Goal: Task Accomplishment & Management: Use online tool/utility

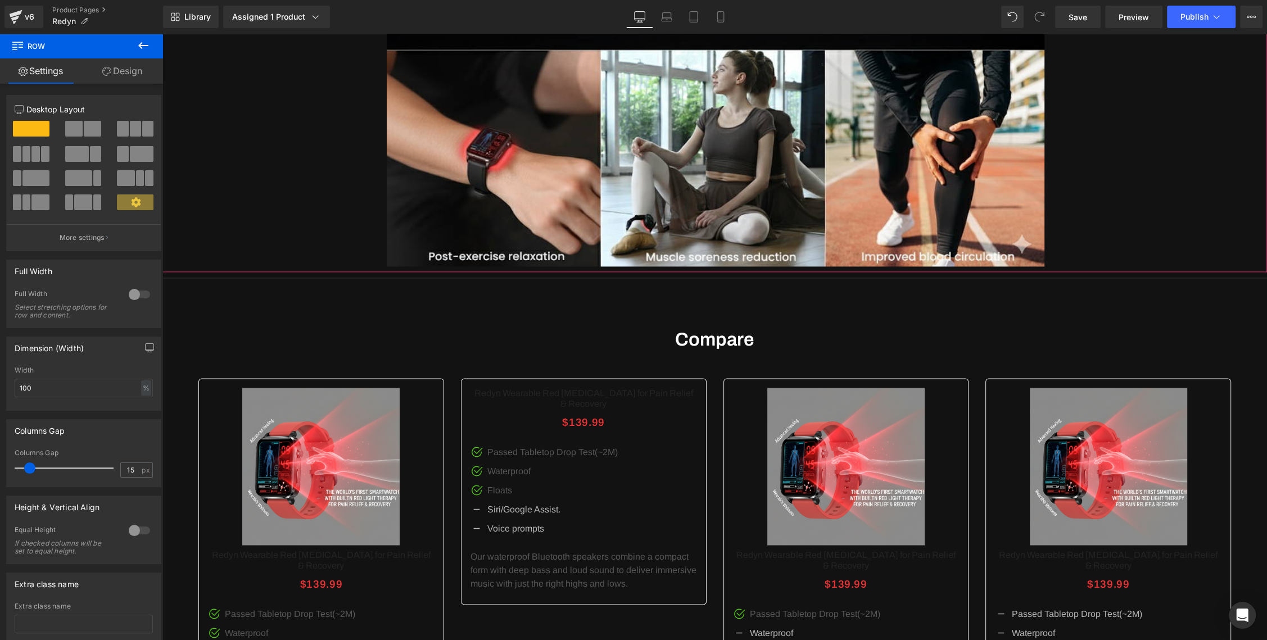
scroll to position [2008, 0]
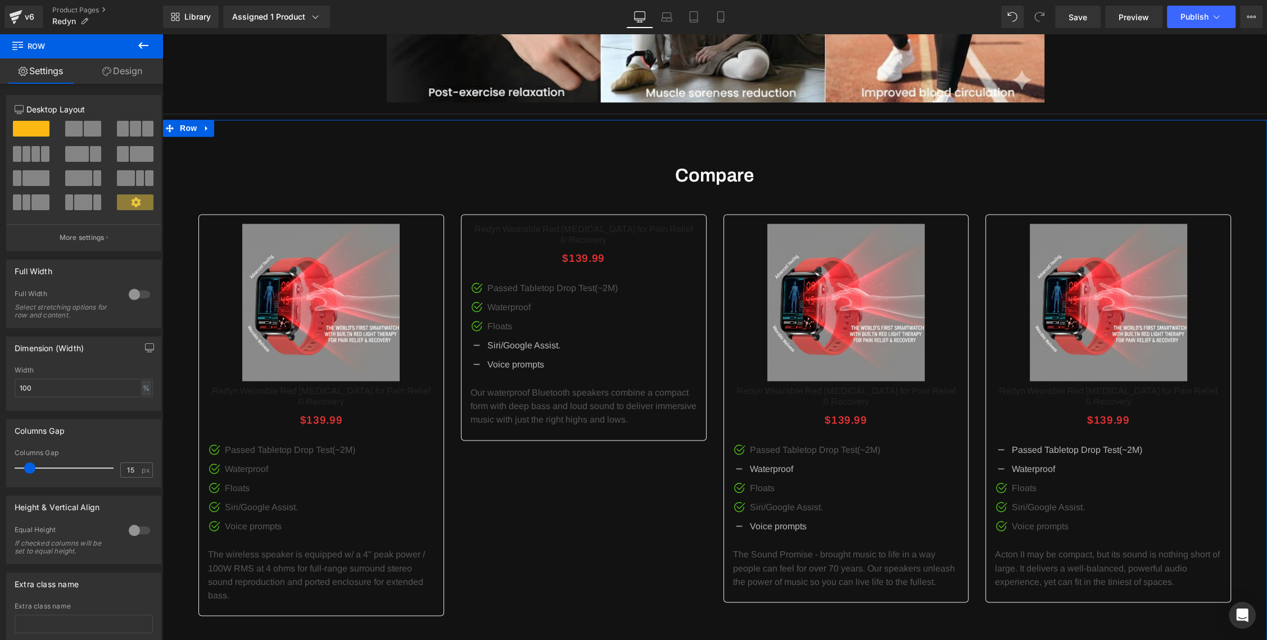
click at [706, 178] on span "Heading" at bounding box center [709, 175] width 30 height 13
click at [653, 177] on h1 "Compare" at bounding box center [714, 176] width 1032 height 22
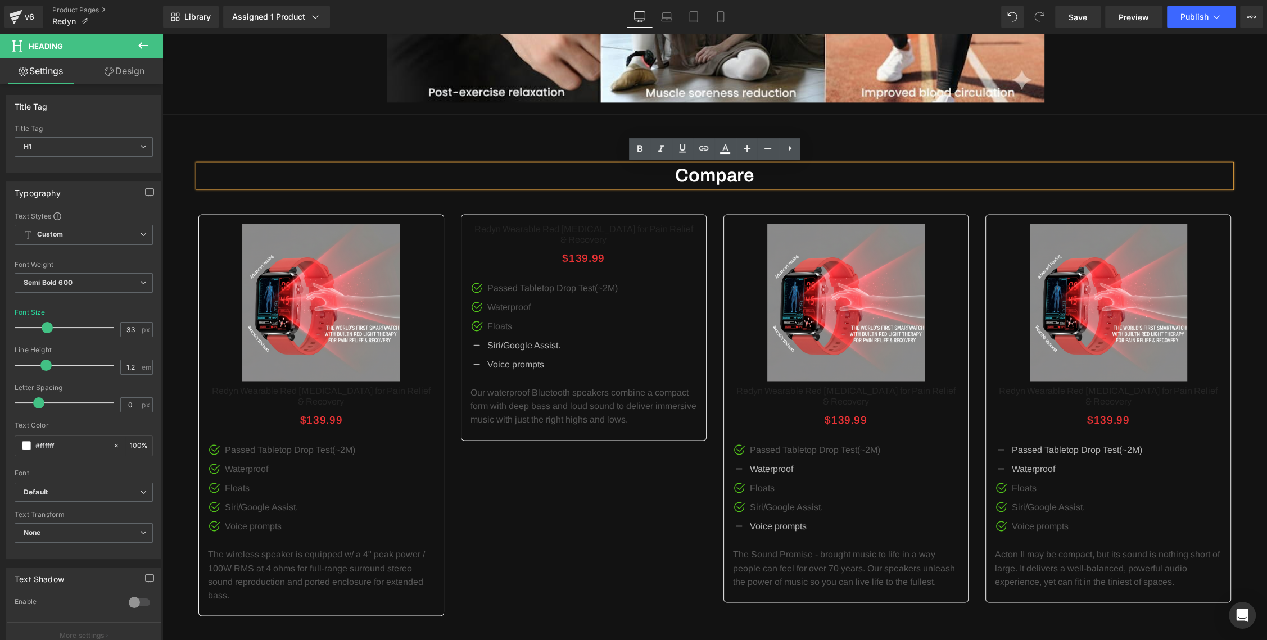
click at [719, 176] on h1 "Compare" at bounding box center [714, 176] width 1032 height 22
click at [514, 144] on div "Why Choose Us? Heading" at bounding box center [714, 626] width 1104 height 1012
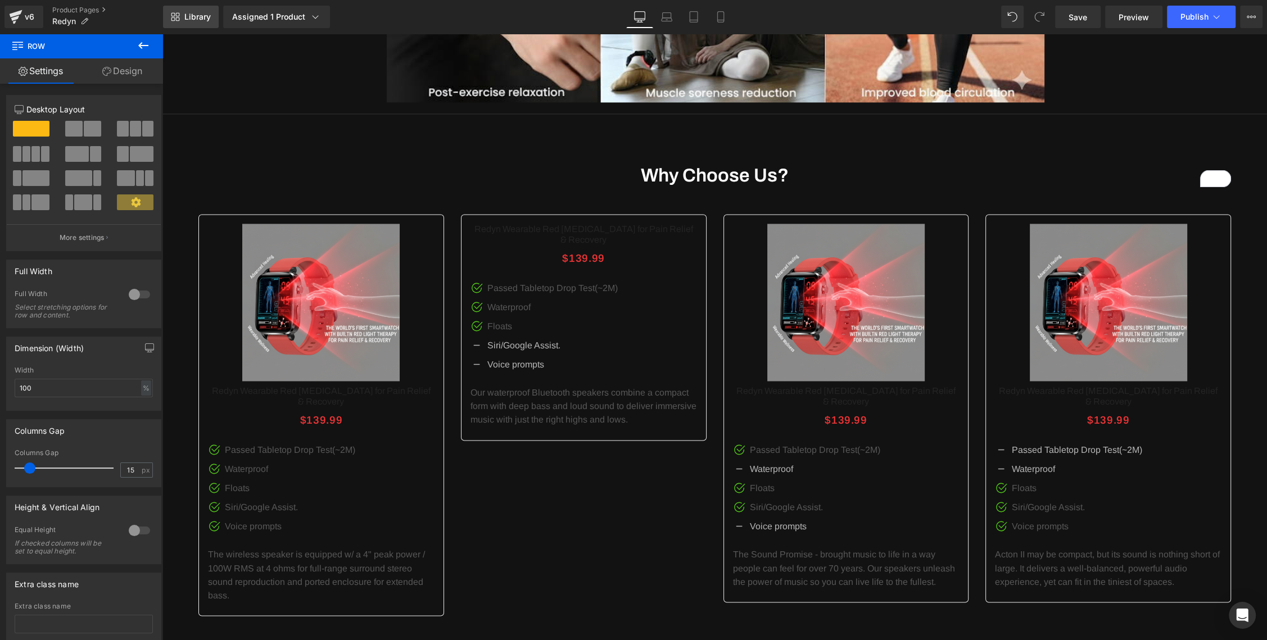
click at [189, 21] on span "Library" at bounding box center [197, 17] width 26 height 10
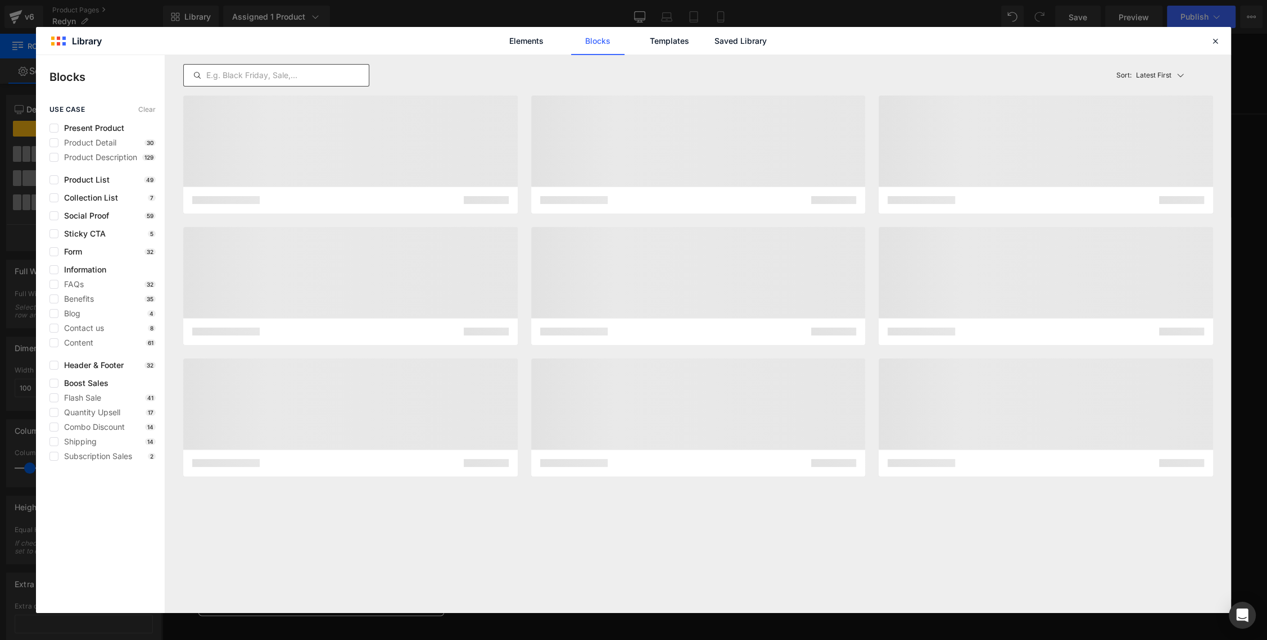
click at [221, 73] on input "text" at bounding box center [276, 75] width 185 height 13
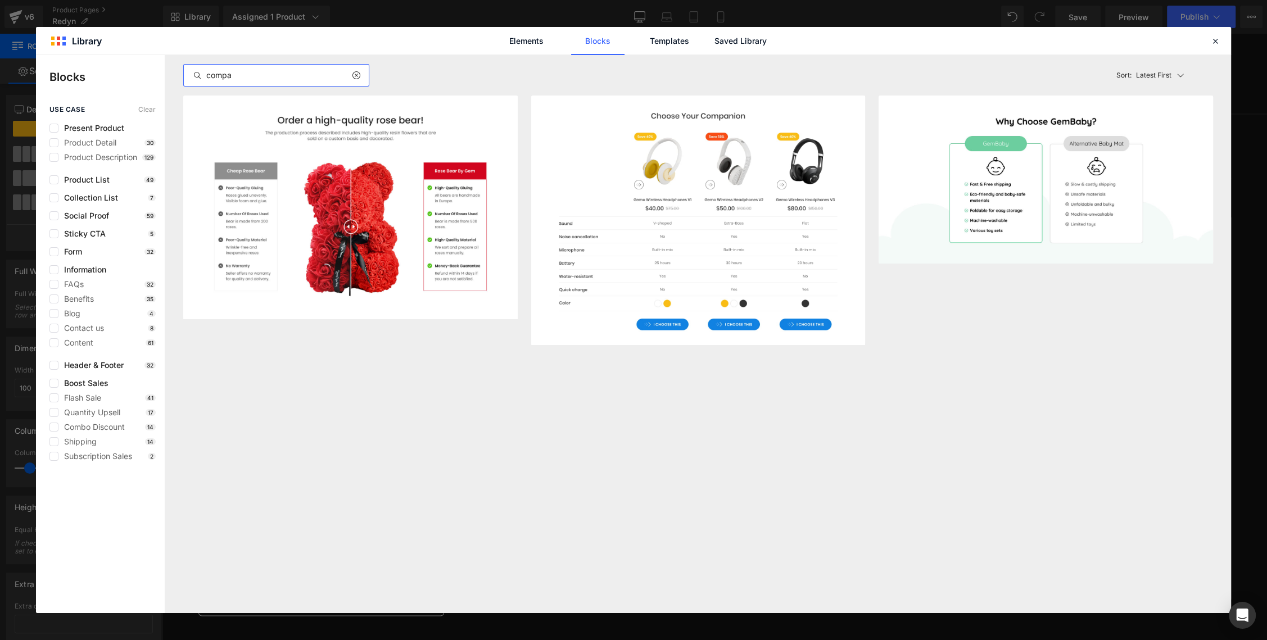
type input "comp"
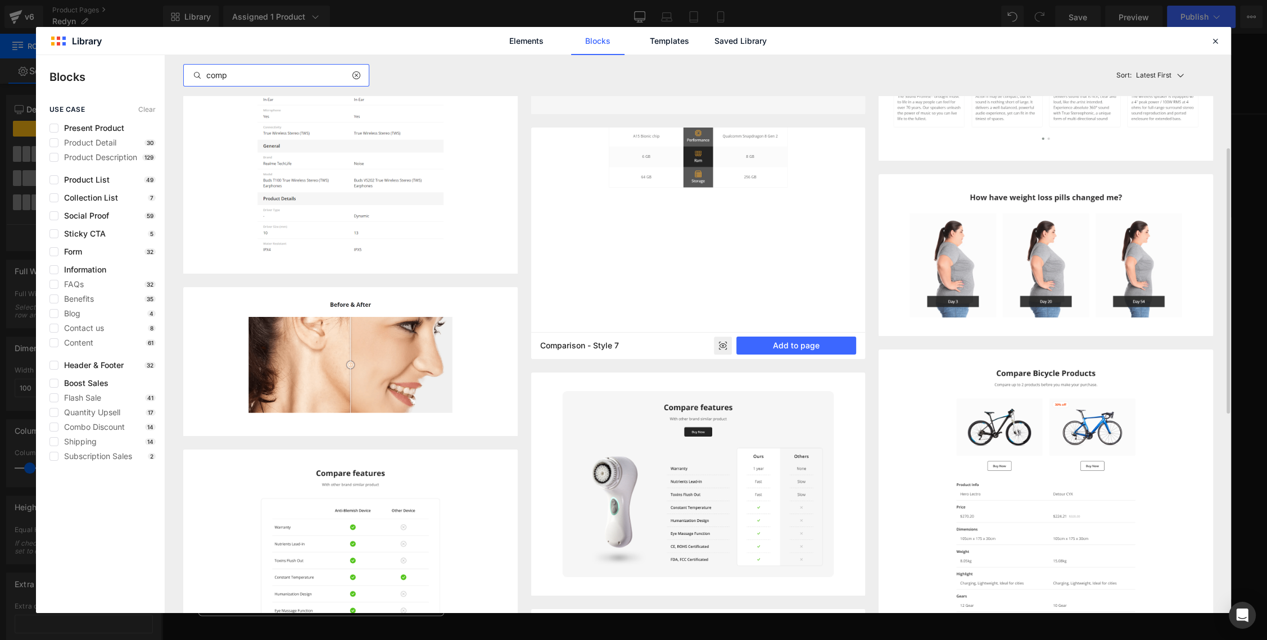
scroll to position [155, 0]
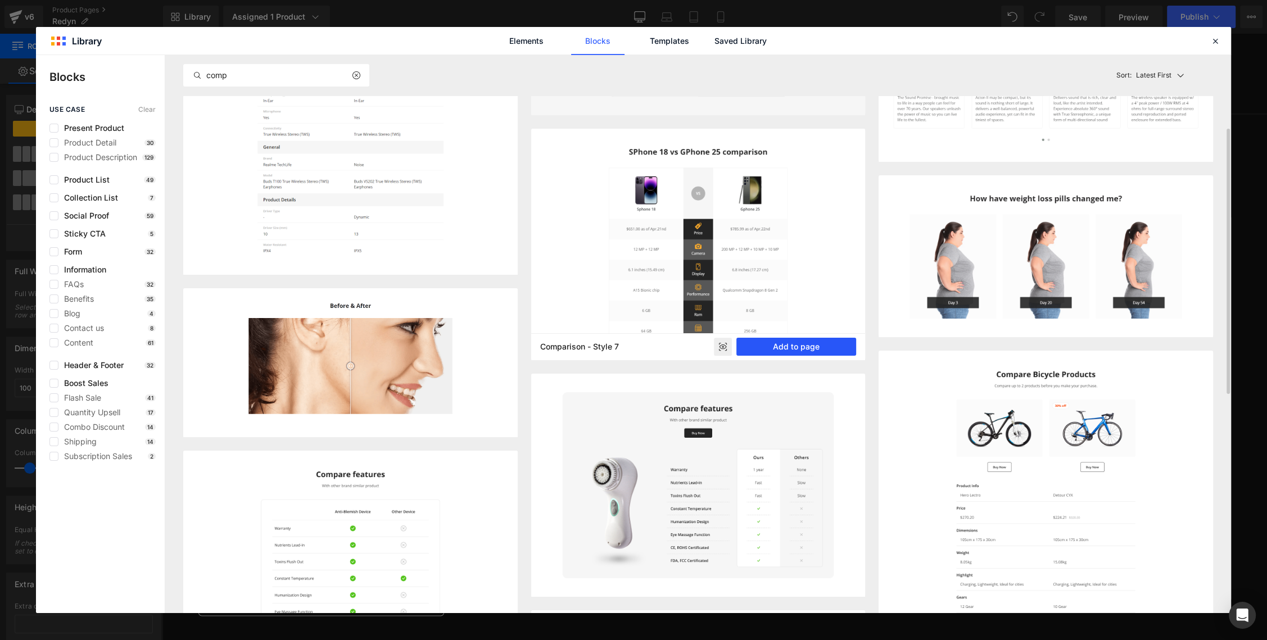
click at [776, 341] on button "Add to page" at bounding box center [796, 347] width 120 height 18
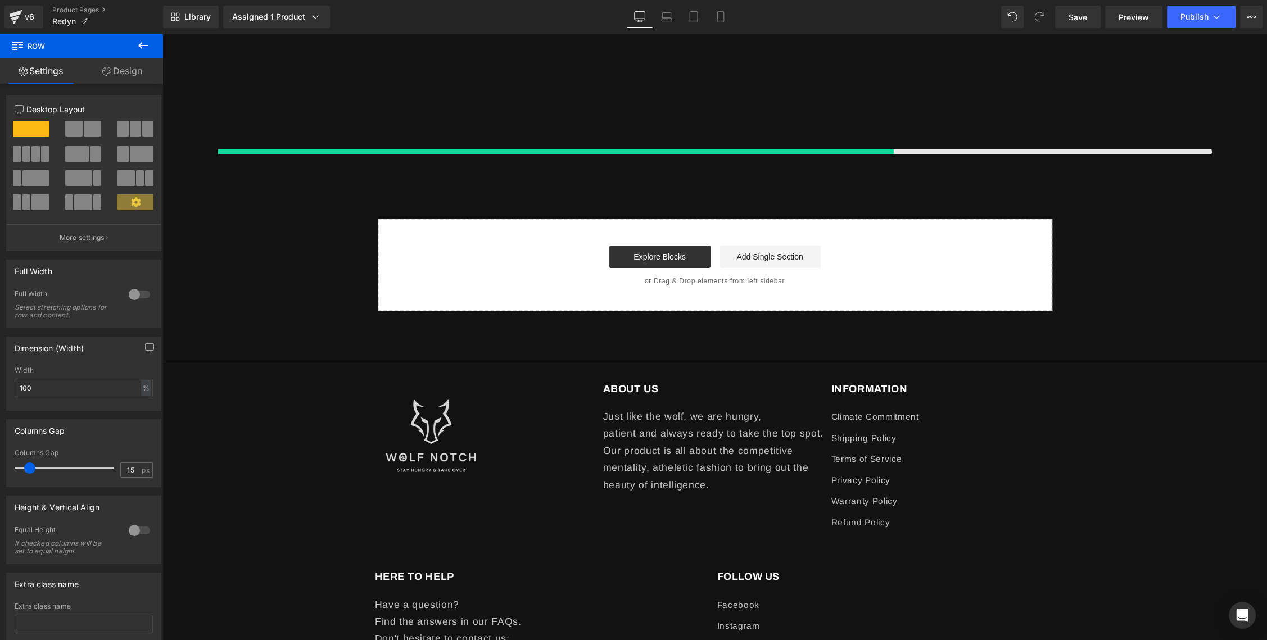
scroll to position [4650, 0]
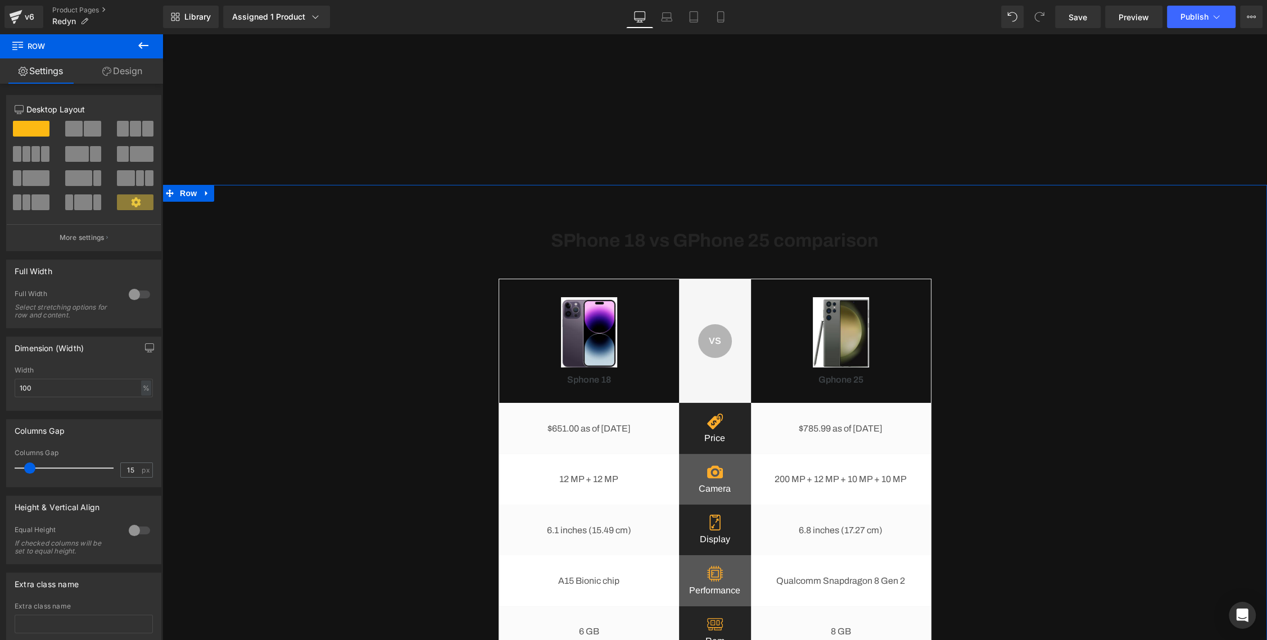
click at [460, 219] on div "SPhone 18 vs GPhone 25 comparison Heading Image Sphone 18 Heading VS Text Block…" at bounding box center [714, 469] width 1104 height 569
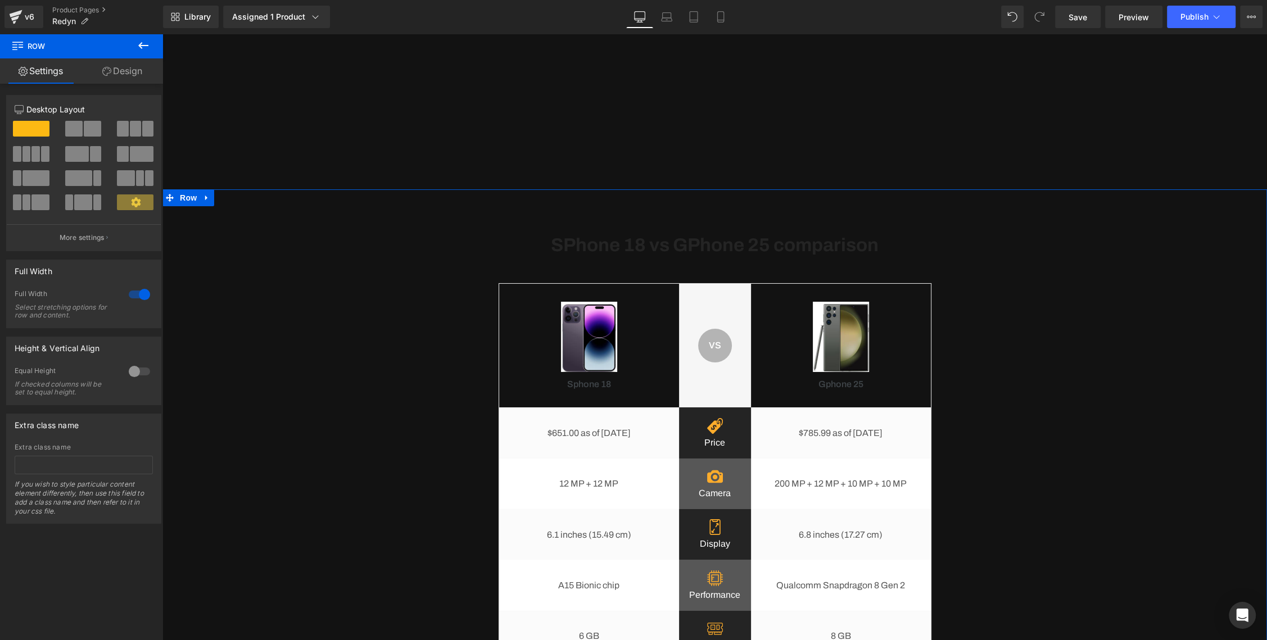
scroll to position [4553, 0]
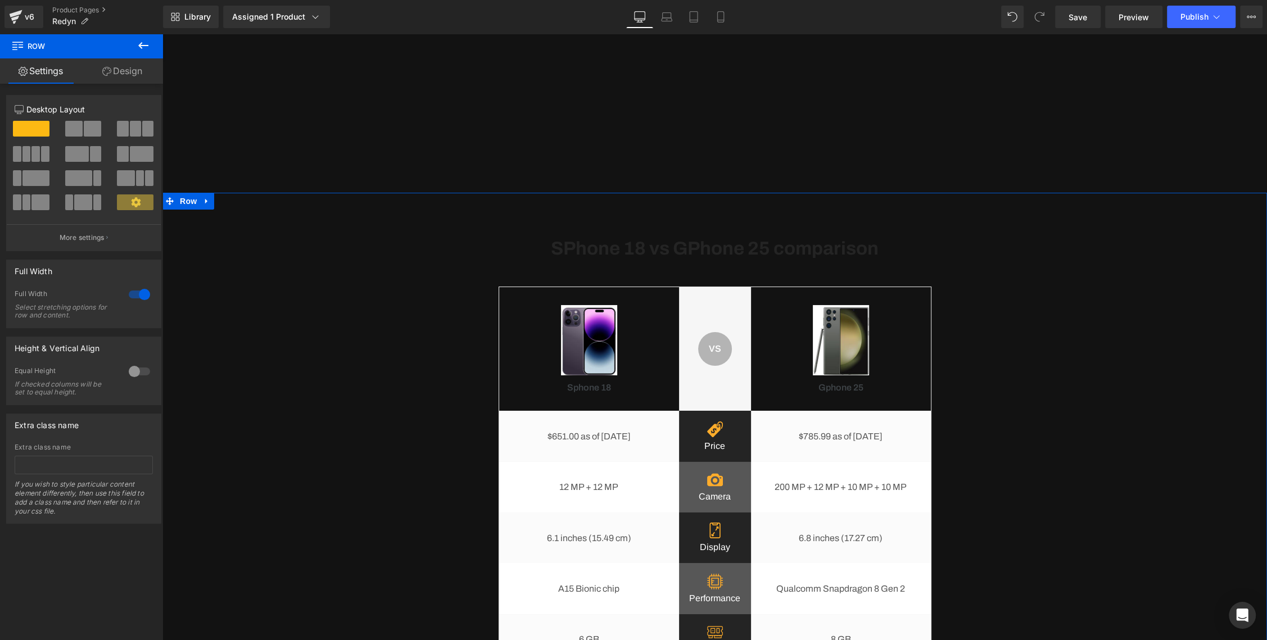
click at [577, 225] on div "SPhone 18 vs GPhone 25 comparison Heading Image Sphone 18 Heading VS Text Block…" at bounding box center [714, 477] width 1104 height 569
click at [517, 249] on h1 "SPhone 18 vs GPhone 25 comparison" at bounding box center [714, 249] width 1104 height 22
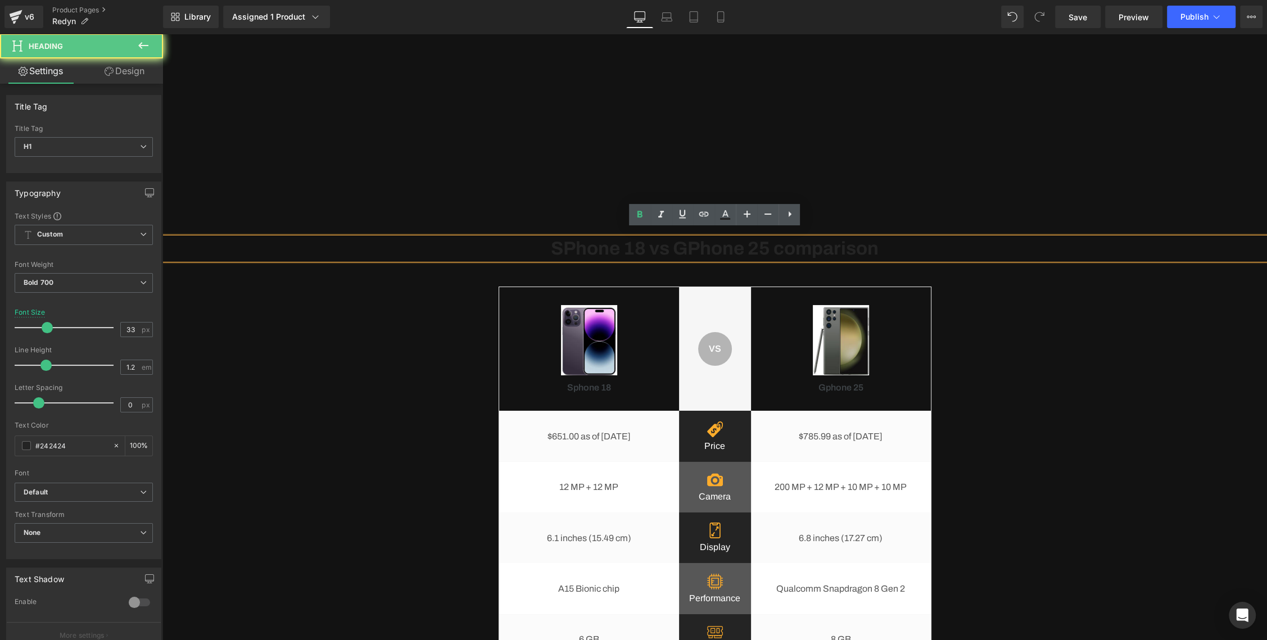
scroll to position [4555, 0]
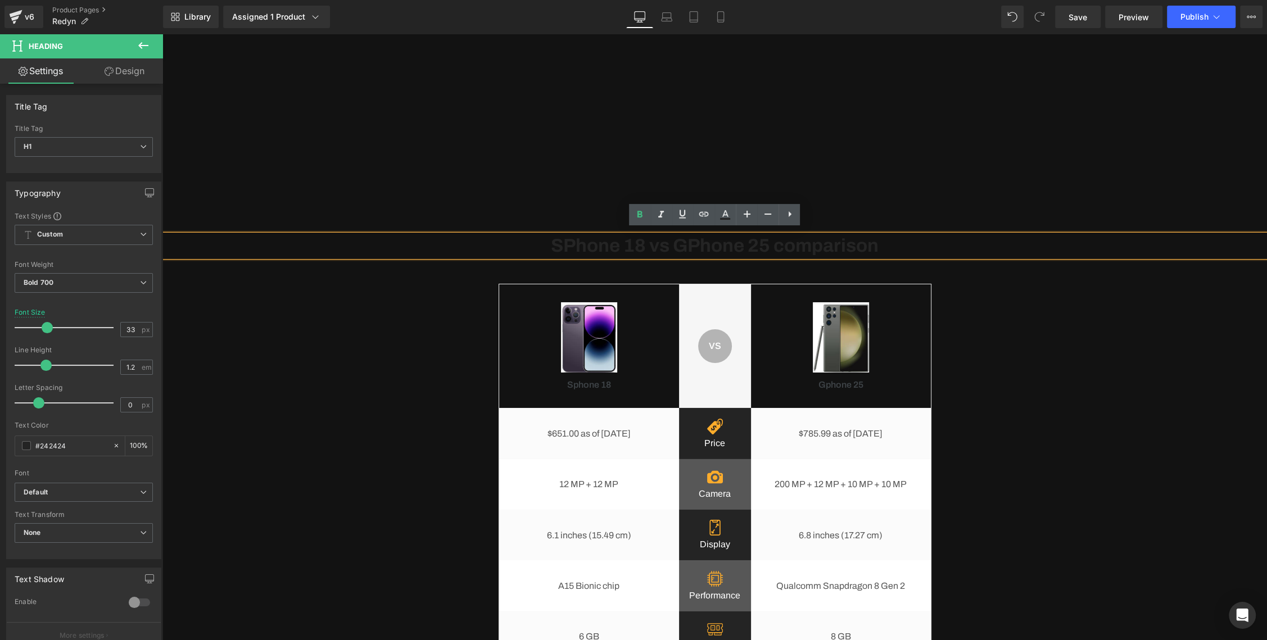
click at [205, 269] on div "SPhone 18 vs GPhone 25 comparison Heading Image Sphone 18 Heading VS Text Block…" at bounding box center [714, 474] width 1104 height 479
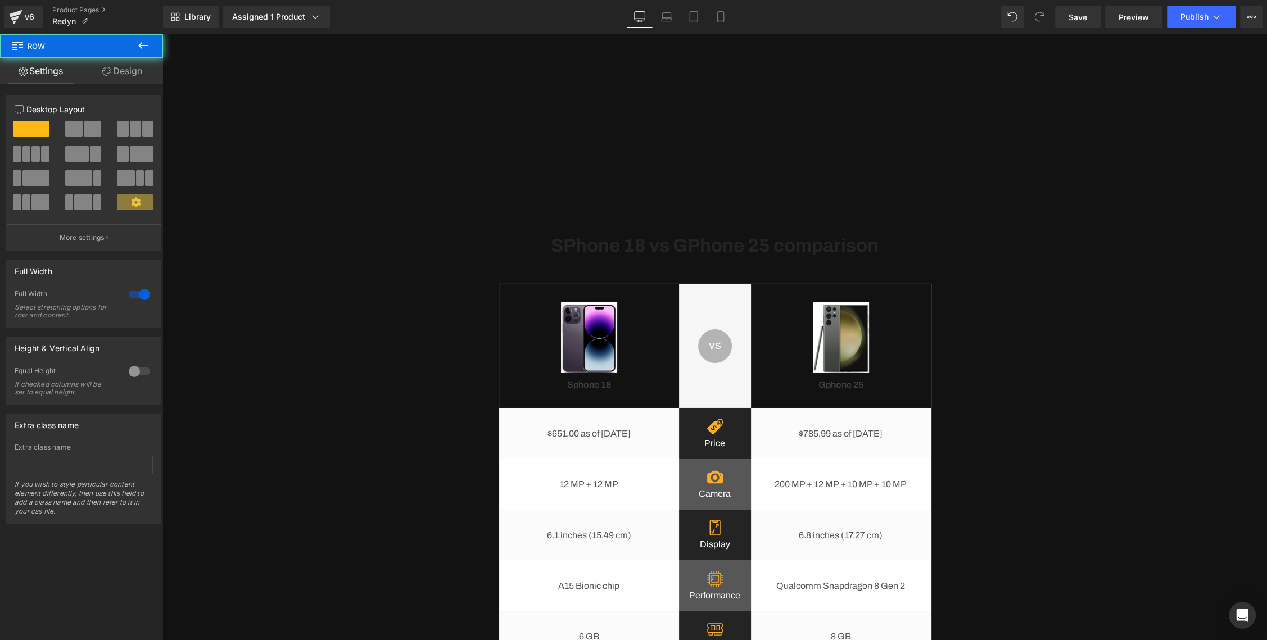
scroll to position [4560, 0]
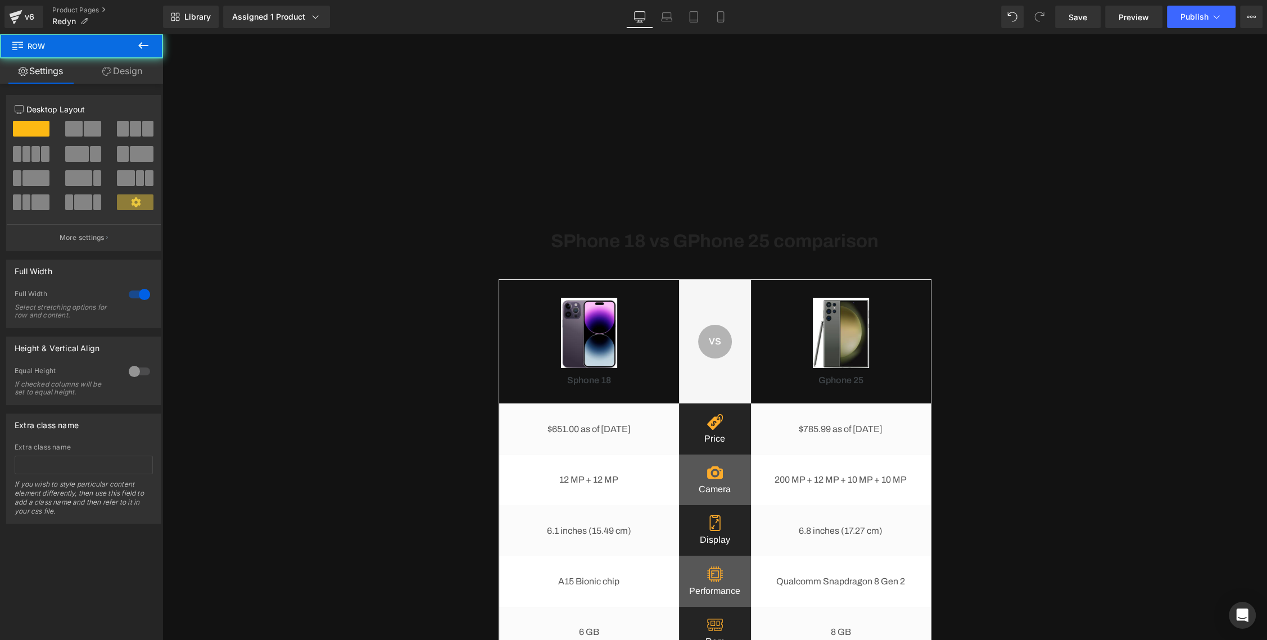
click at [424, 293] on div "SPhone 18 vs GPhone 25 comparison Heading Image Sphone 18 Heading VS Text Block…" at bounding box center [714, 469] width 1104 height 479
click at [512, 282] on span at bounding box center [510, 288] width 12 height 13
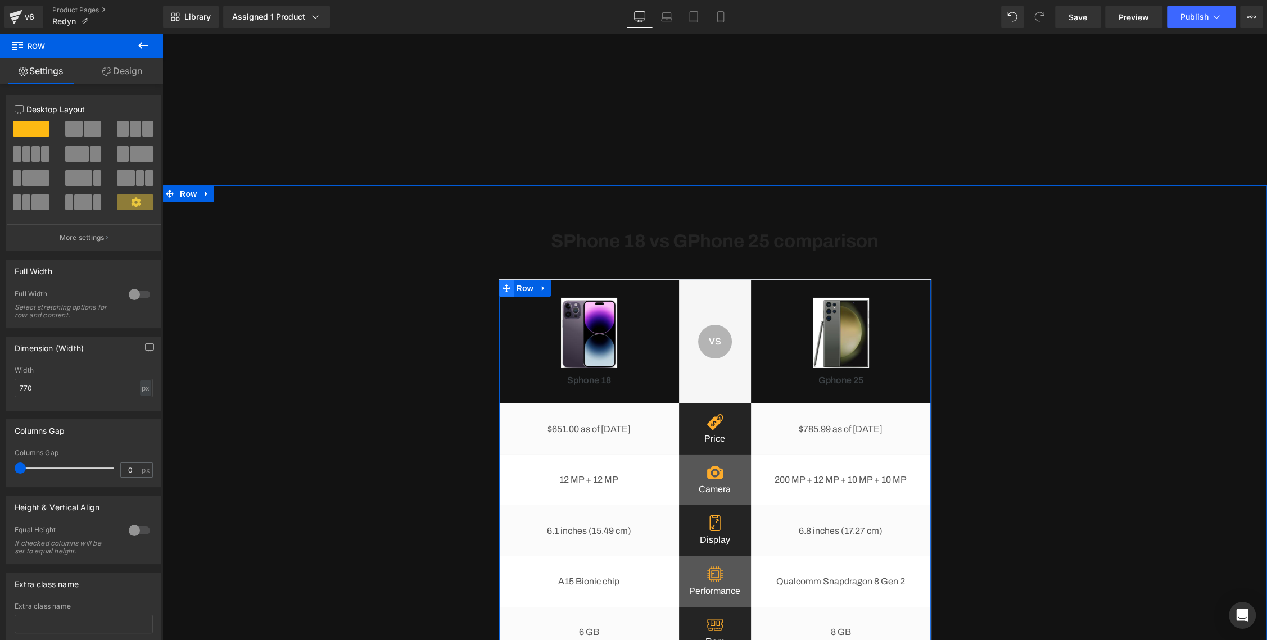
scroll to position [4561, 0]
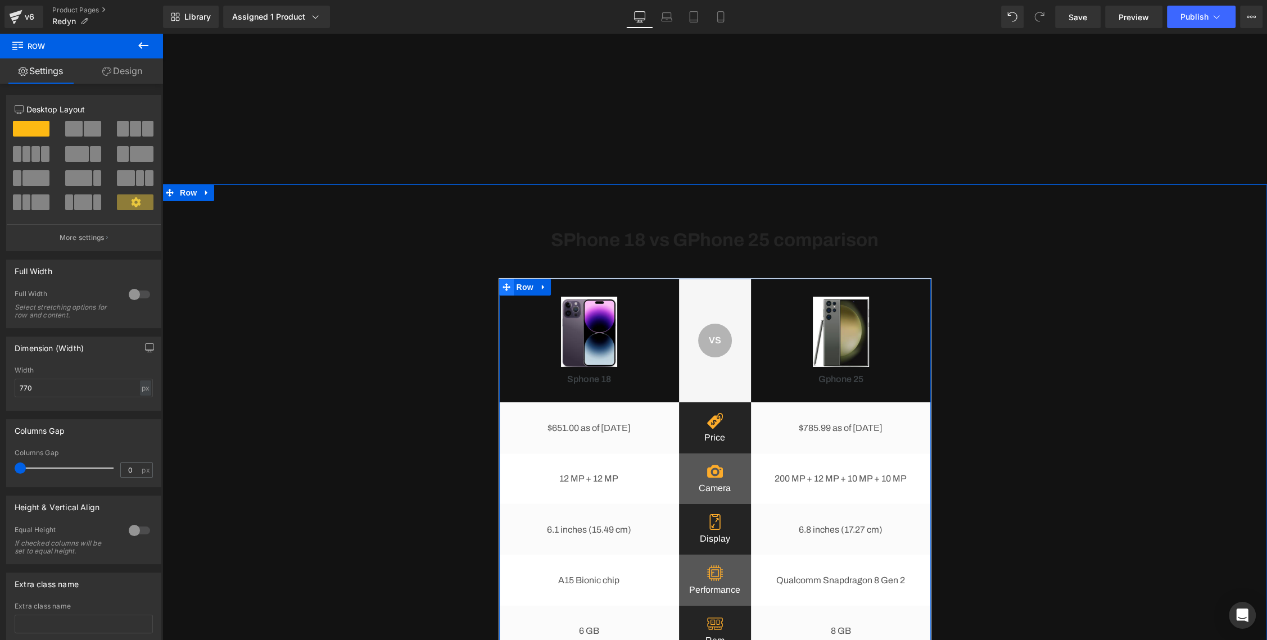
click at [500, 285] on span at bounding box center [506, 287] width 15 height 17
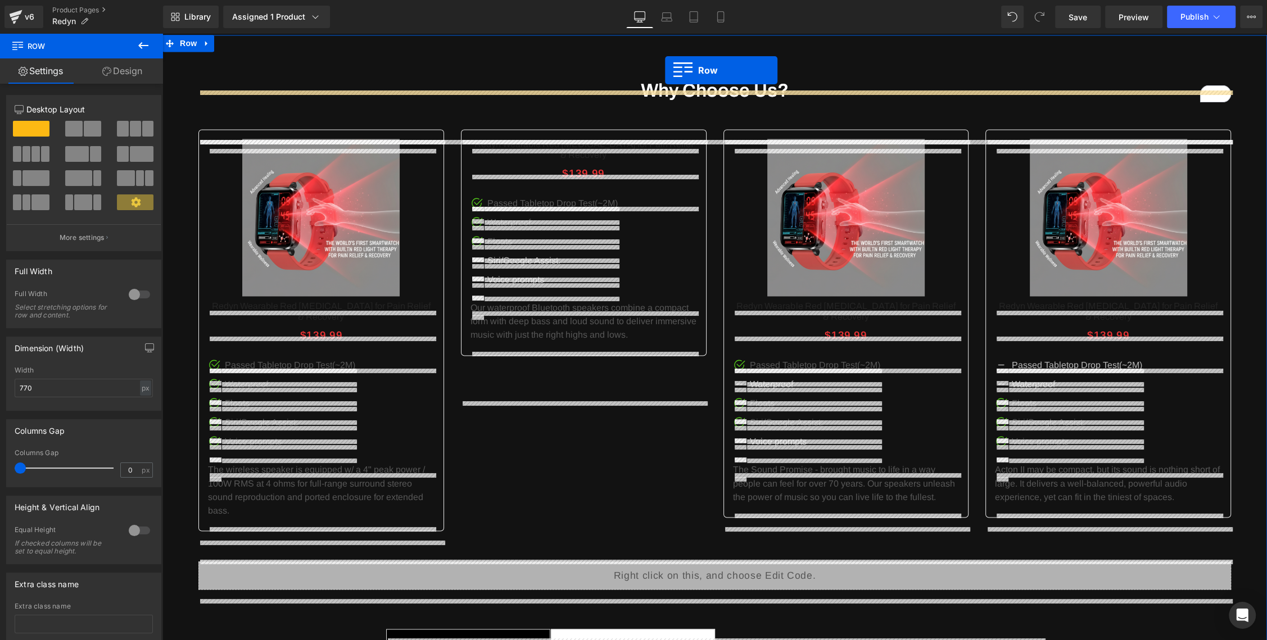
scroll to position [2060, 0]
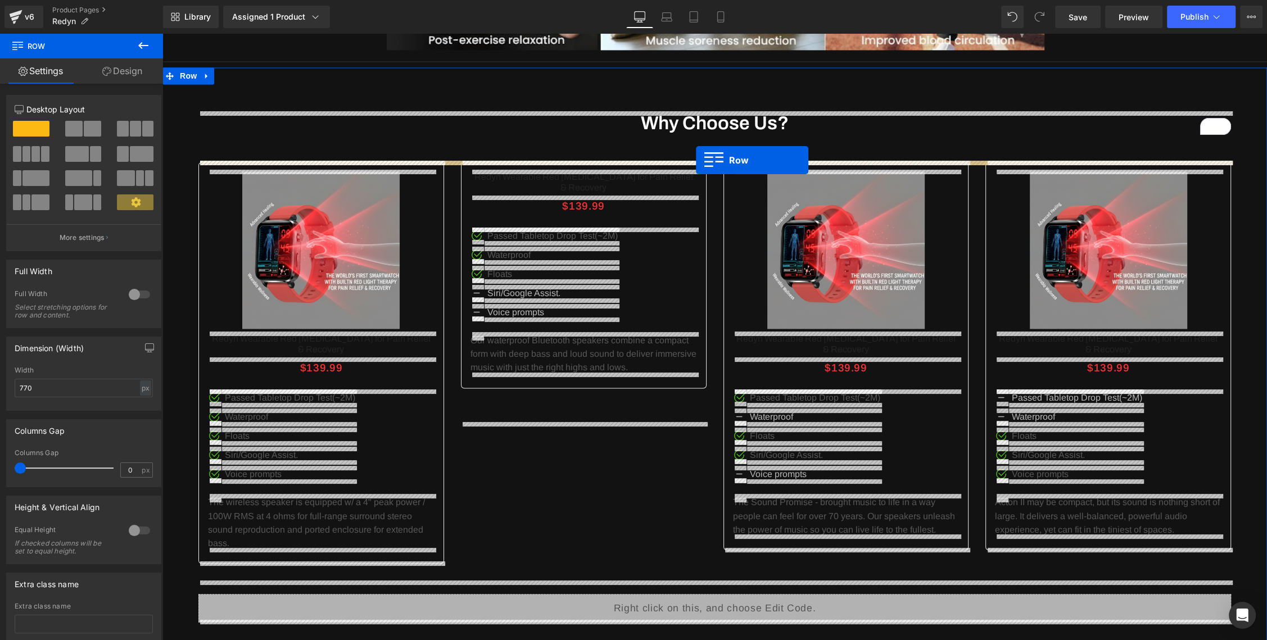
drag, startPoint x: 504, startPoint y: 284, endPoint x: 696, endPoint y: 160, distance: 228.1
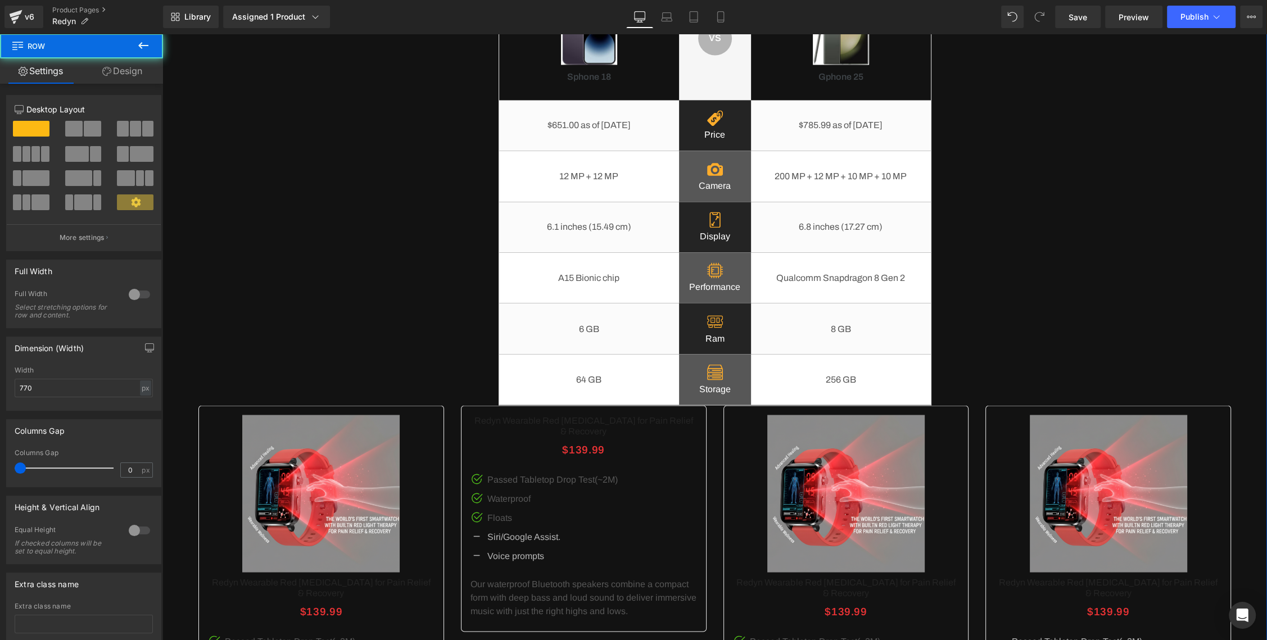
scroll to position [2421, 0]
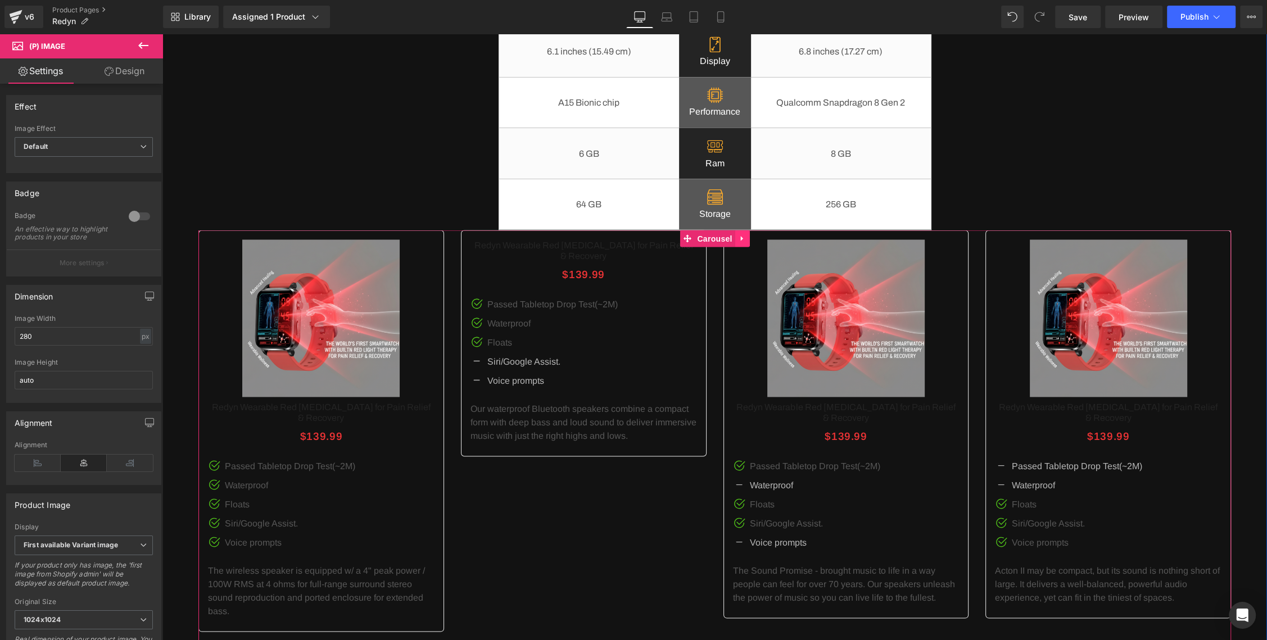
click at [739, 236] on icon at bounding box center [743, 238] width 8 height 8
click at [749, 238] on icon at bounding box center [750, 238] width 8 height 8
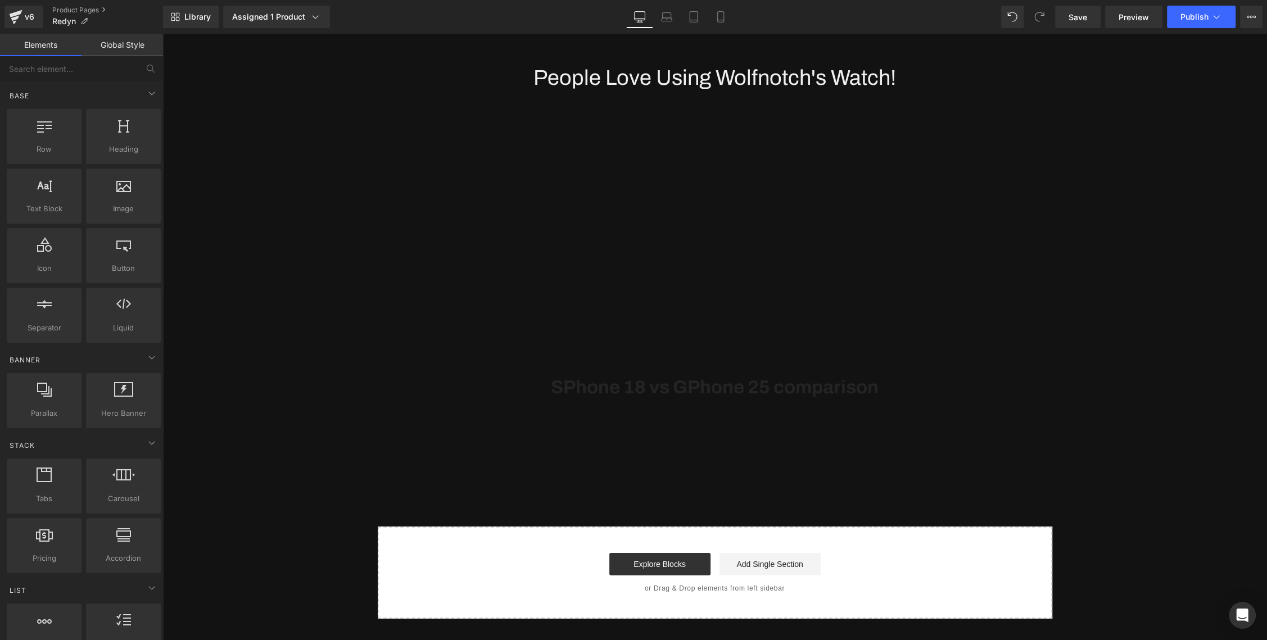
scroll to position [4554, 0]
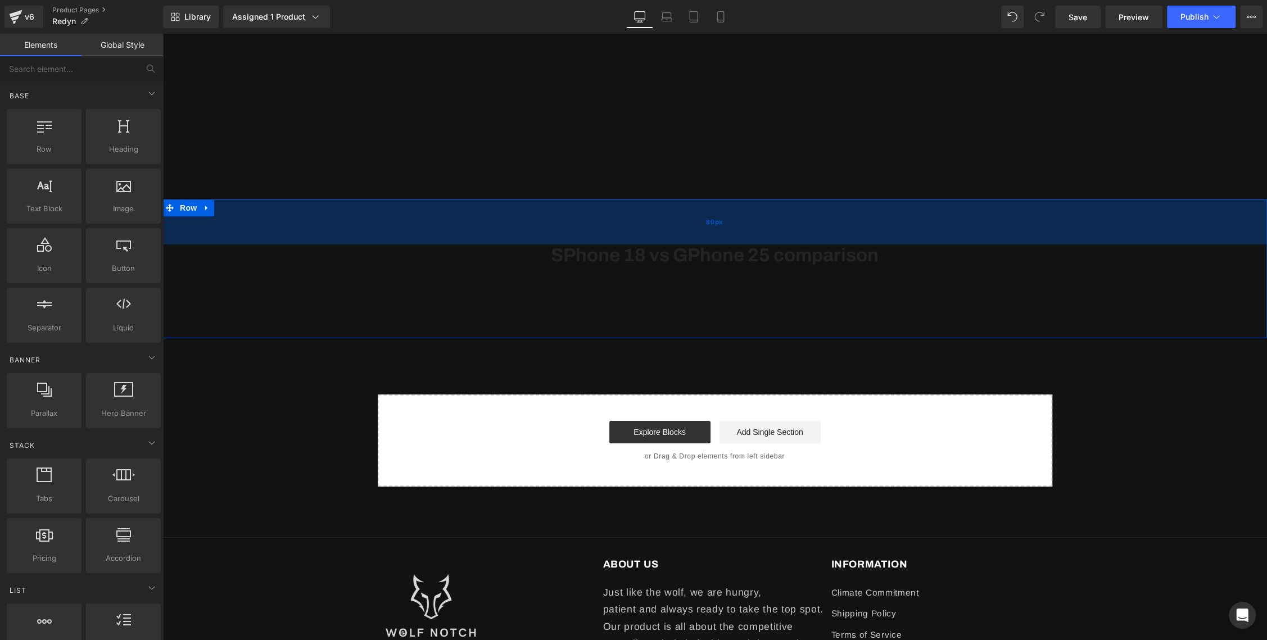
click at [511, 225] on div "80px" at bounding box center [714, 222] width 1104 height 45
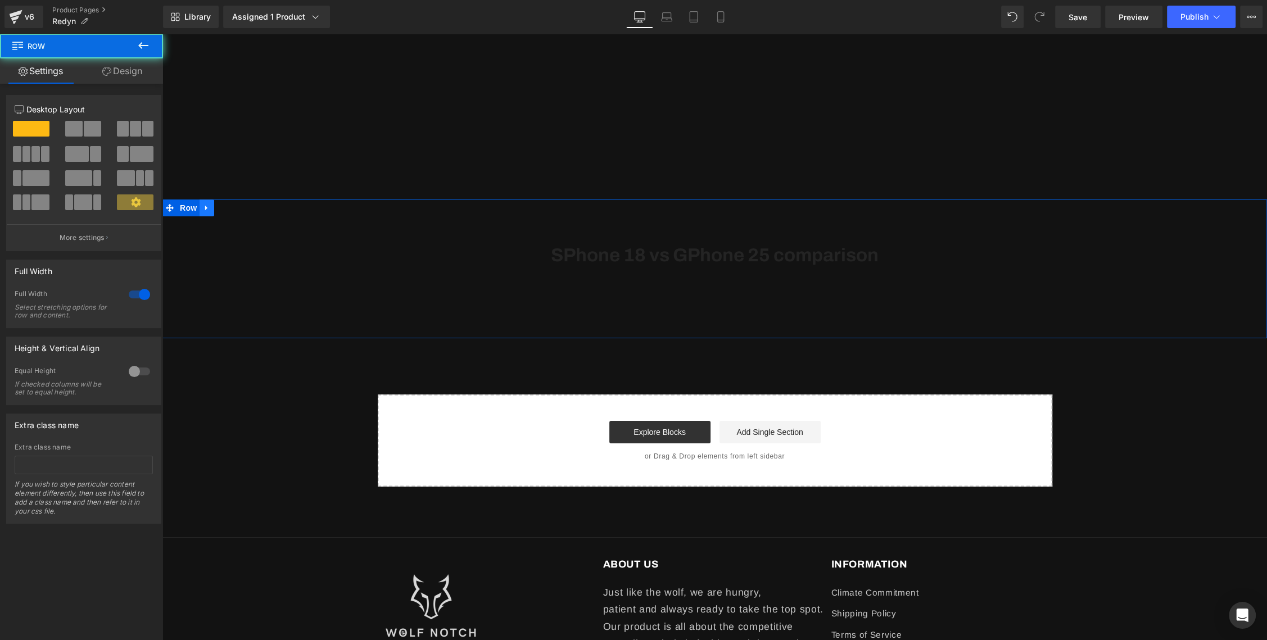
click at [207, 208] on link at bounding box center [207, 208] width 15 height 17
click at [231, 205] on link at bounding box center [236, 208] width 15 height 17
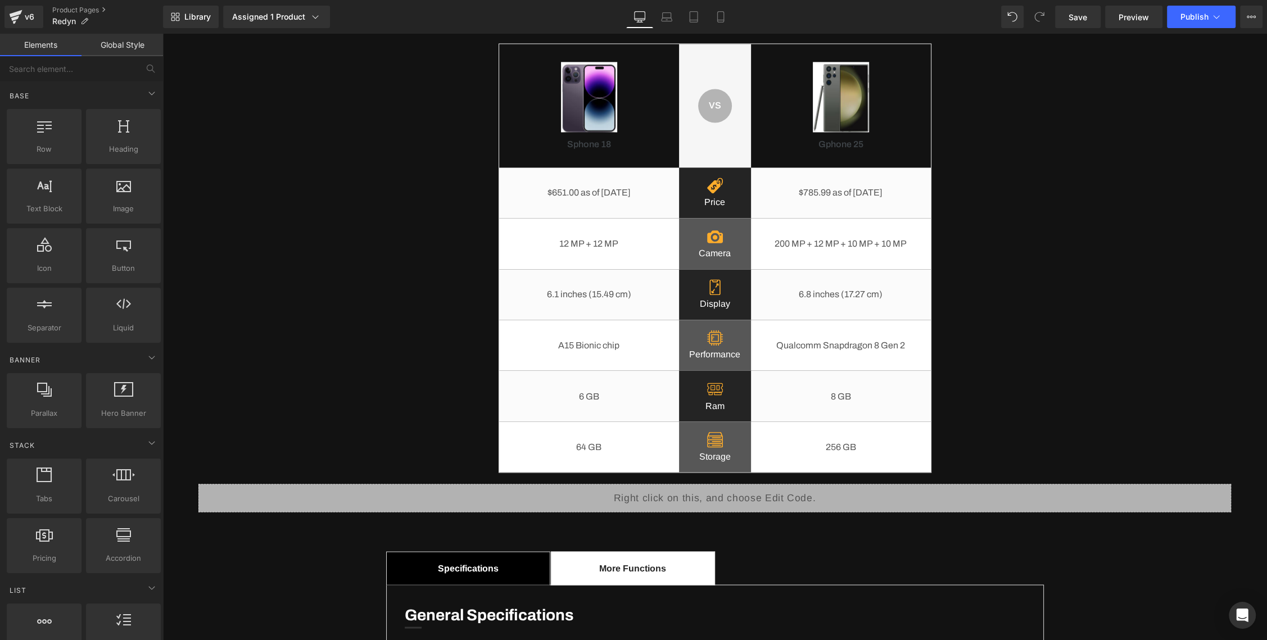
scroll to position [2115, 0]
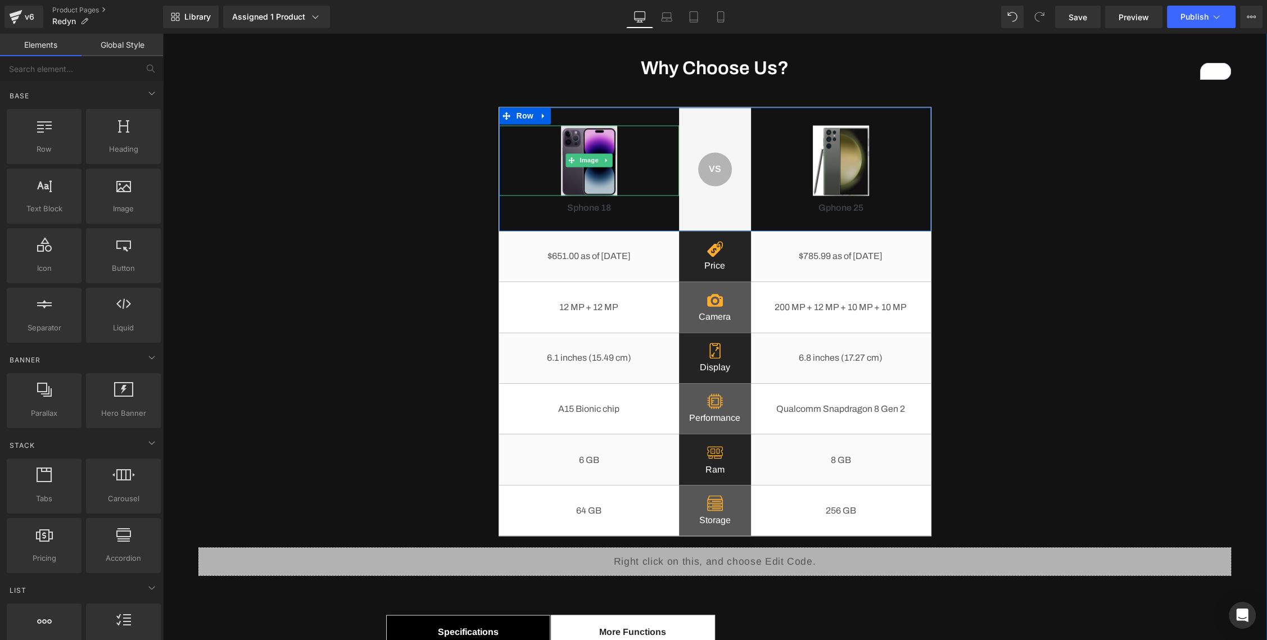
click at [585, 152] on img at bounding box center [589, 160] width 56 height 70
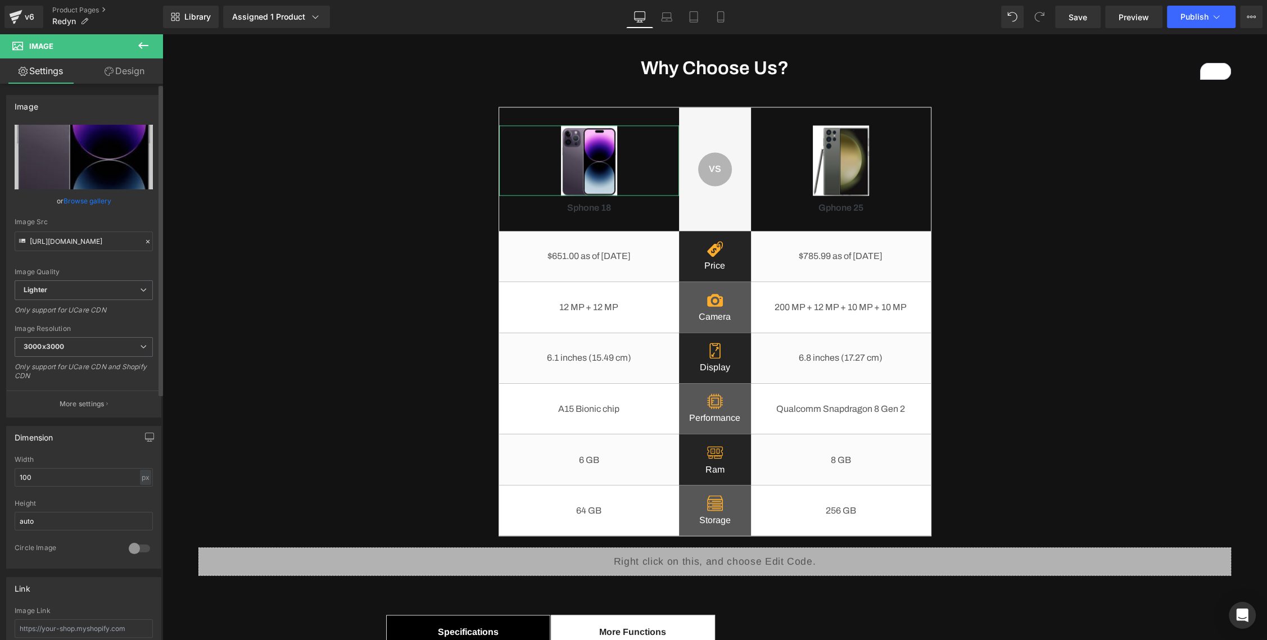
click at [96, 207] on link "Browse gallery" at bounding box center [88, 201] width 48 height 20
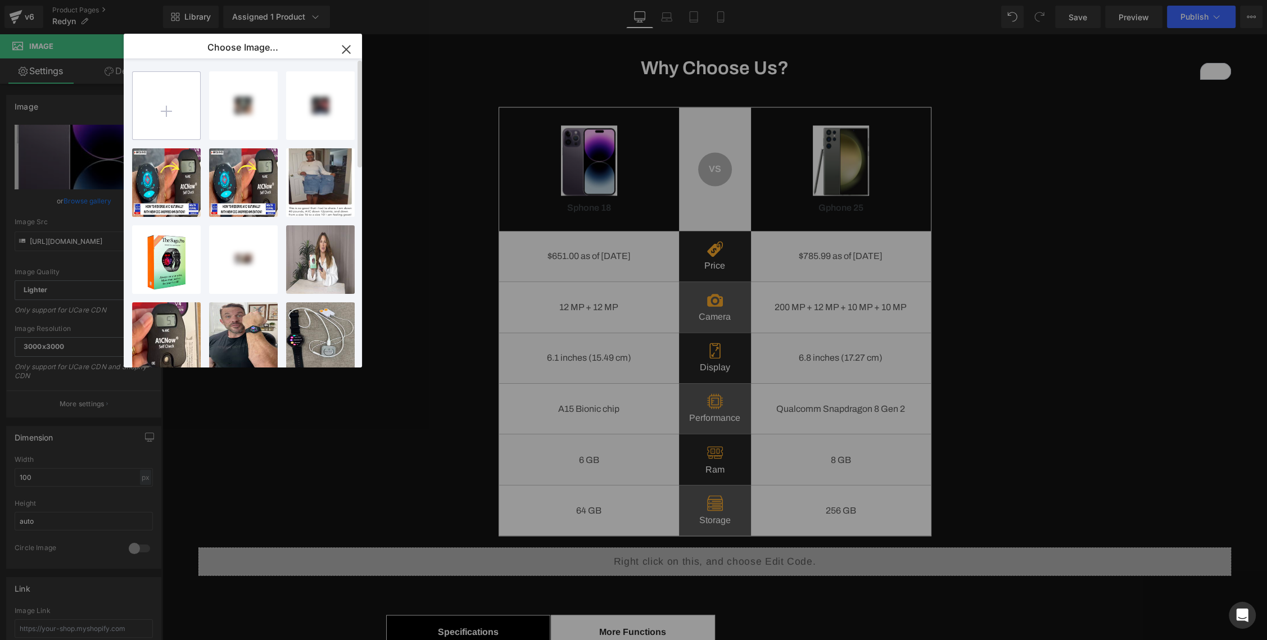
click at [173, 101] on input "file" at bounding box center [166, 105] width 67 height 67
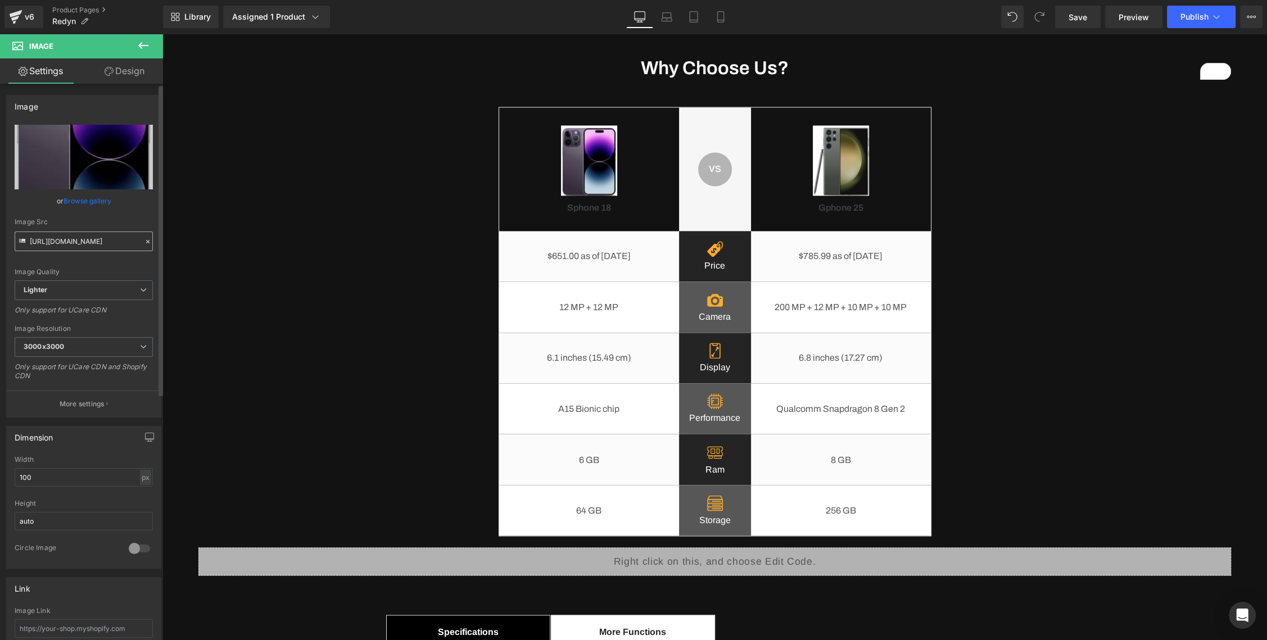
drag, startPoint x: 79, startPoint y: 167, endPoint x: 84, endPoint y: 235, distance: 68.8
click at [79, 0] on div "Row You are previewing how the will restyle your page. You can not edit Element…" at bounding box center [633, 0] width 1267 height 0
click at [83, 237] on input "[URL][DOMAIN_NAME]" at bounding box center [84, 242] width 138 height 20
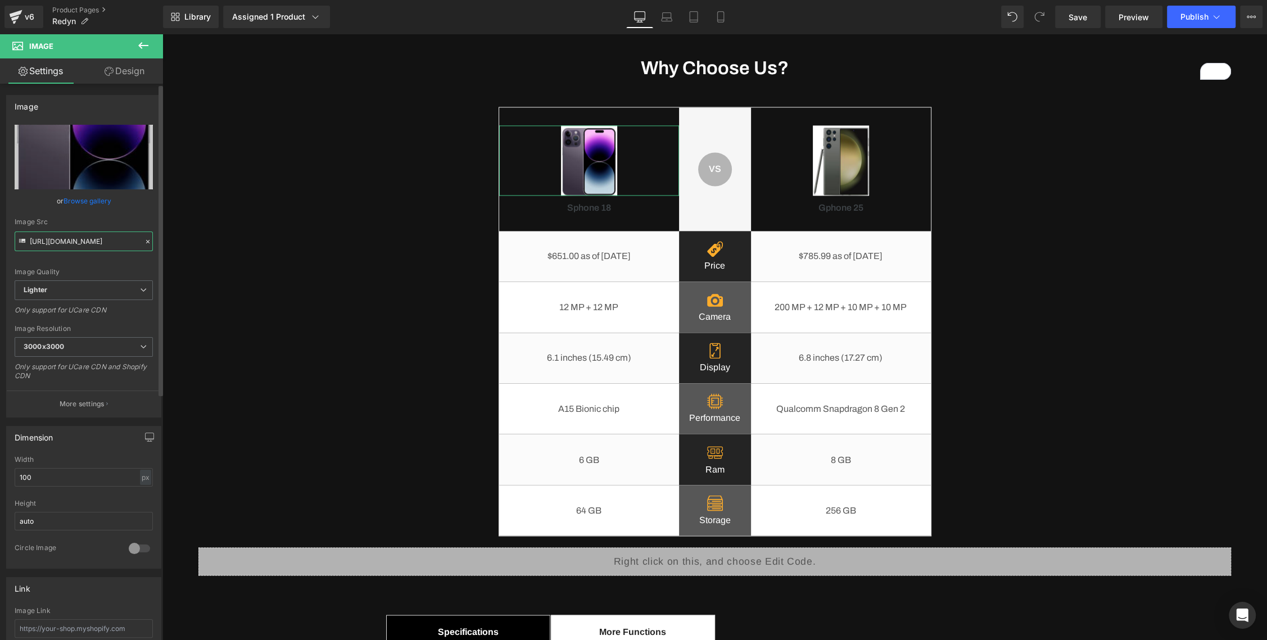
paste input "[DOMAIN_NAME][URL]"
type input "[URL][DOMAIN_NAME]"
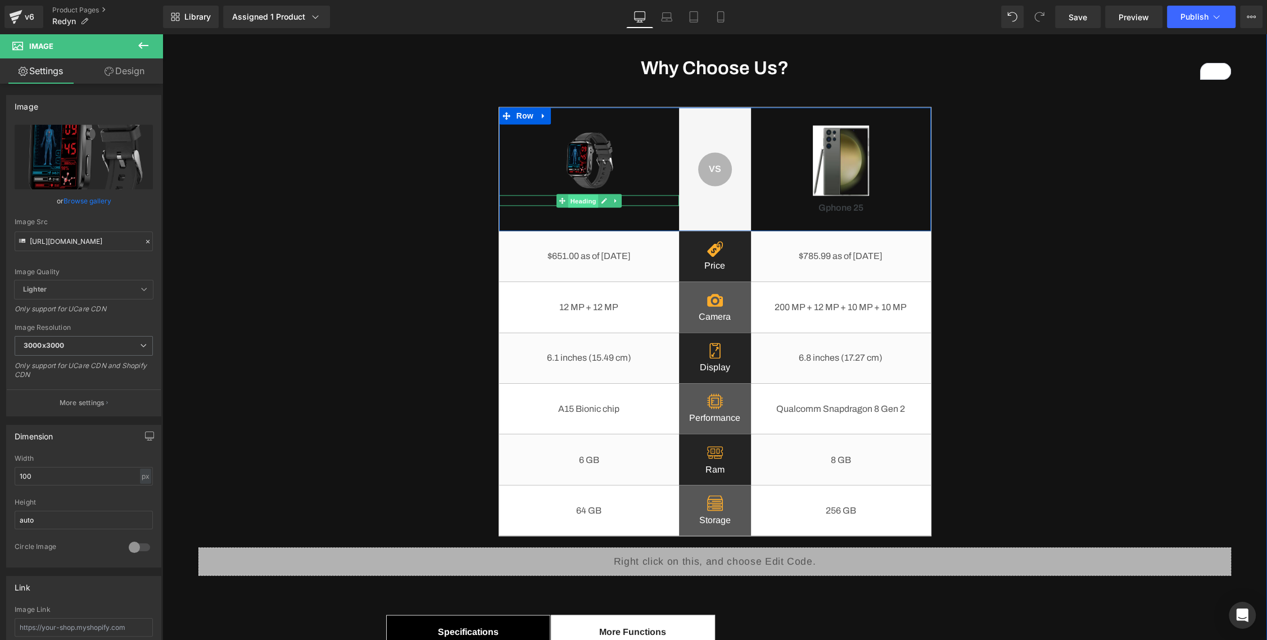
click at [570, 194] on span "Heading" at bounding box center [583, 200] width 30 height 13
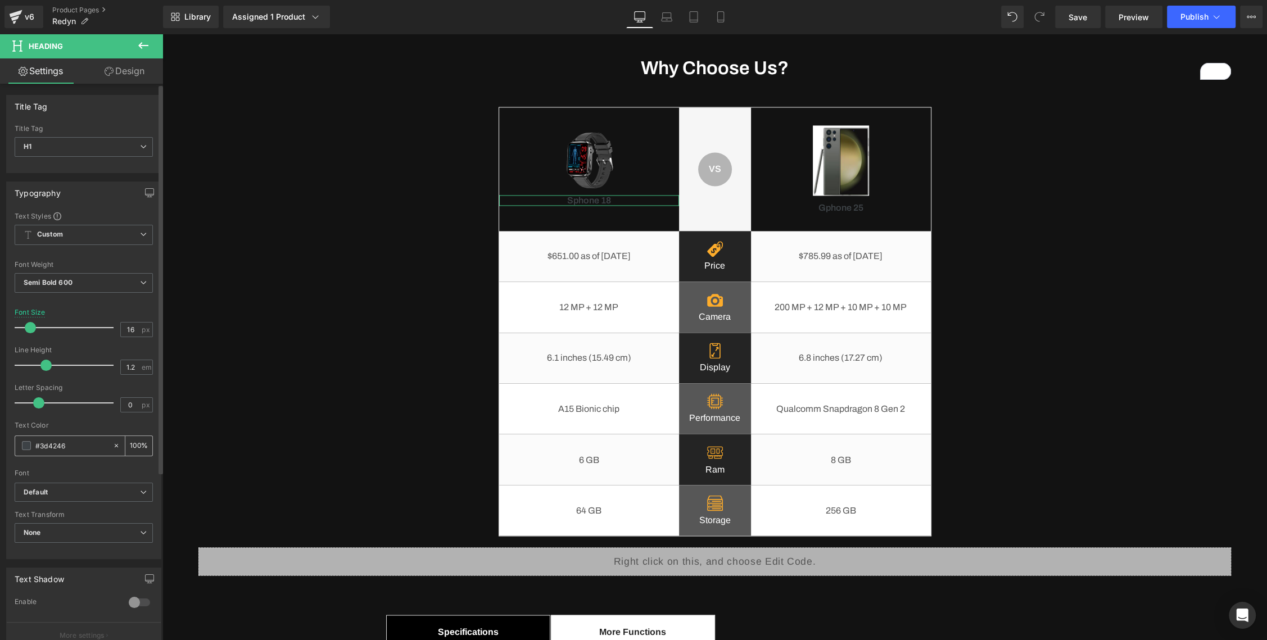
click at [26, 447] on span at bounding box center [26, 445] width 9 height 9
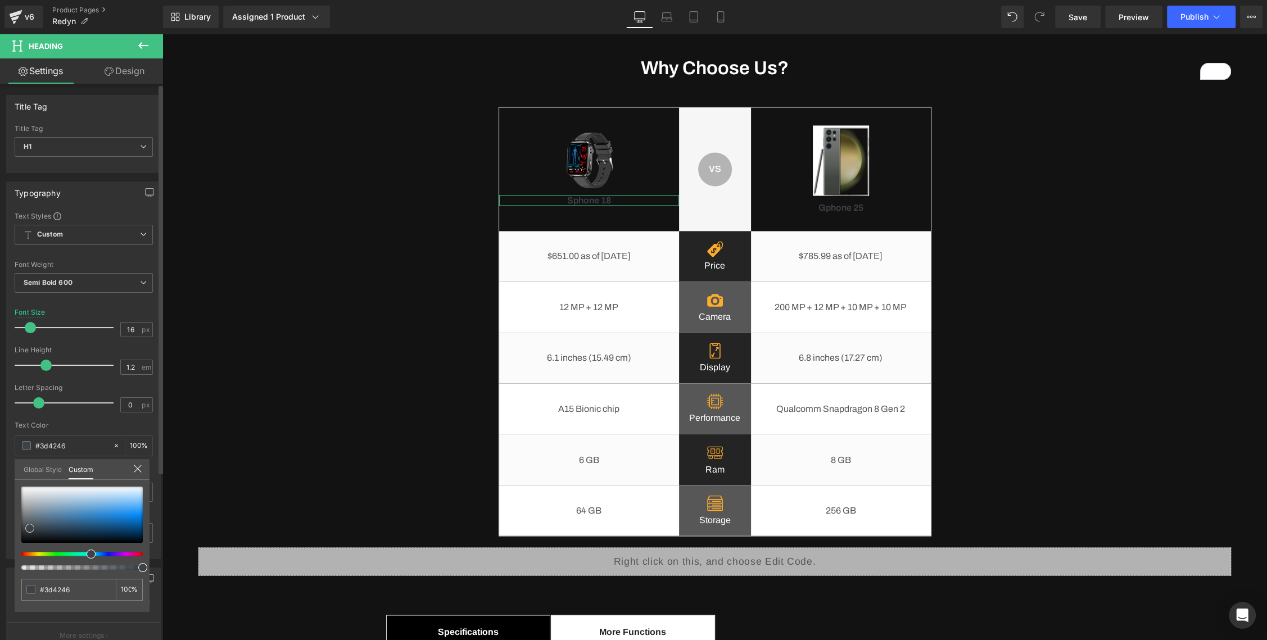
type input "#f0f2f4"
type input "#ffffff"
drag, startPoint x: 39, startPoint y: 489, endPoint x: 79, endPoint y: 397, distance: 100.2
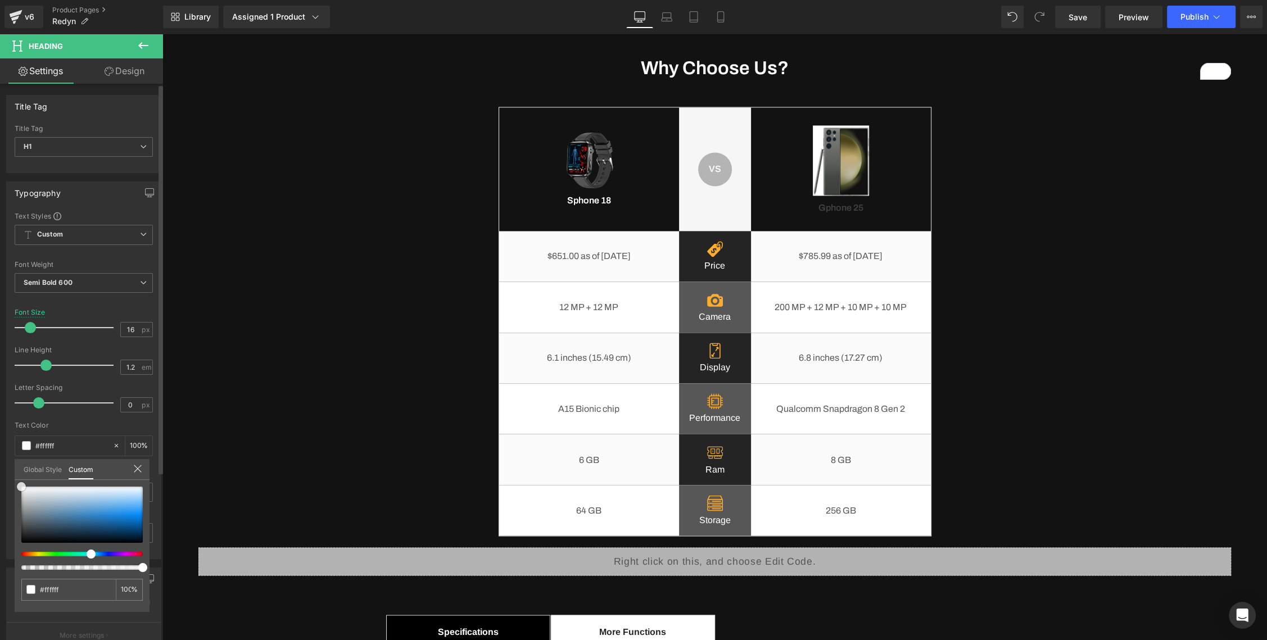
click at [0, 478] on html "Heading You are previewing how the will restyle your page. You can not edit Ele…" at bounding box center [633, 320] width 1267 height 640
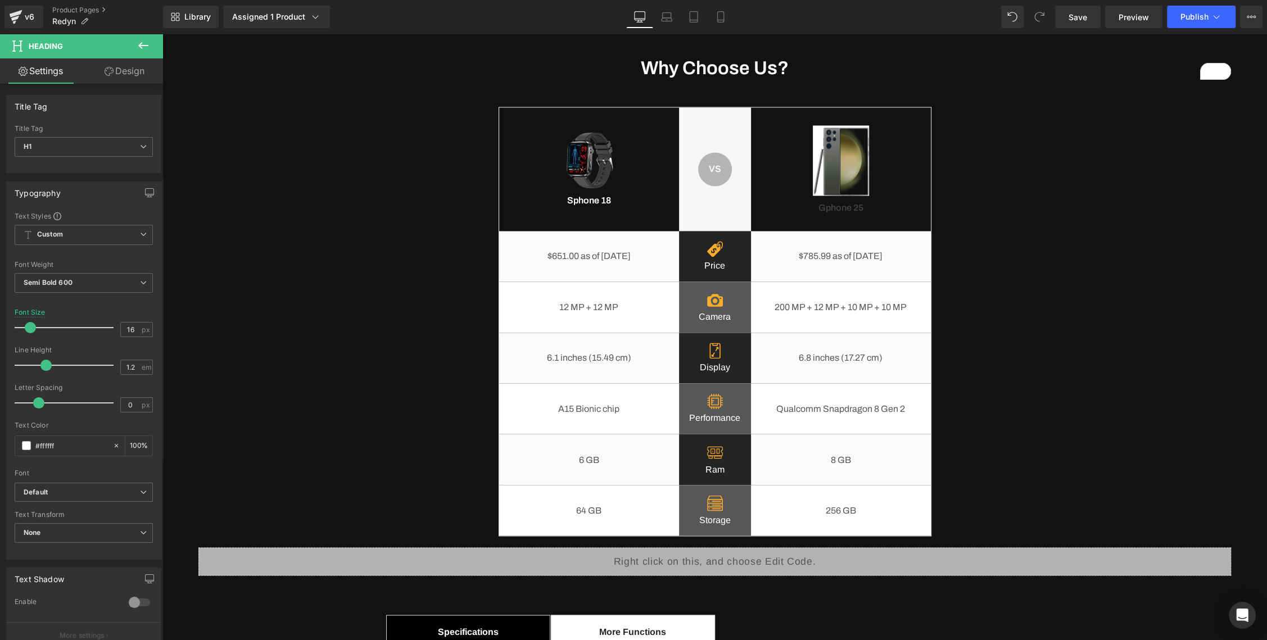
drag, startPoint x: 535, startPoint y: 203, endPoint x: 566, endPoint y: 198, distance: 32.0
click at [605, 199] on icon at bounding box center [604, 201] width 6 height 6
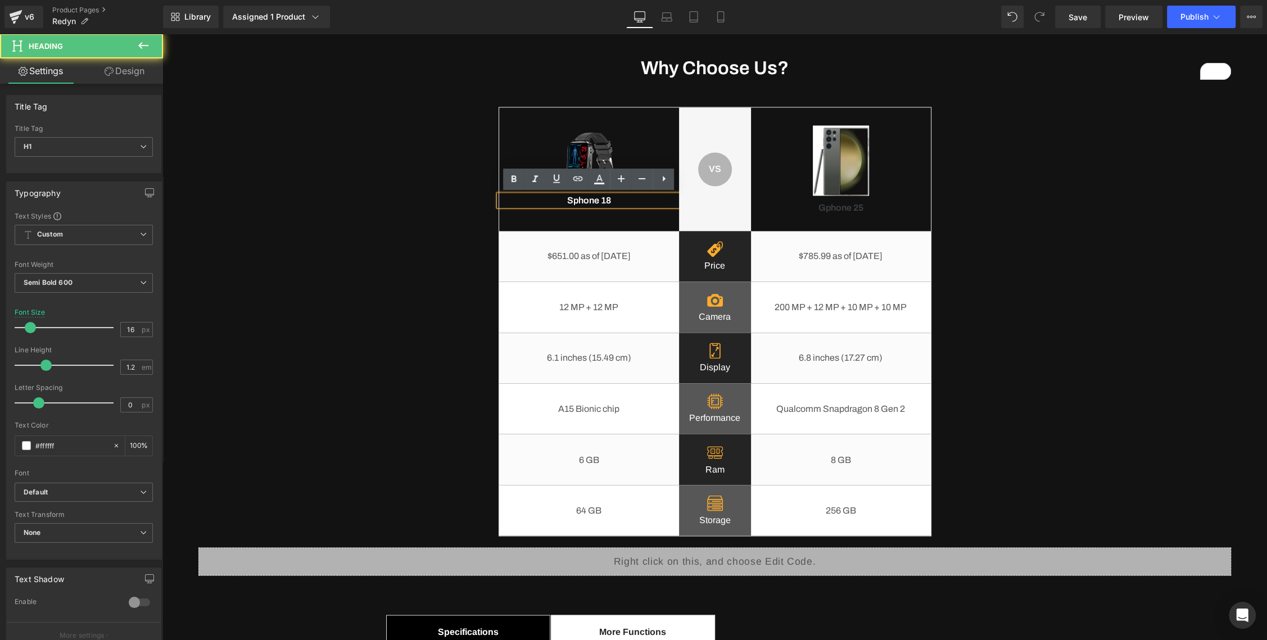
click at [595, 200] on h1 "Sphone 18" at bounding box center [589, 200] width 180 height 11
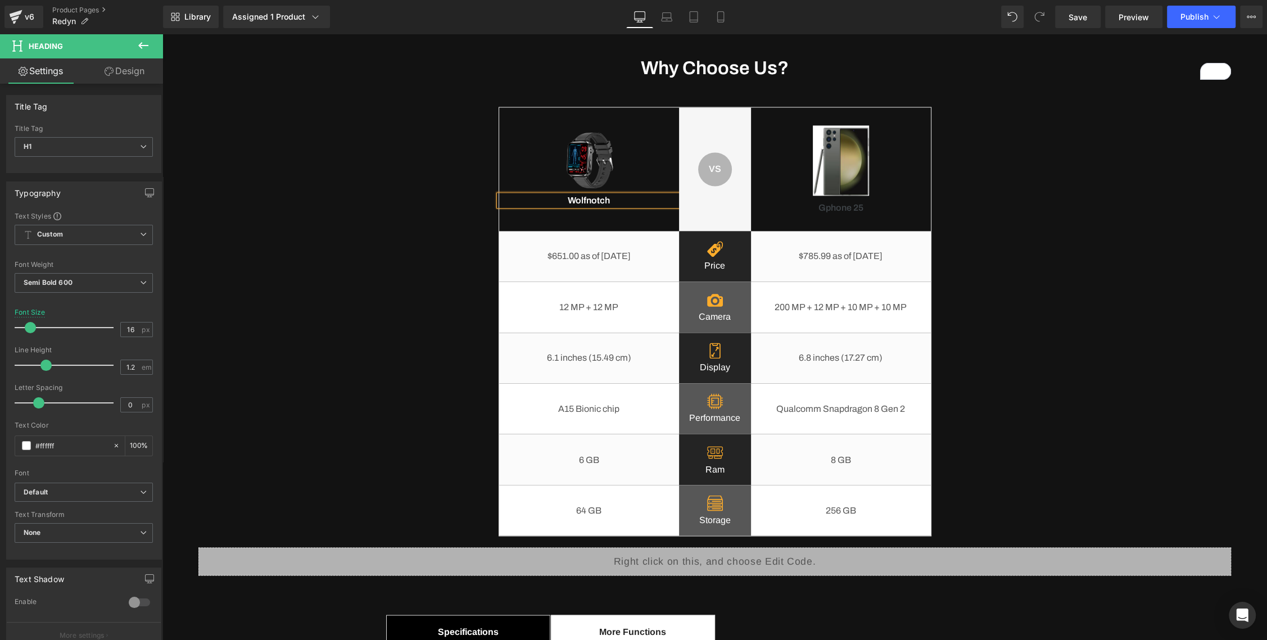
click at [365, 279] on div "Why Choose Us? Heading Image Wolfnotch Heading VS Text Block Row Row Image Gpho…" at bounding box center [714, 522] width 1049 height 930
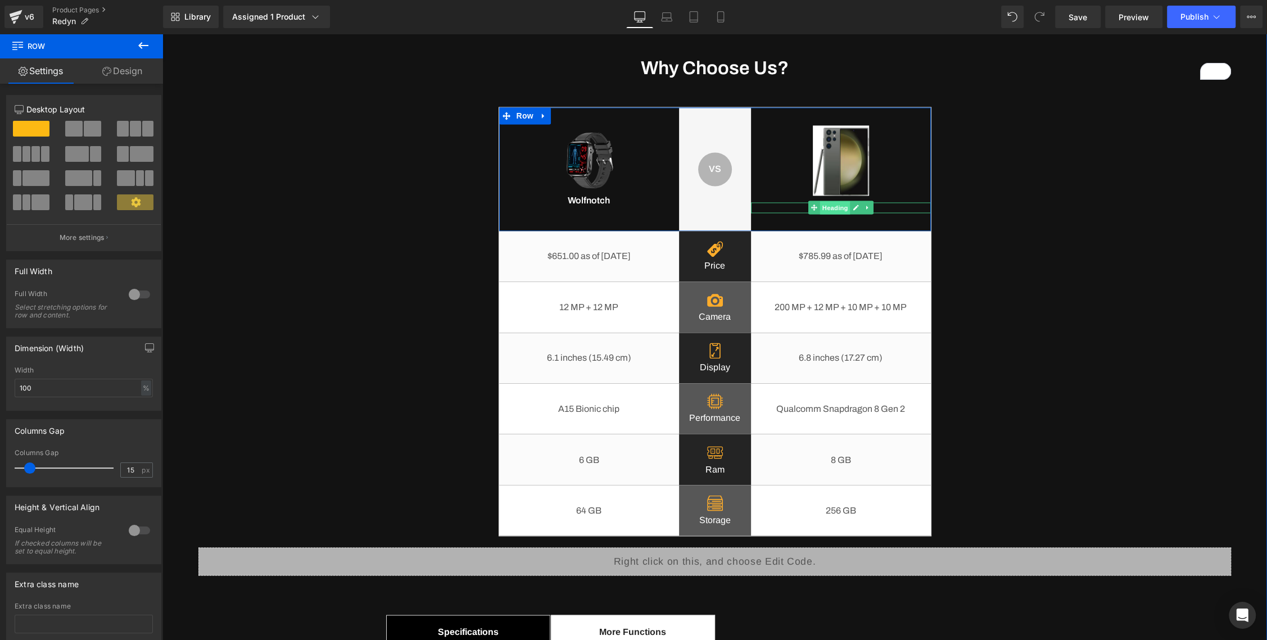
click at [834, 209] on span "Heading" at bounding box center [834, 207] width 30 height 13
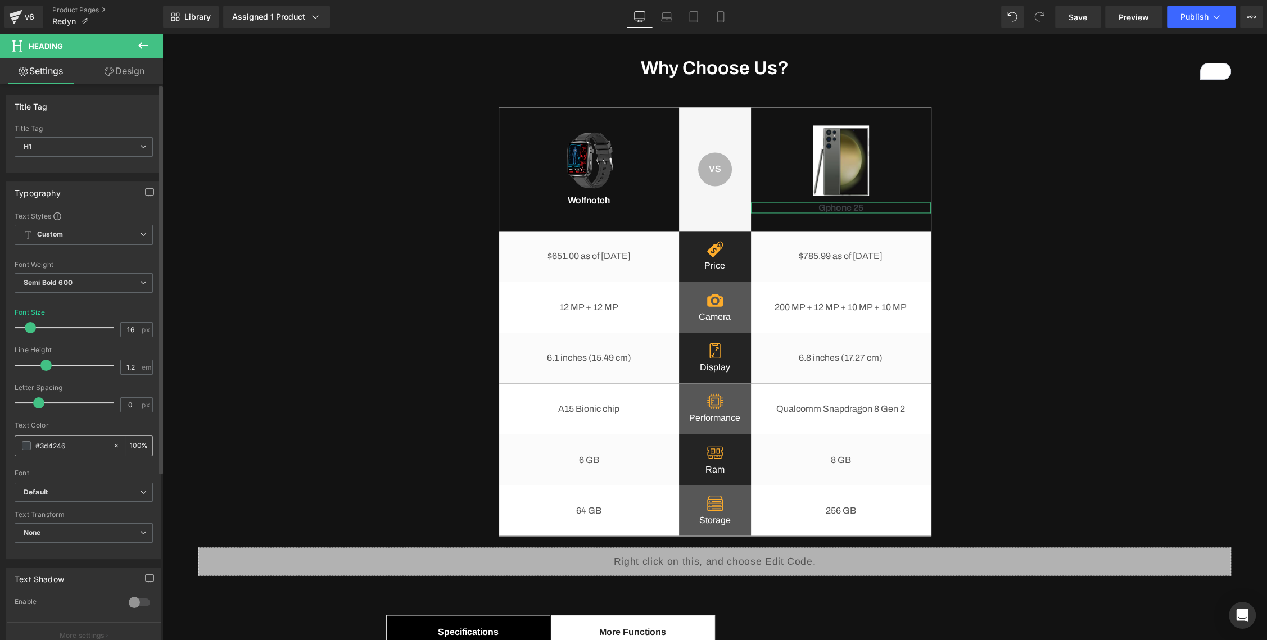
click at [29, 445] on span at bounding box center [26, 445] width 9 height 9
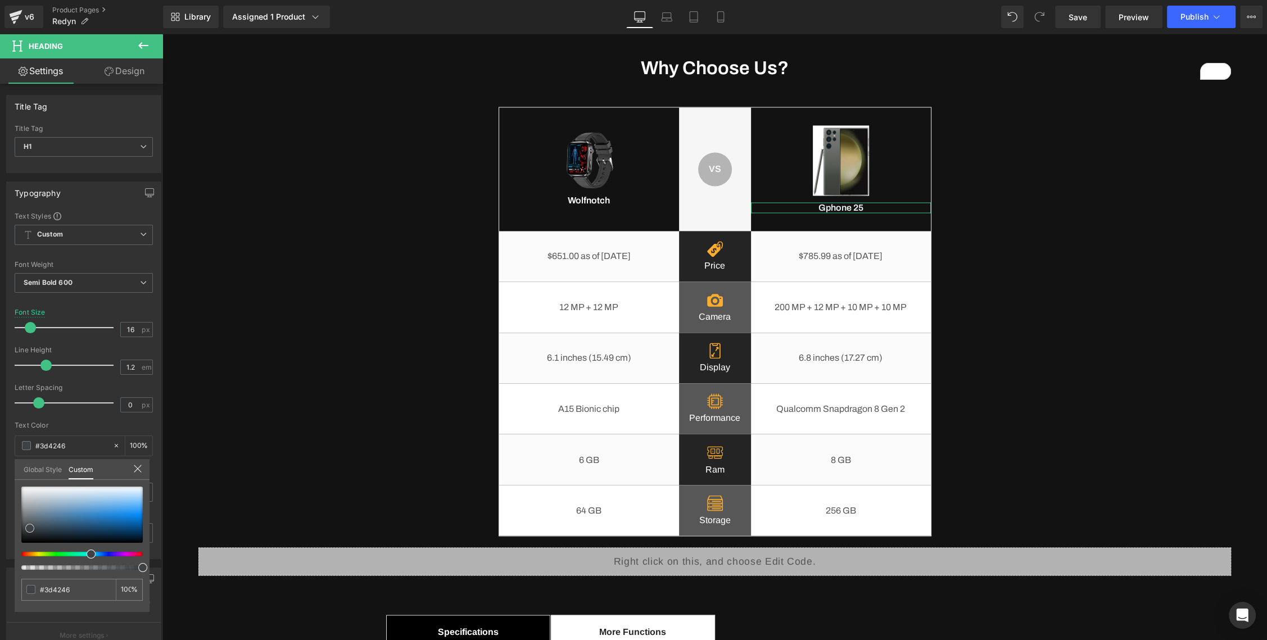
type input "#ebedee"
type input "#ffffff"
drag, startPoint x: 31, startPoint y: 490, endPoint x: -3, endPoint y: 474, distance: 37.0
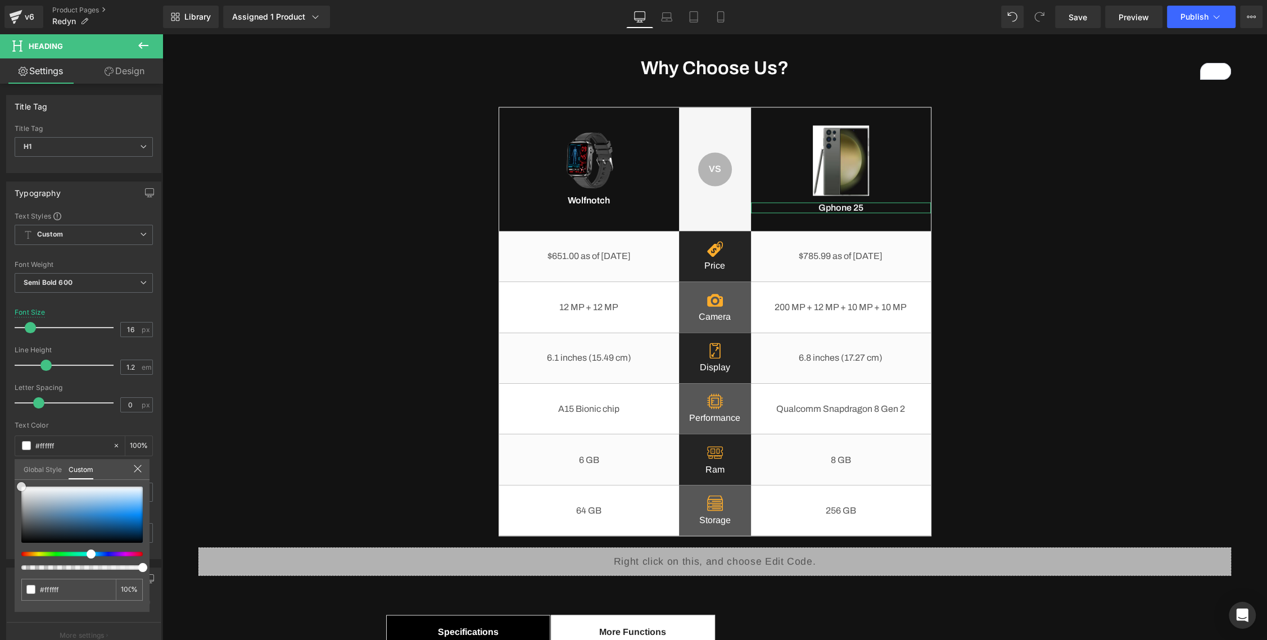
click at [0, 474] on html "Heading You are previewing how the will restyle your page. You can not edit Ele…" at bounding box center [633, 320] width 1267 height 640
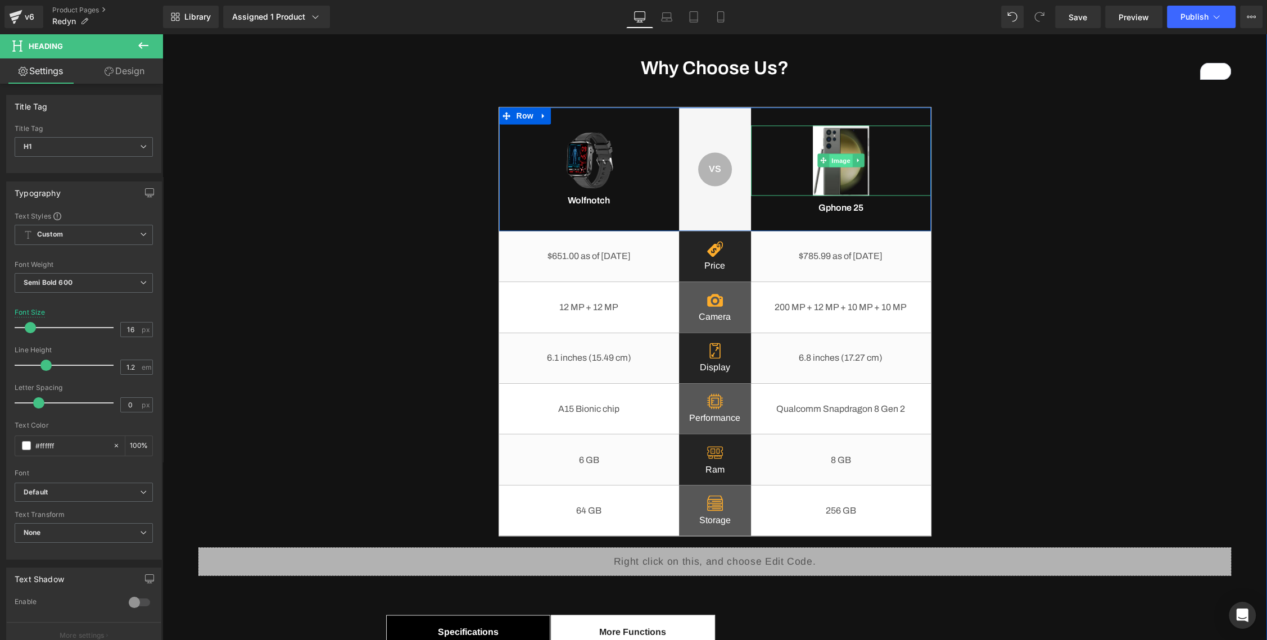
click at [840, 164] on span "Image" at bounding box center [841, 160] width 24 height 13
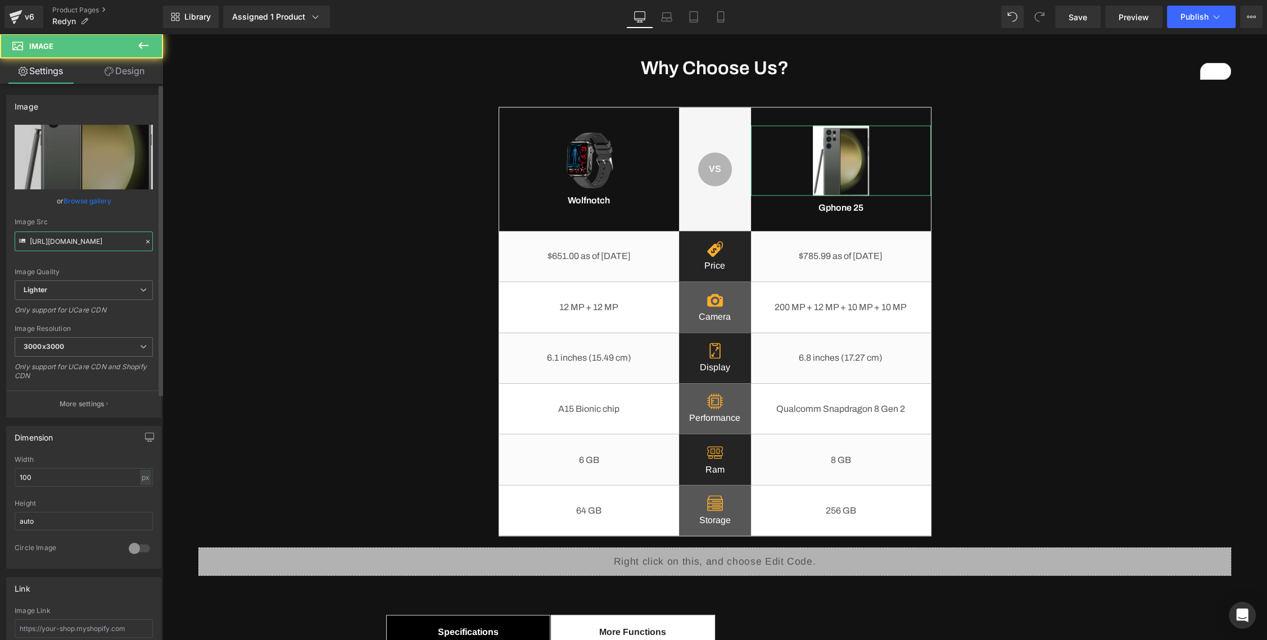
click at [69, 243] on input "[URL][DOMAIN_NAME]" at bounding box center [84, 242] width 138 height 20
paste input "[DOMAIN_NAME][URL][DOMAIN_NAME]"
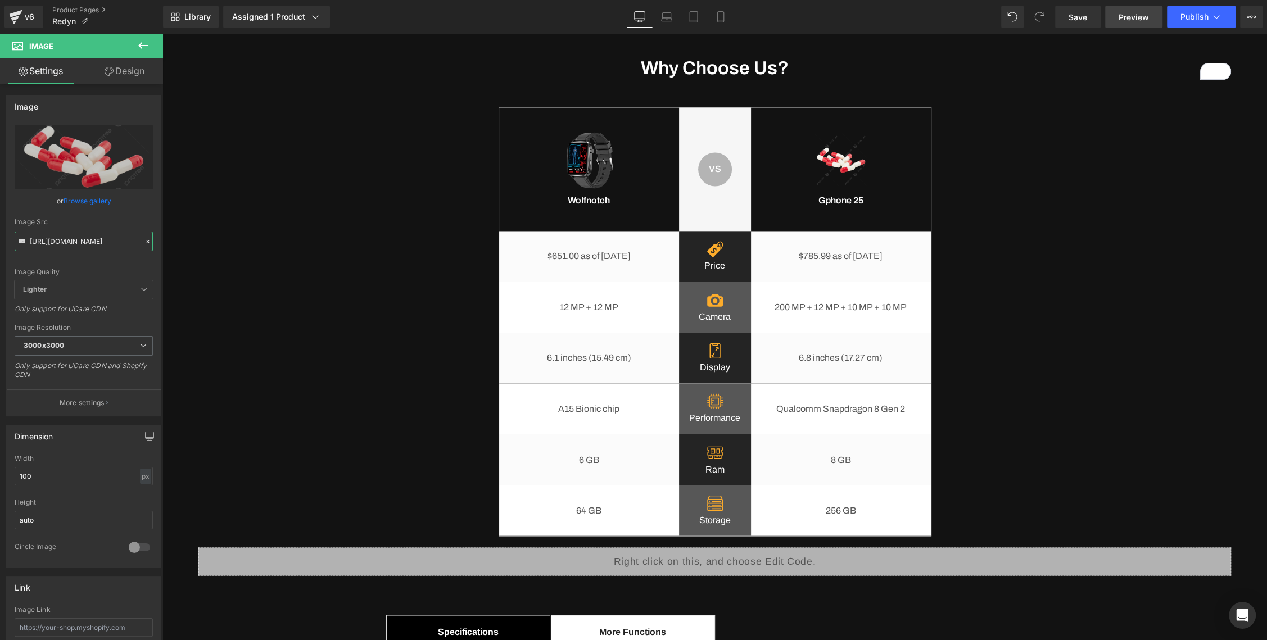
scroll to position [0, 0]
click at [832, 148] on img at bounding box center [841, 160] width 56 height 56
click at [79, 235] on input "[URL][DOMAIN_NAME]" at bounding box center [84, 242] width 138 height 20
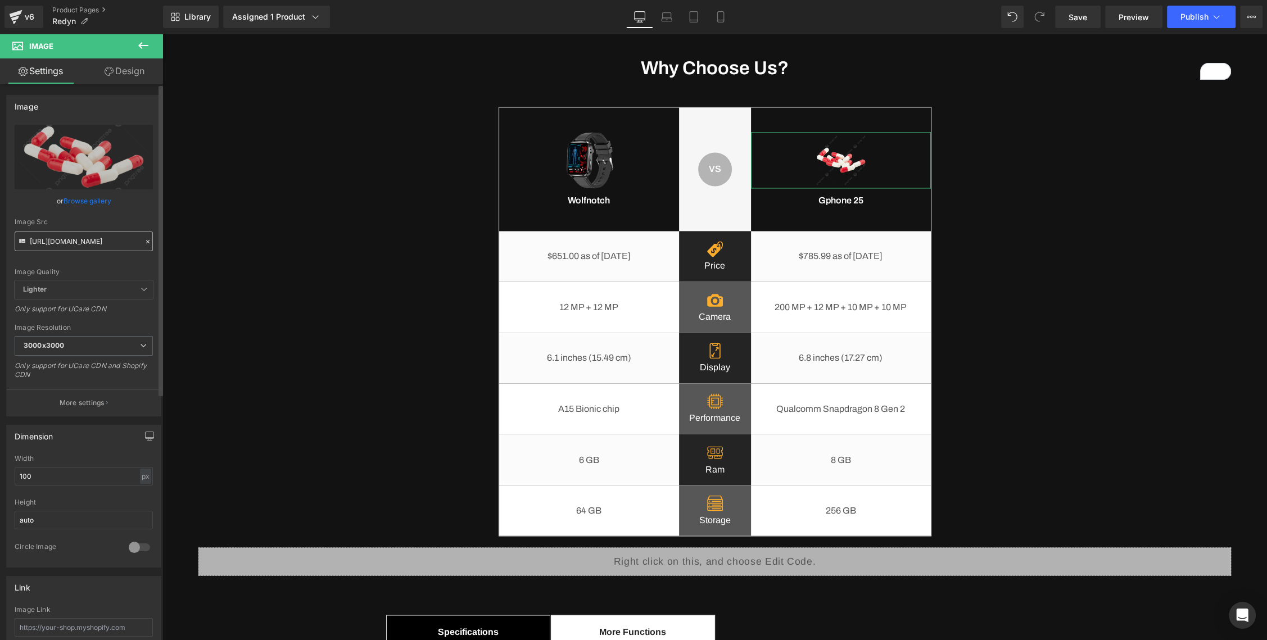
click at [79, 235] on input "[URL][DOMAIN_NAME]" at bounding box center [84, 242] width 138 height 20
type input "[URL][DOMAIN_NAME]"
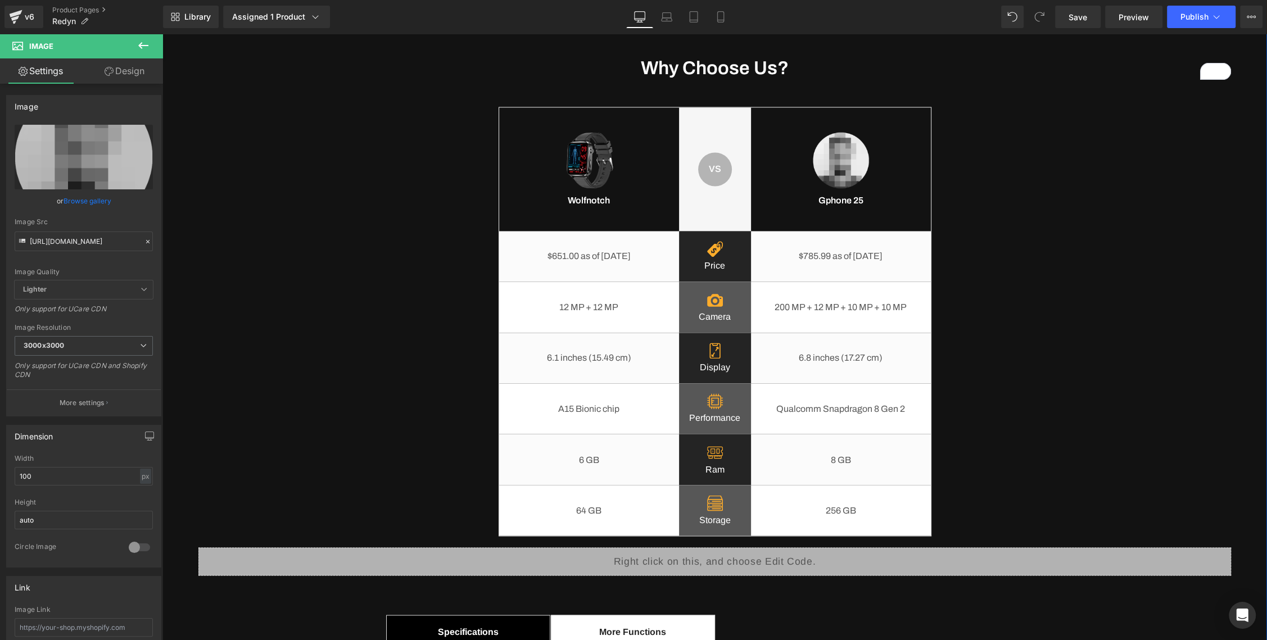
click at [1084, 250] on div "Why Choose Us? Heading Image Wolfnotch Heading VS Text Block Row Row Image Gpho…" at bounding box center [714, 522] width 1049 height 930
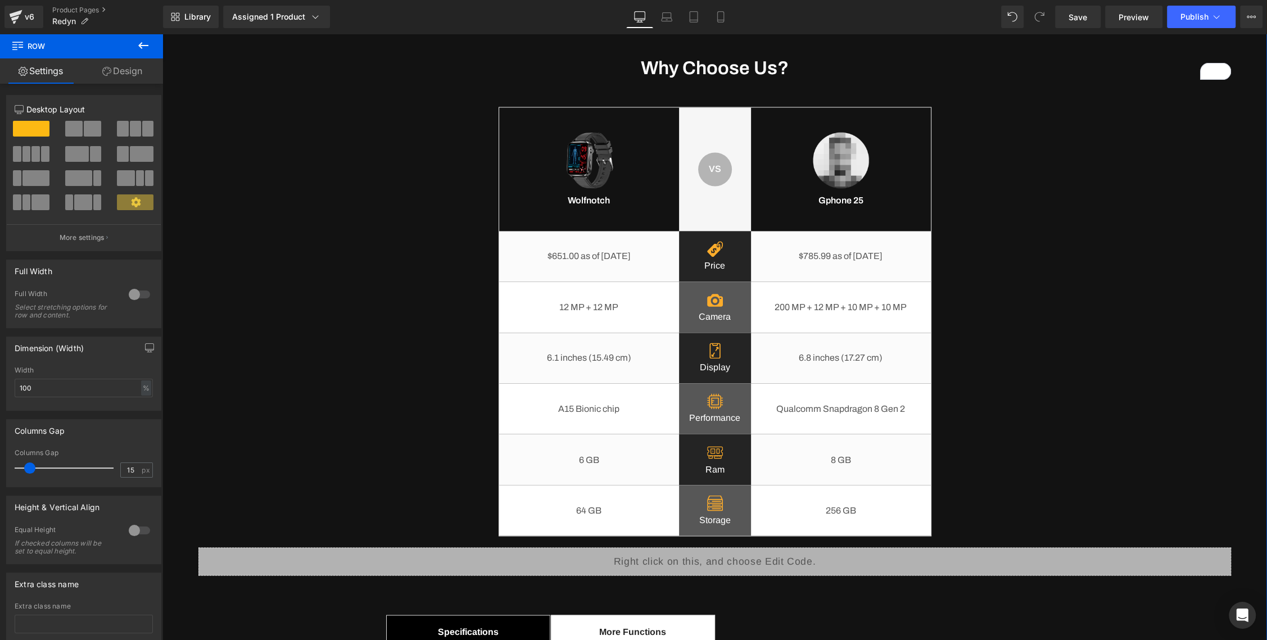
click at [832, 198] on span "Heading" at bounding box center [834, 200] width 30 height 13
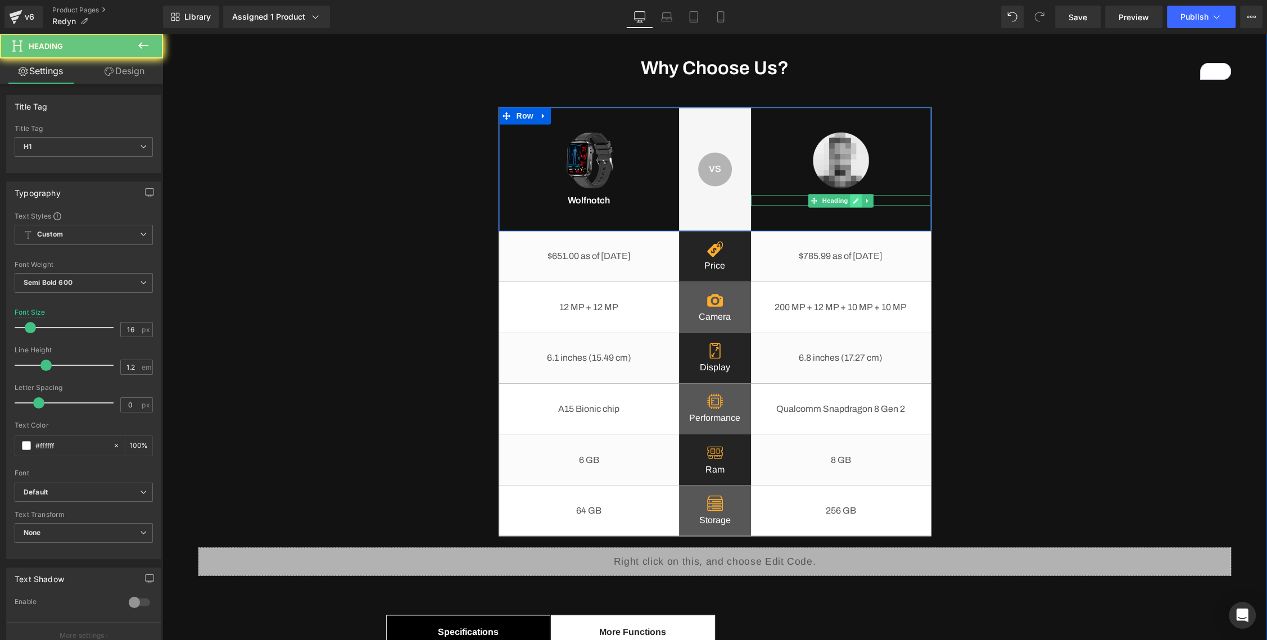
click at [856, 201] on icon at bounding box center [856, 201] width 6 height 6
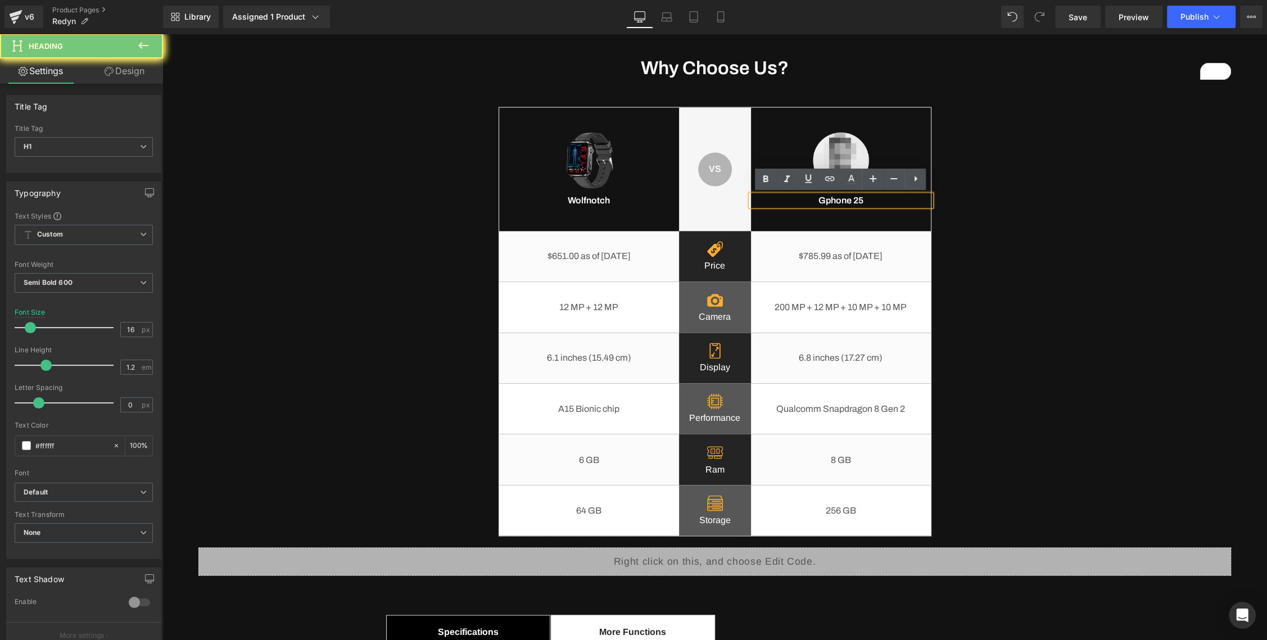
click at [840, 201] on h1 "Gphone 25" at bounding box center [841, 200] width 180 height 11
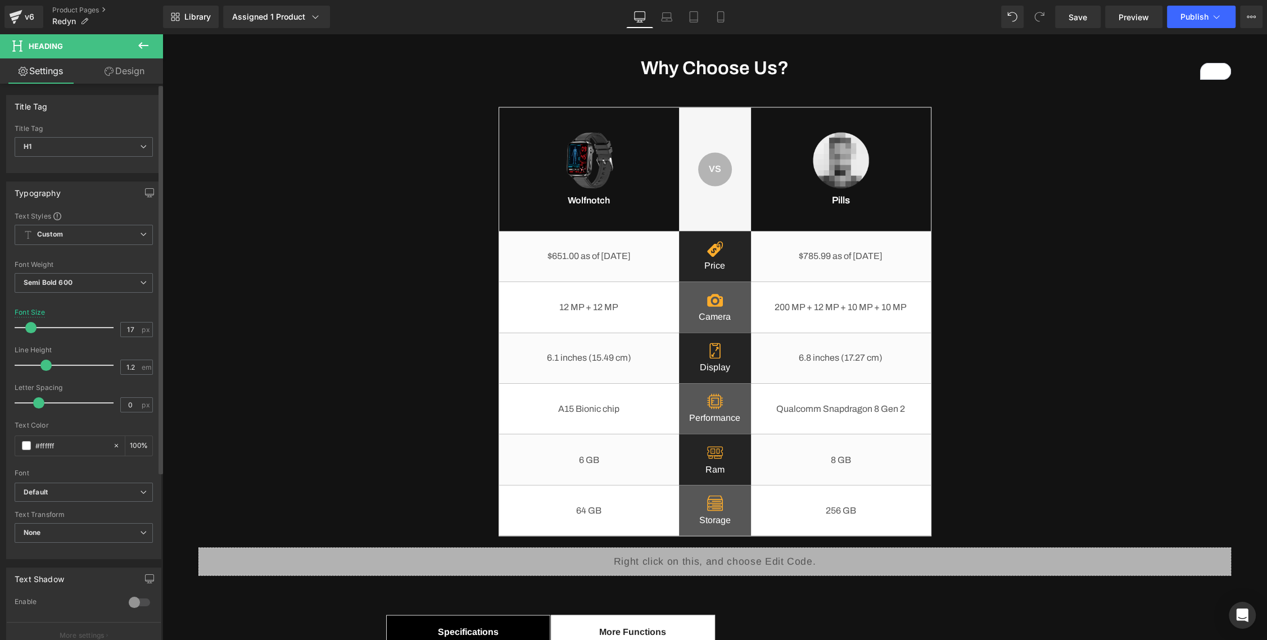
type input "18"
click at [31, 325] on span at bounding box center [31, 327] width 11 height 11
click at [596, 201] on span "Heading" at bounding box center [583, 200] width 30 height 13
type input "18"
drag, startPoint x: 29, startPoint y: 325, endPoint x: 161, endPoint y: 270, distance: 142.9
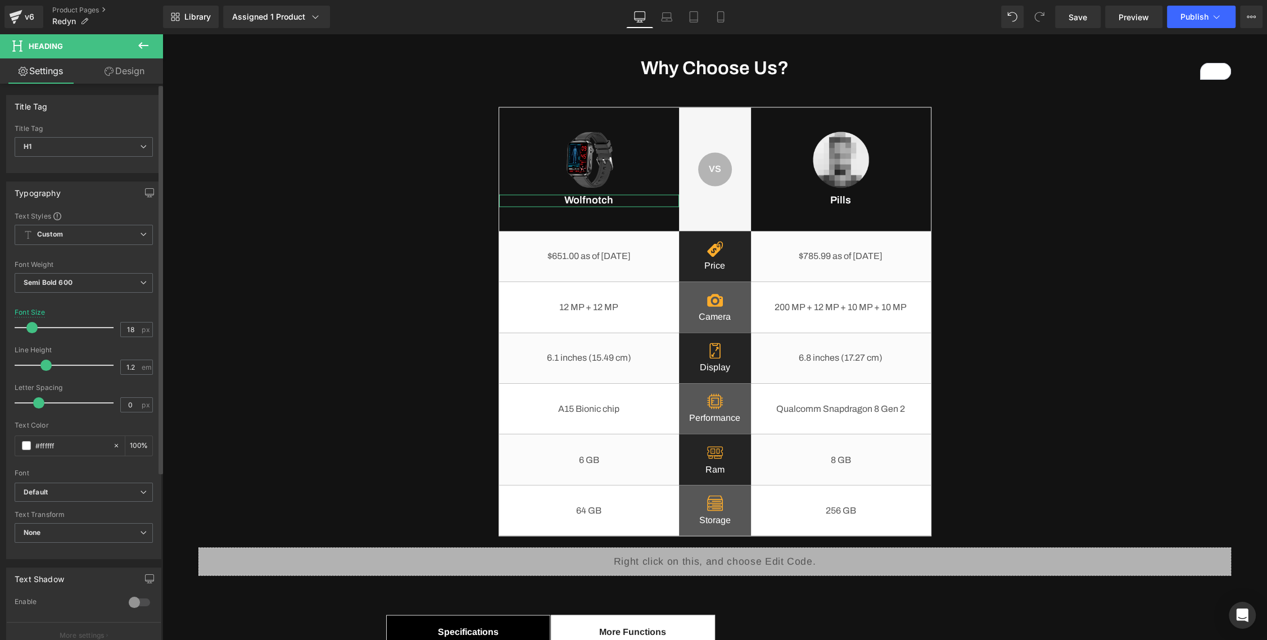
click at [30, 325] on span at bounding box center [31, 327] width 11 height 11
click at [987, 293] on div "Why Choose Us? Heading Image Wolfnotch Heading VS Text Block Row Row Image Pill…" at bounding box center [714, 522] width 1049 height 930
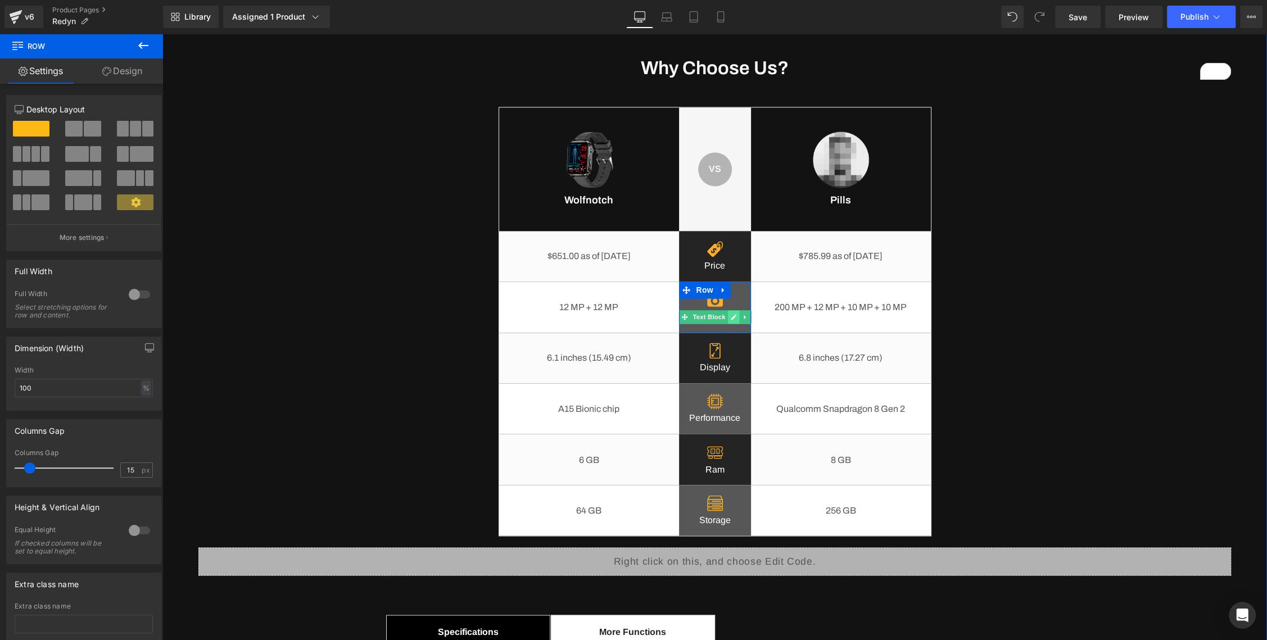
click at [734, 316] on icon at bounding box center [734, 317] width 6 height 6
click at [704, 317] on p "Camera" at bounding box center [715, 316] width 72 height 13
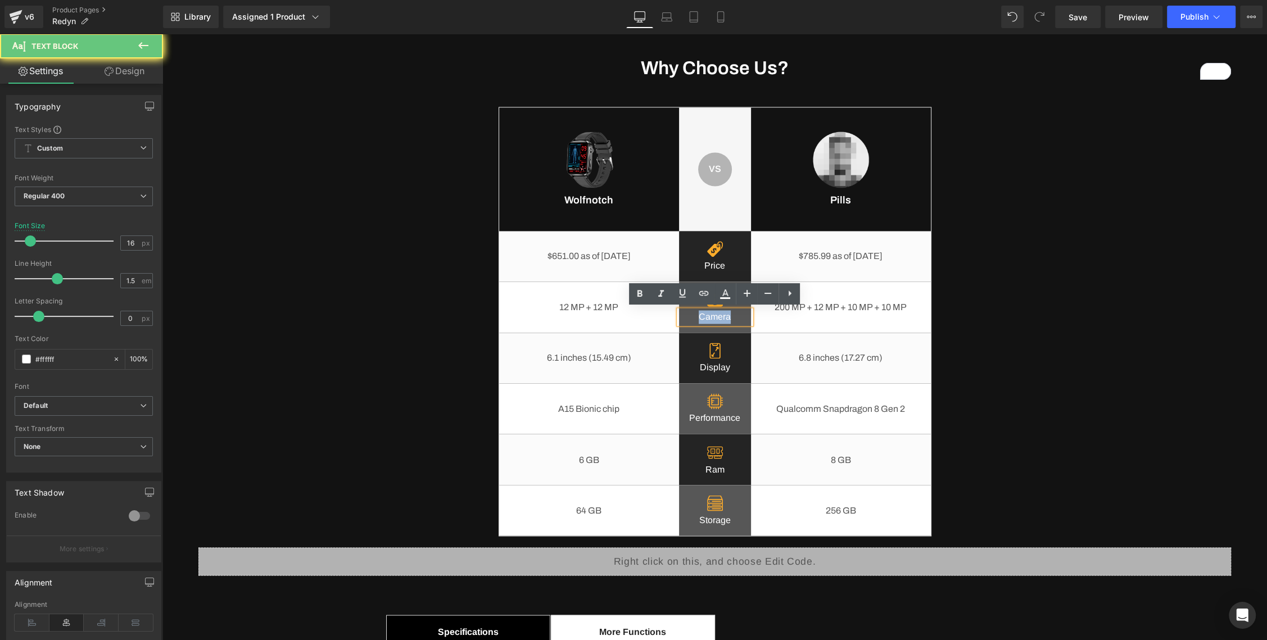
click at [704, 317] on p "Camera" at bounding box center [715, 316] width 72 height 13
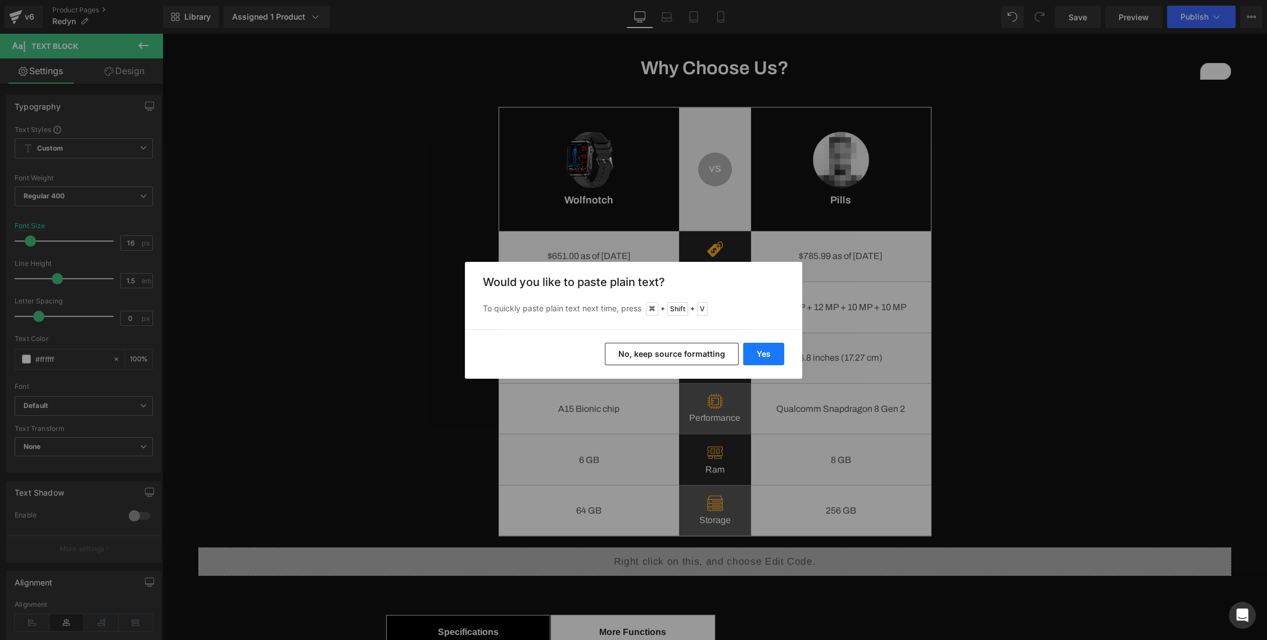
click at [775, 356] on button "Yes" at bounding box center [763, 354] width 41 height 22
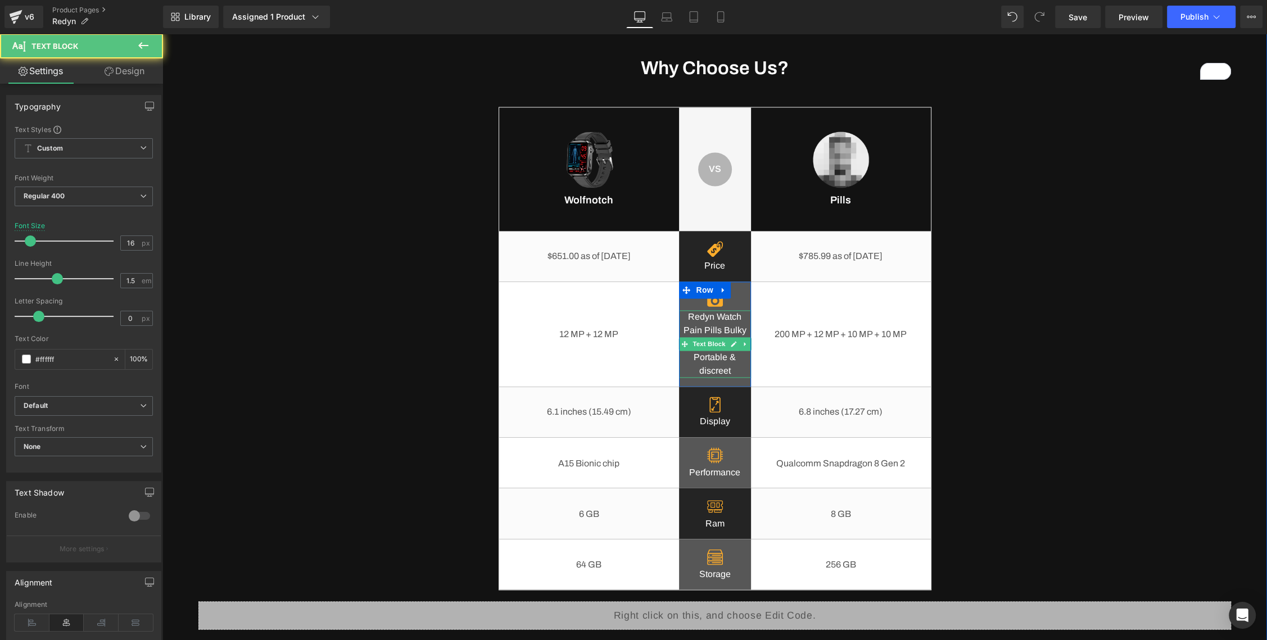
click at [710, 314] on p "Redyn Watch Pain Pills Bulky Panels" at bounding box center [715, 330] width 72 height 40
click at [710, 316] on p "Redyn Watch Pain Pills Bulky Panels" at bounding box center [715, 330] width 72 height 40
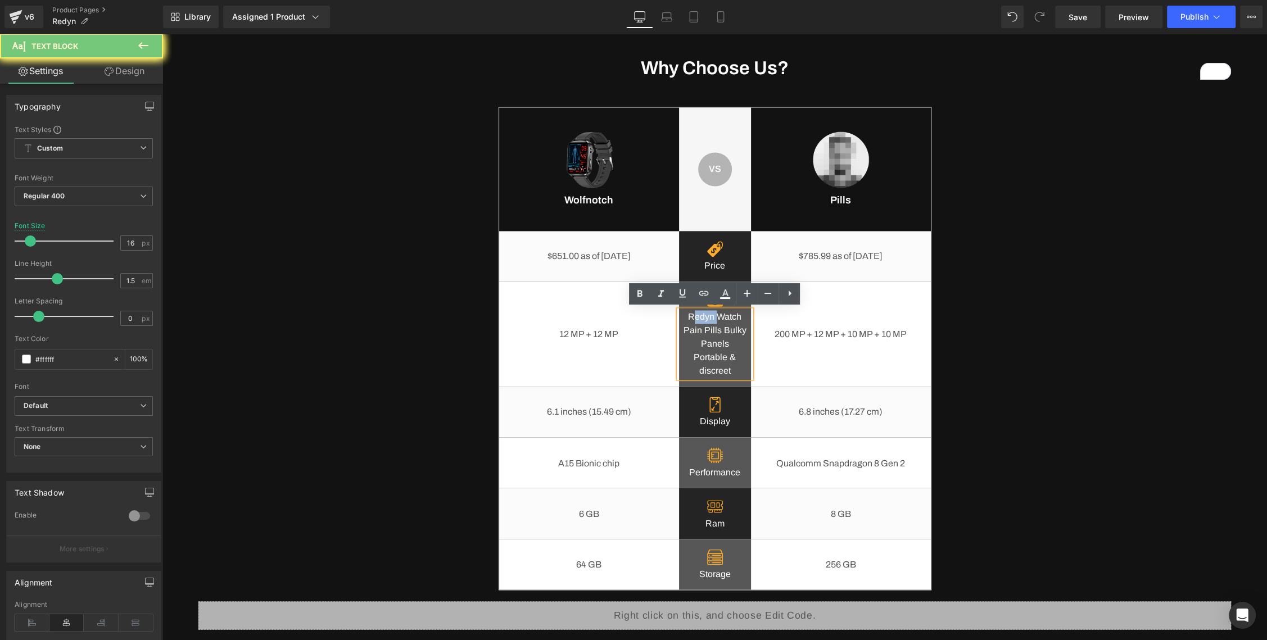
click at [710, 316] on p "Redyn Watch Pain Pills Bulky Panels" at bounding box center [715, 330] width 72 height 40
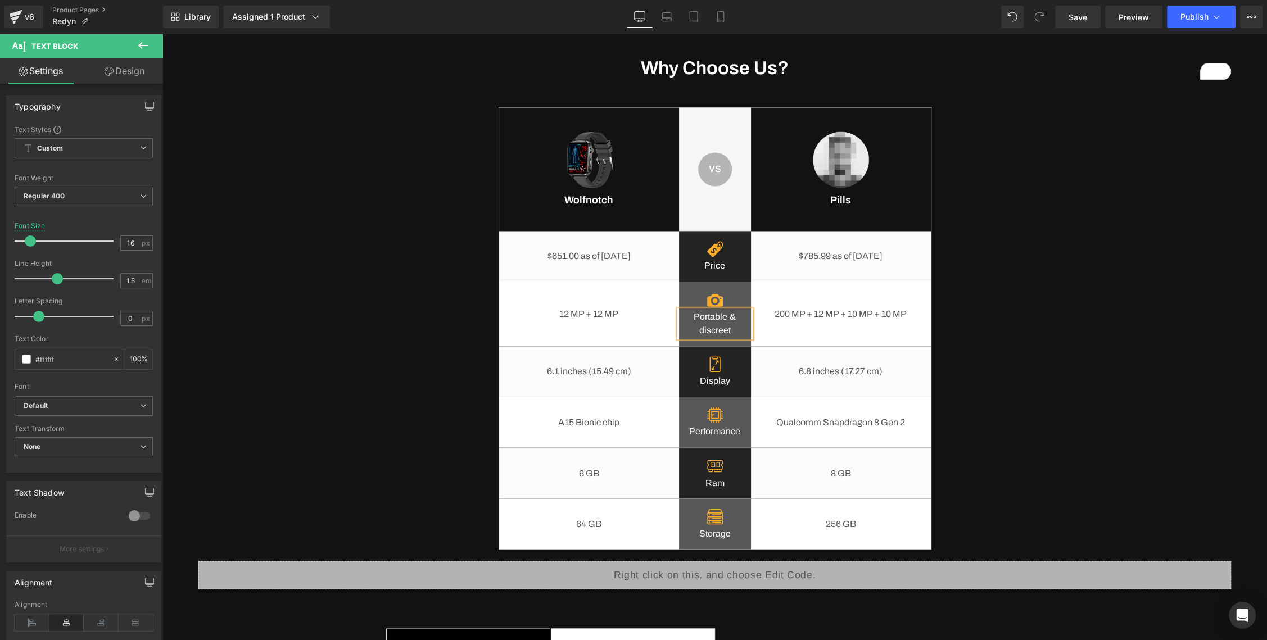
click at [716, 328] on p "Portable & discreet" at bounding box center [715, 323] width 72 height 27
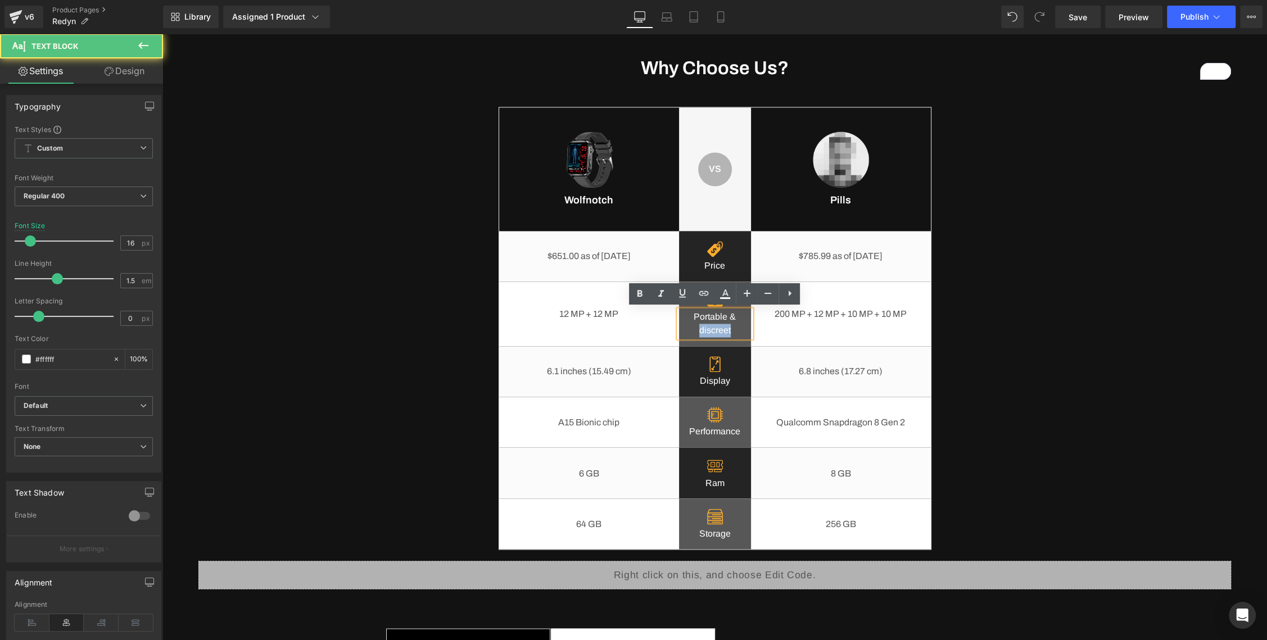
click at [716, 328] on p "Portable & discreet" at bounding box center [715, 323] width 72 height 27
click at [725, 324] on p "Portable & discreet" at bounding box center [715, 323] width 72 height 27
drag, startPoint x: 732, startPoint y: 323, endPoint x: 742, endPoint y: 333, distance: 14.3
click at [745, 337] on div "Portable & discreet" at bounding box center [715, 323] width 72 height 27
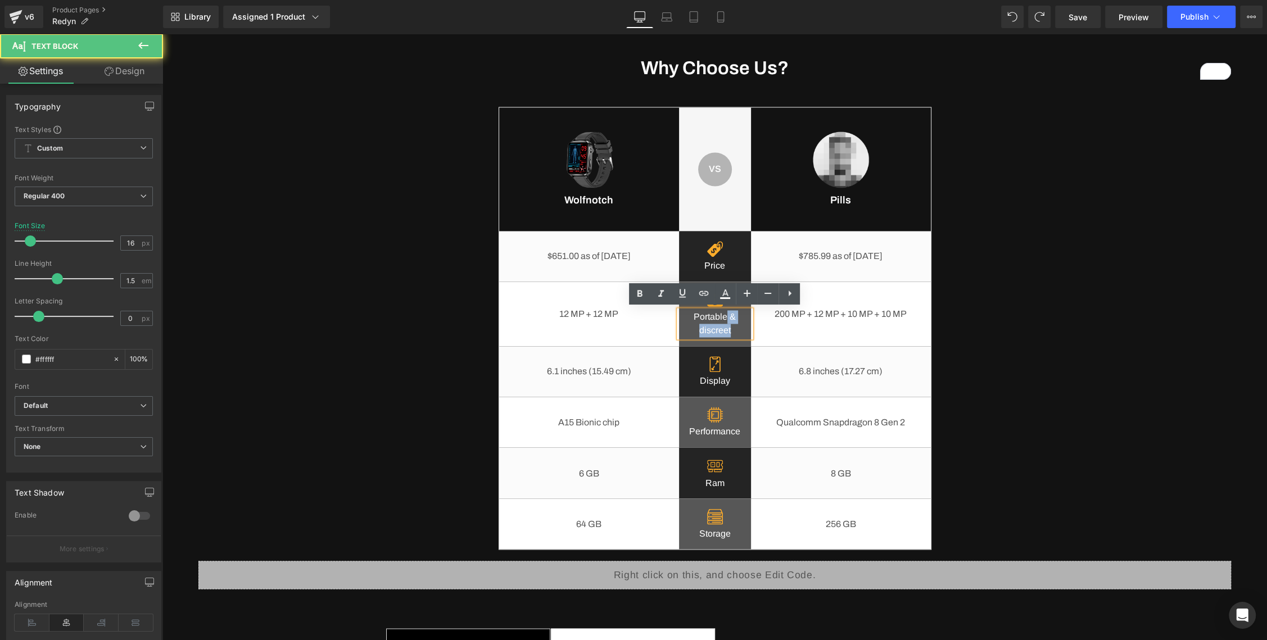
drag, startPoint x: 728, startPoint y: 316, endPoint x: 737, endPoint y: 334, distance: 20.4
click at [737, 334] on p "Portable & discreet" at bounding box center [715, 323] width 72 height 27
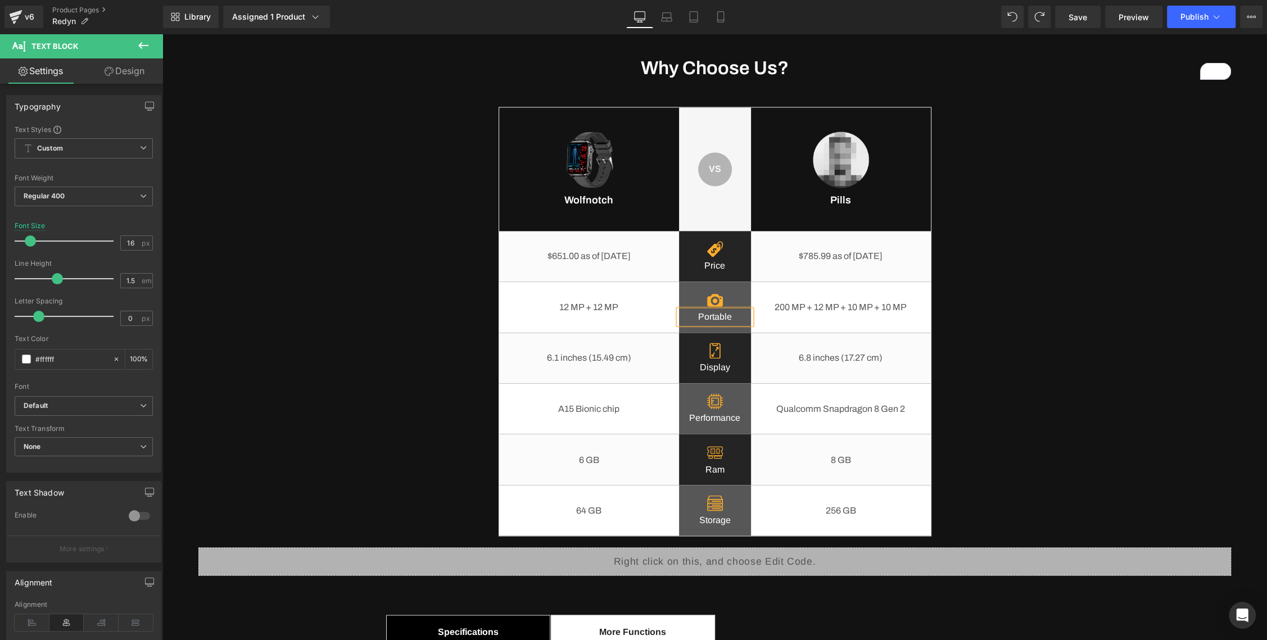
click at [935, 310] on div "Why Choose Us? Heading Image Wolfnotch Heading VS Text Block Row Row Image Pill…" at bounding box center [714, 522] width 1049 height 930
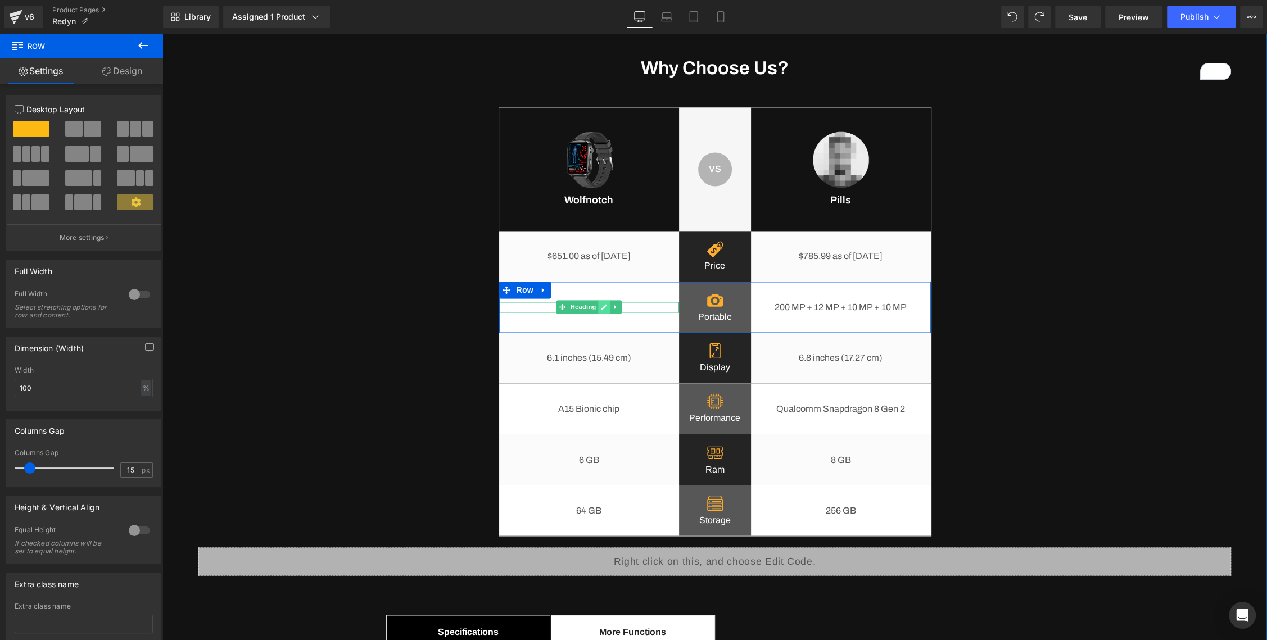
click at [605, 307] on icon at bounding box center [604, 307] width 6 height 7
click at [591, 309] on h1 "12 MP + 12 MP" at bounding box center [589, 307] width 180 height 11
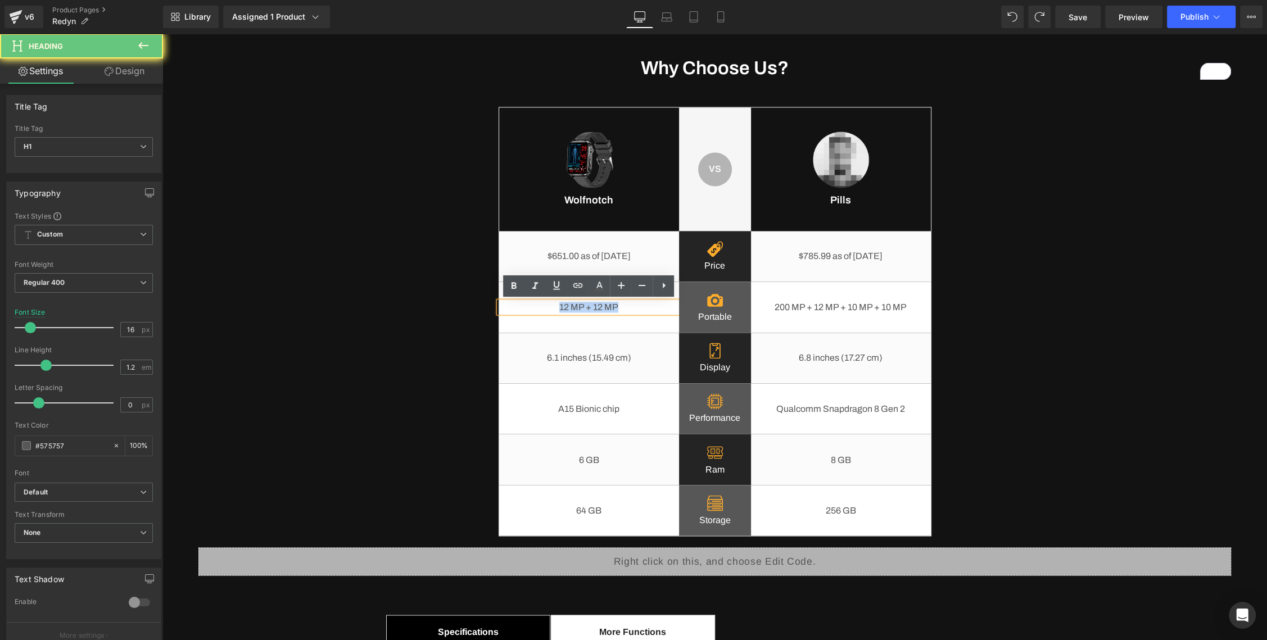
click at [591, 309] on h1 "12 MP + 12 MP" at bounding box center [589, 307] width 180 height 11
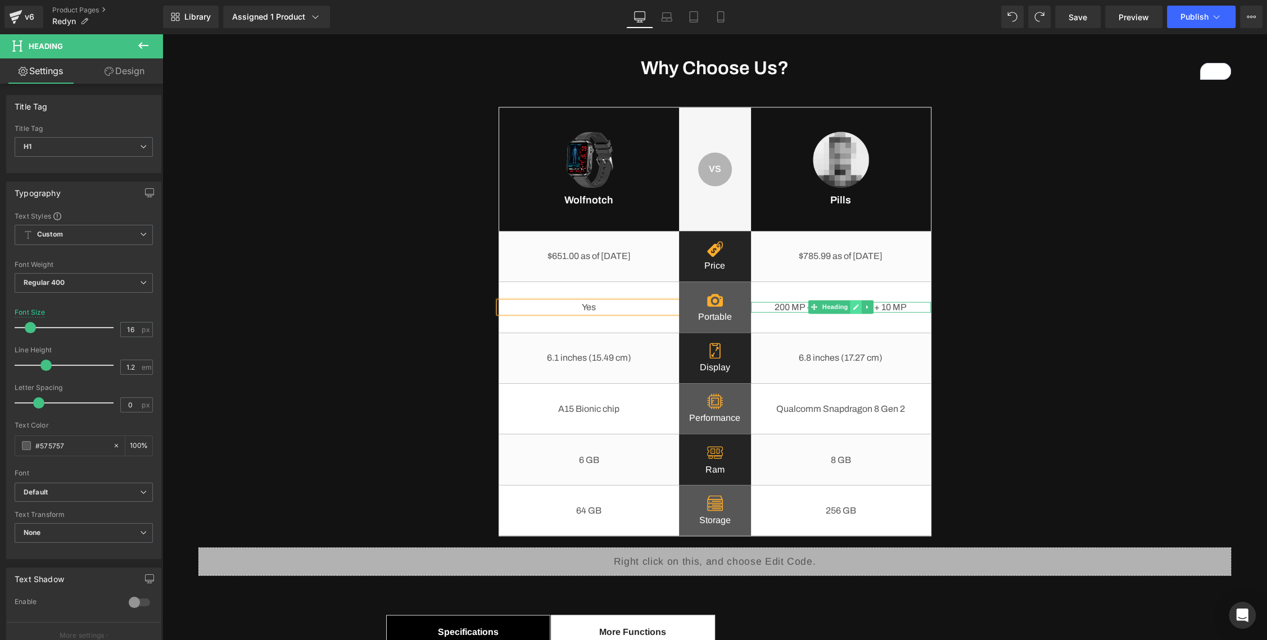
click at [851, 304] on link at bounding box center [856, 306] width 12 height 13
click at [830, 308] on h1 "200 MP + 12 MP + 10 MP + 10 MP" at bounding box center [841, 307] width 180 height 11
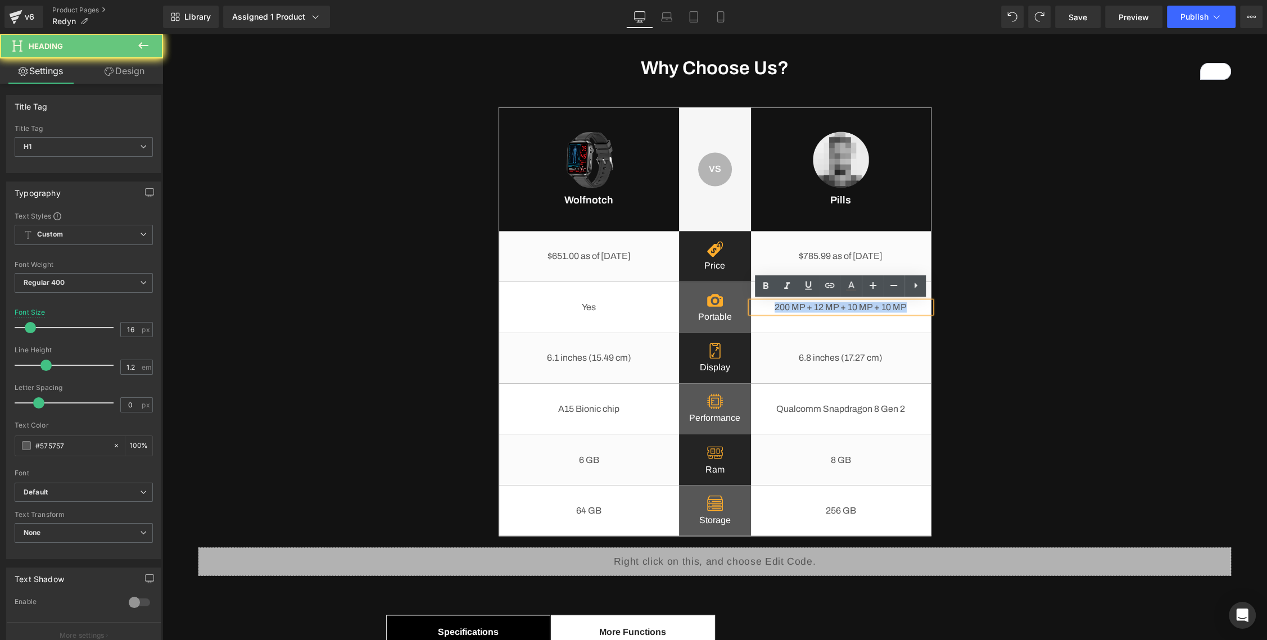
click at [830, 308] on h1 "200 MP + 12 MP + 10 MP + 10 MP" at bounding box center [841, 307] width 180 height 11
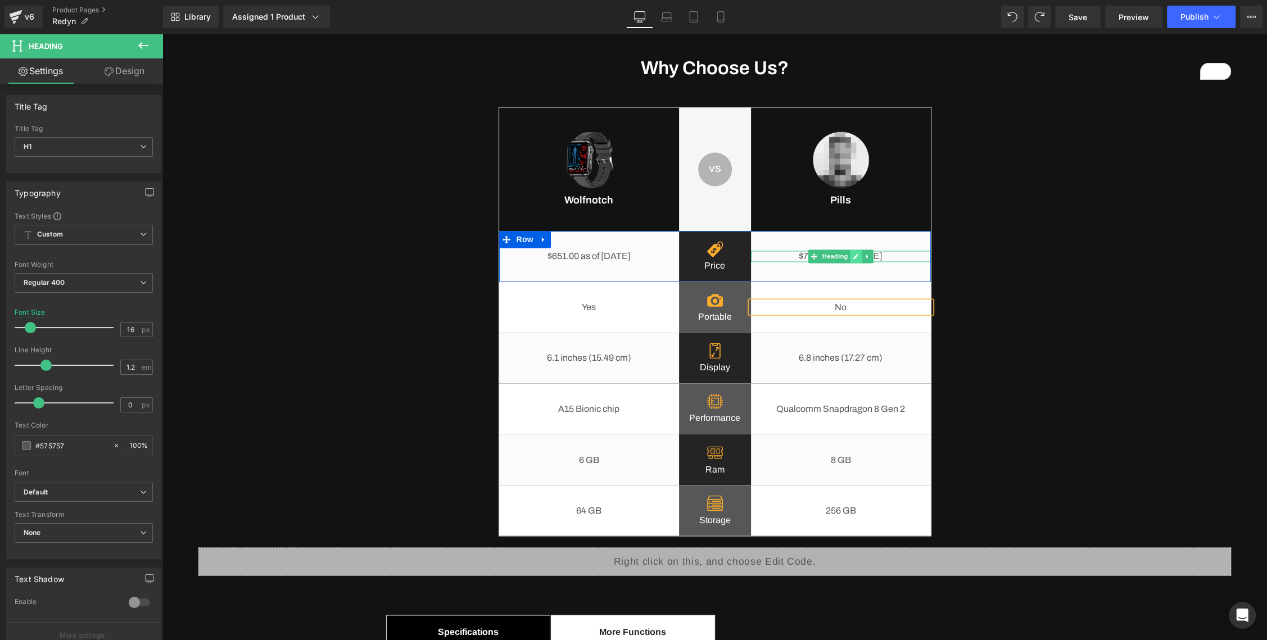
click at [852, 255] on link at bounding box center [856, 256] width 12 height 13
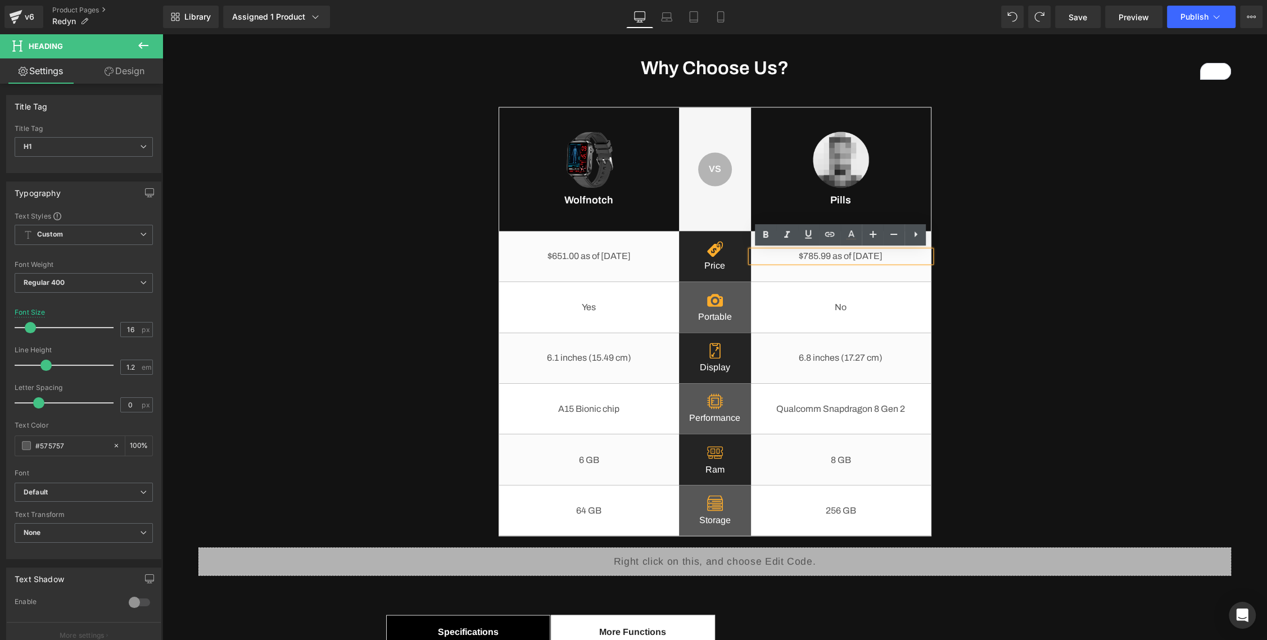
click at [833, 255] on h1 "$785.99 as of [DATE]" at bounding box center [841, 256] width 180 height 11
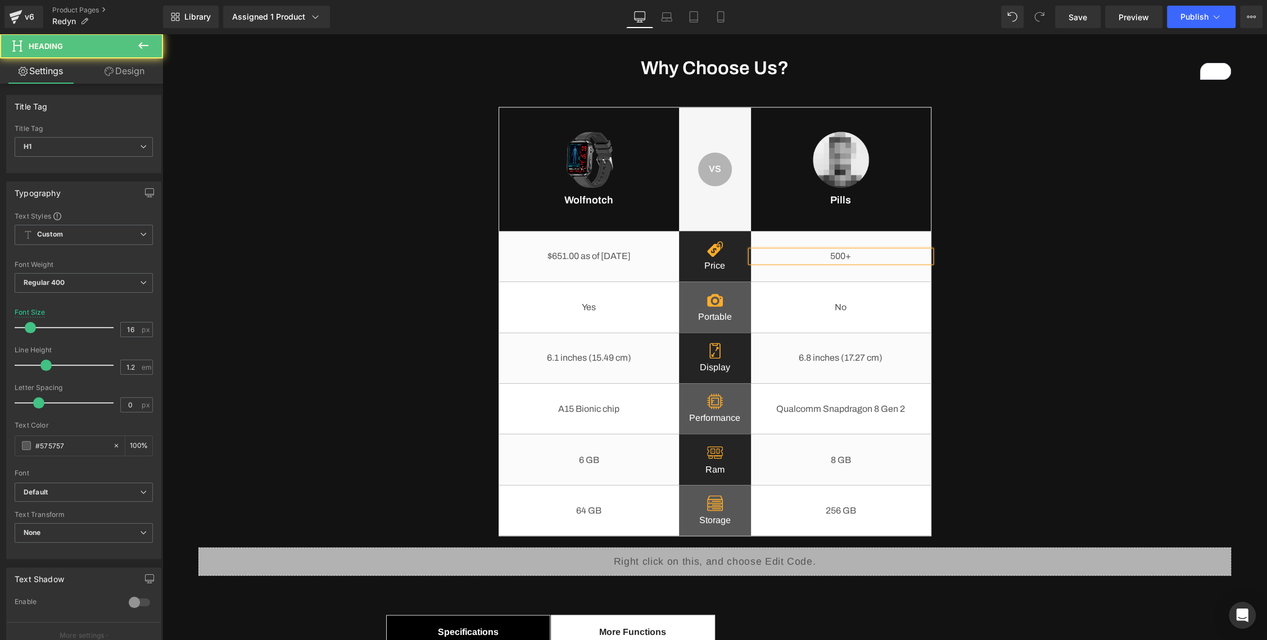
click at [870, 259] on h1 "500+" at bounding box center [841, 256] width 180 height 11
click at [864, 259] on h1 "500+" at bounding box center [841, 256] width 180 height 11
type input "18"
drag, startPoint x: 30, startPoint y: 324, endPoint x: 52, endPoint y: 250, distance: 77.5
click at [31, 324] on span at bounding box center [31, 327] width 11 height 11
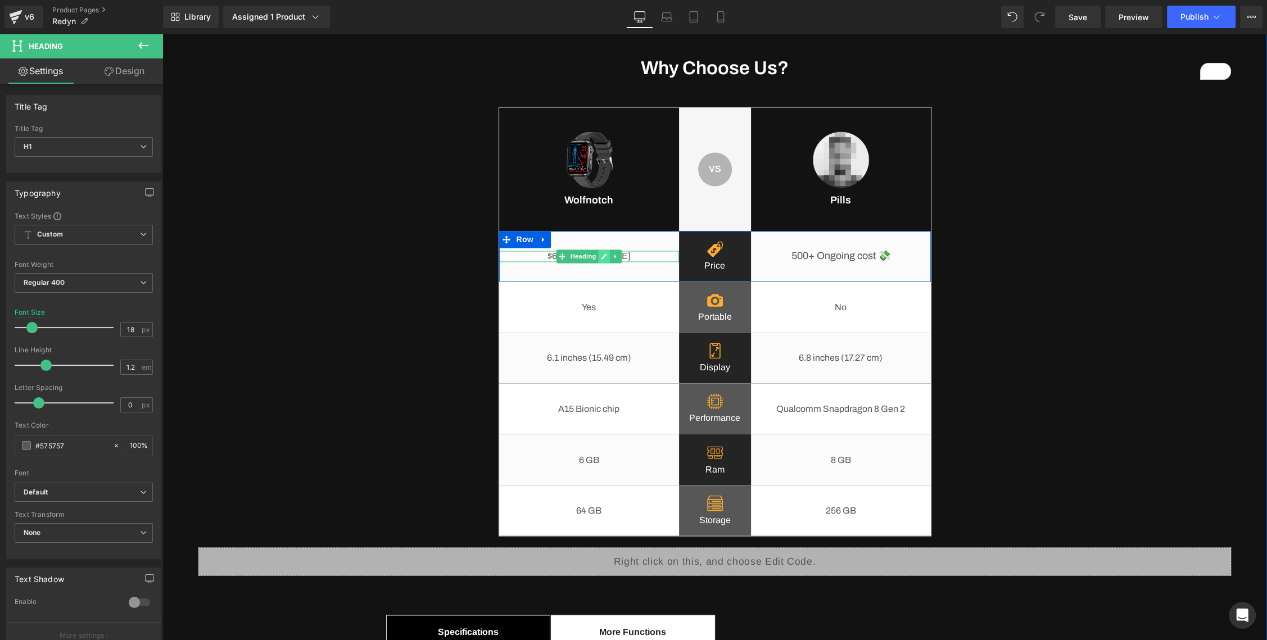
click at [599, 255] on link at bounding box center [604, 256] width 12 height 13
click at [588, 255] on h1 "$651.00 as of [DATE]" at bounding box center [589, 256] width 180 height 11
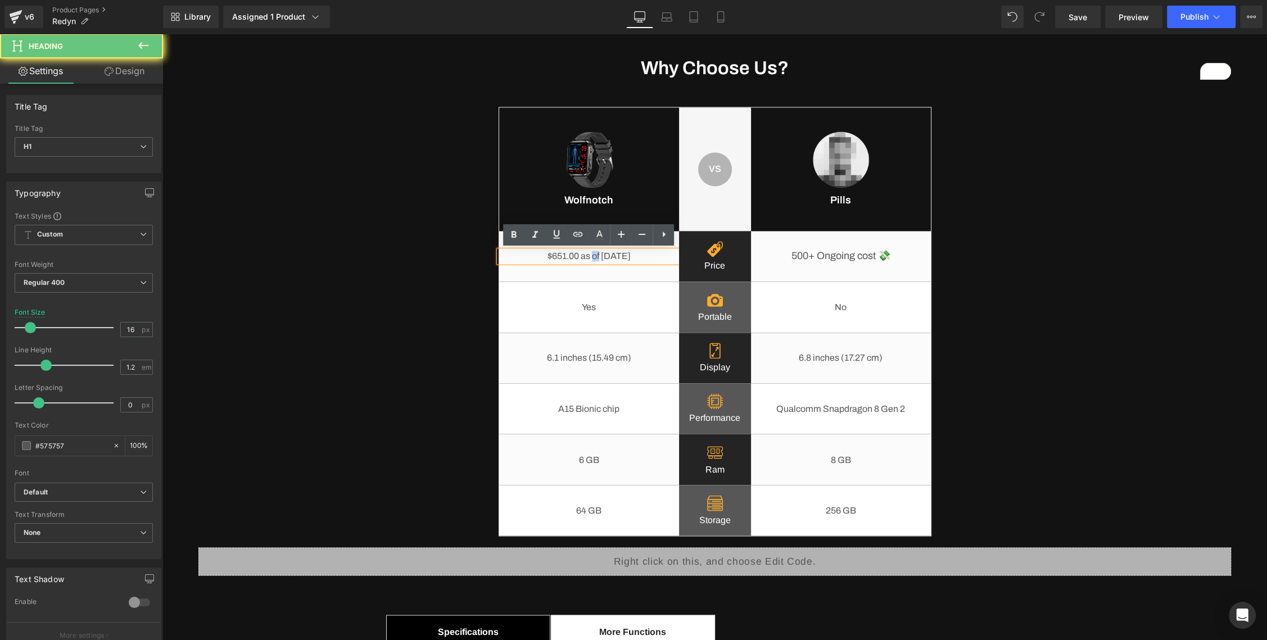
click at [588, 255] on h1 "$651.00 as of [DATE]" at bounding box center [589, 256] width 180 height 11
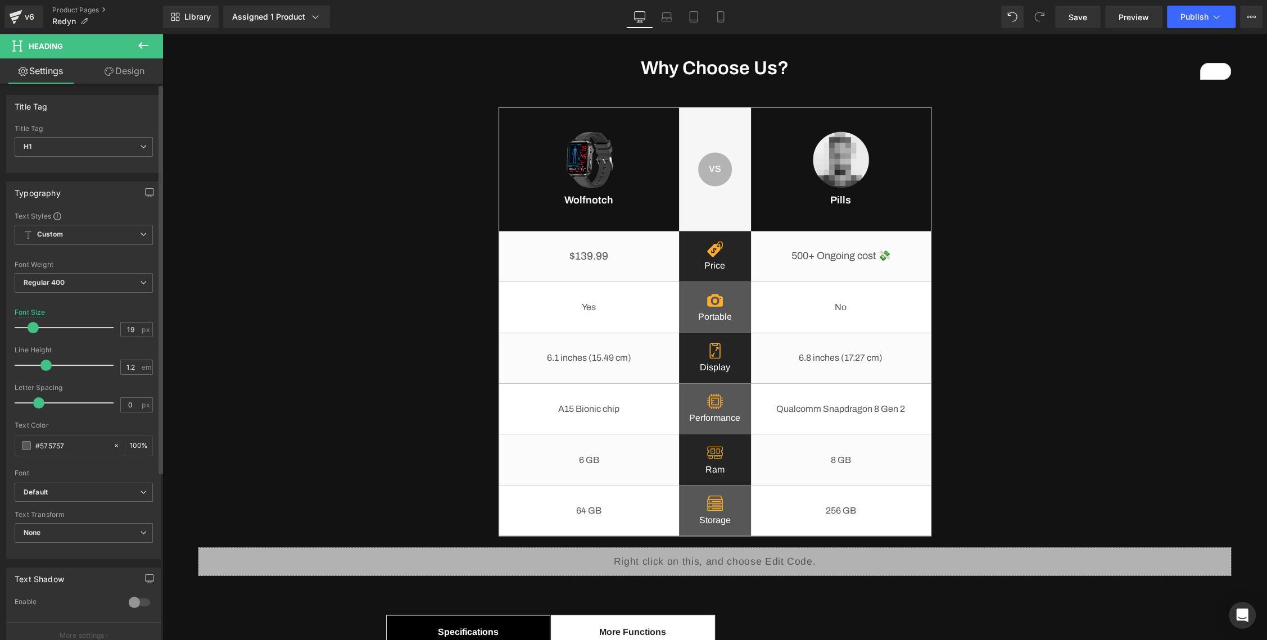
click at [30, 326] on span at bounding box center [33, 327] width 11 height 11
type input "18"
click at [29, 328] on span at bounding box center [31, 327] width 11 height 11
click at [927, 307] on h1 "No" at bounding box center [841, 307] width 180 height 11
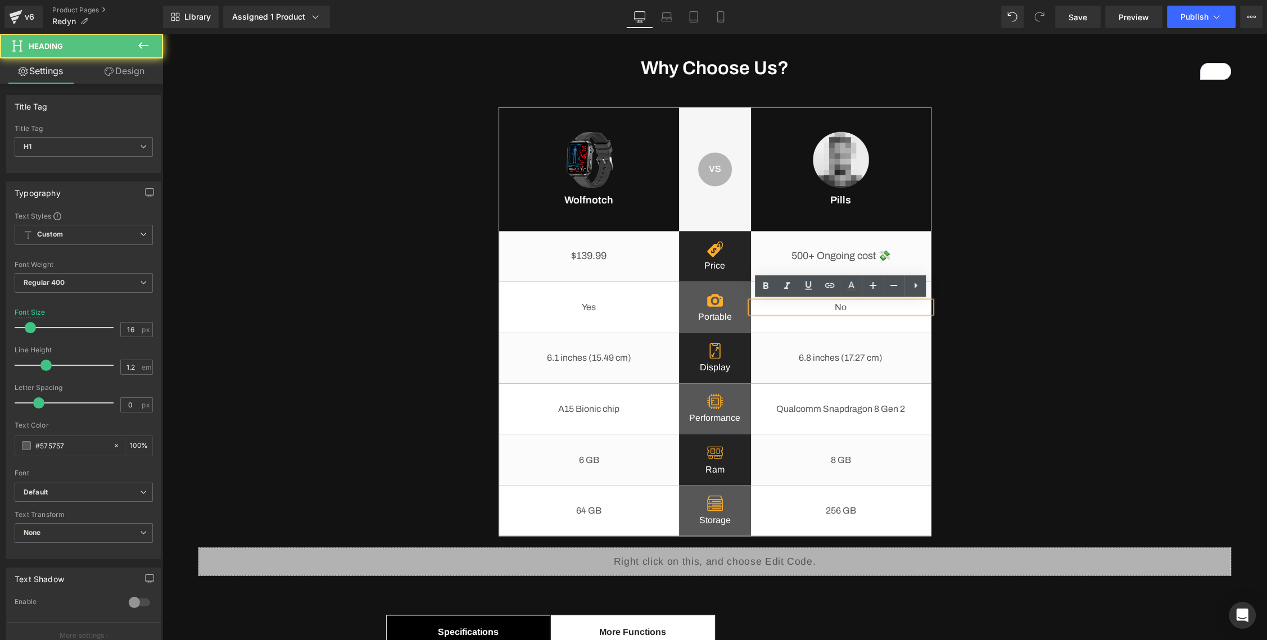
click at [1031, 259] on div "Why Choose Us? Heading Image Wolfnotch Heading VS Text Block Row Row Image Pill…" at bounding box center [714, 522] width 1049 height 930
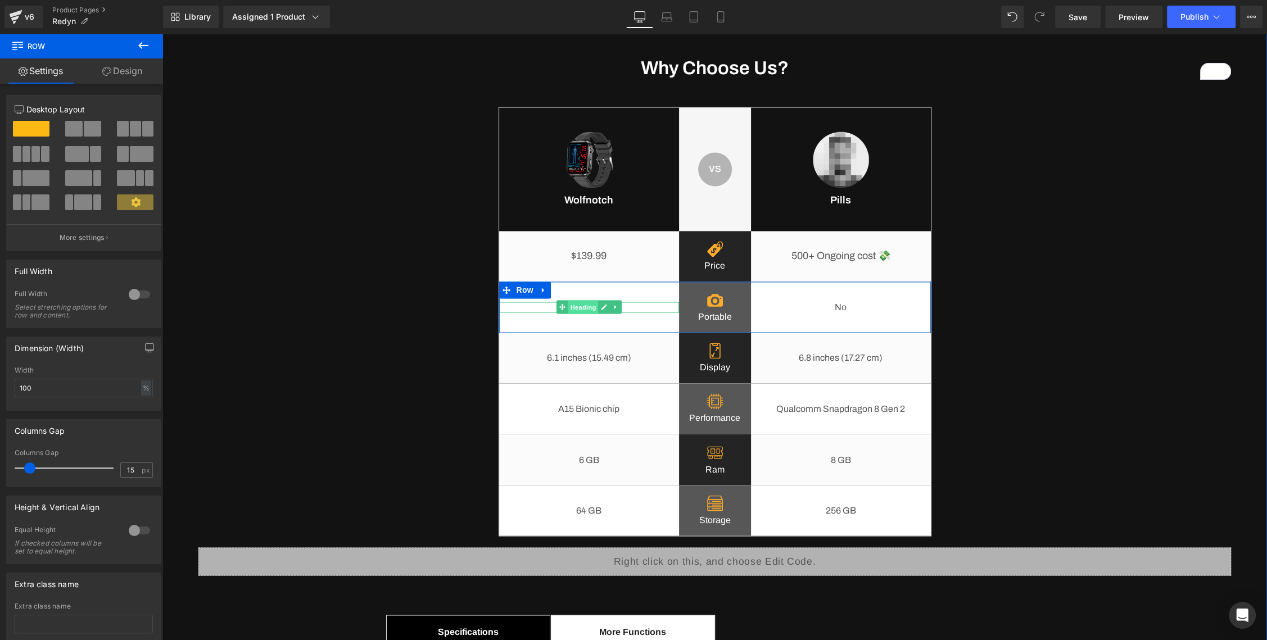
click at [589, 308] on span "Heading" at bounding box center [583, 307] width 30 height 13
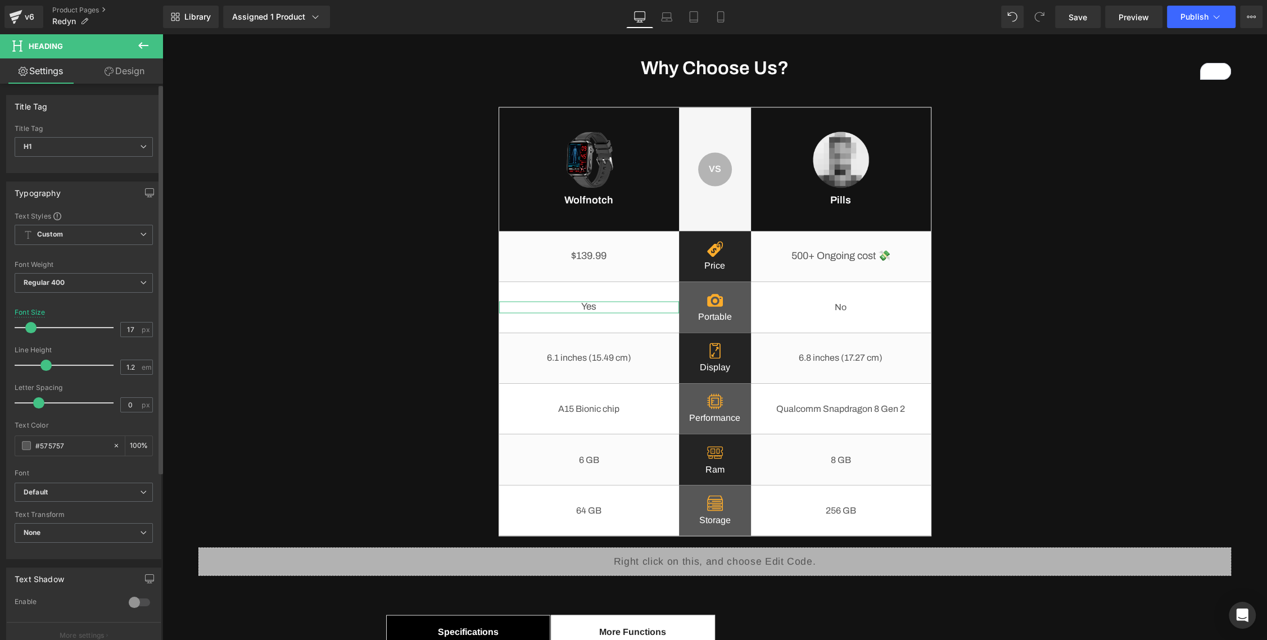
type input "18"
click at [34, 325] on span at bounding box center [31, 327] width 11 height 11
click at [721, 302] on span "Image" at bounding box center [715, 299] width 24 height 13
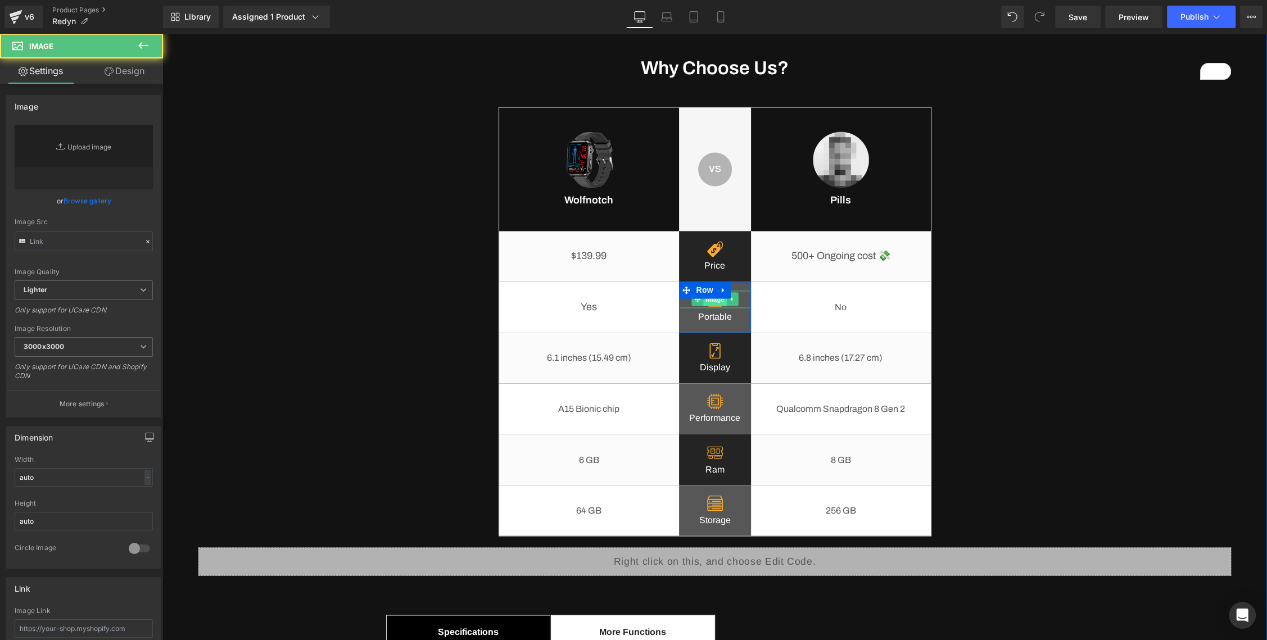
type input "[URL][DOMAIN_NAME]"
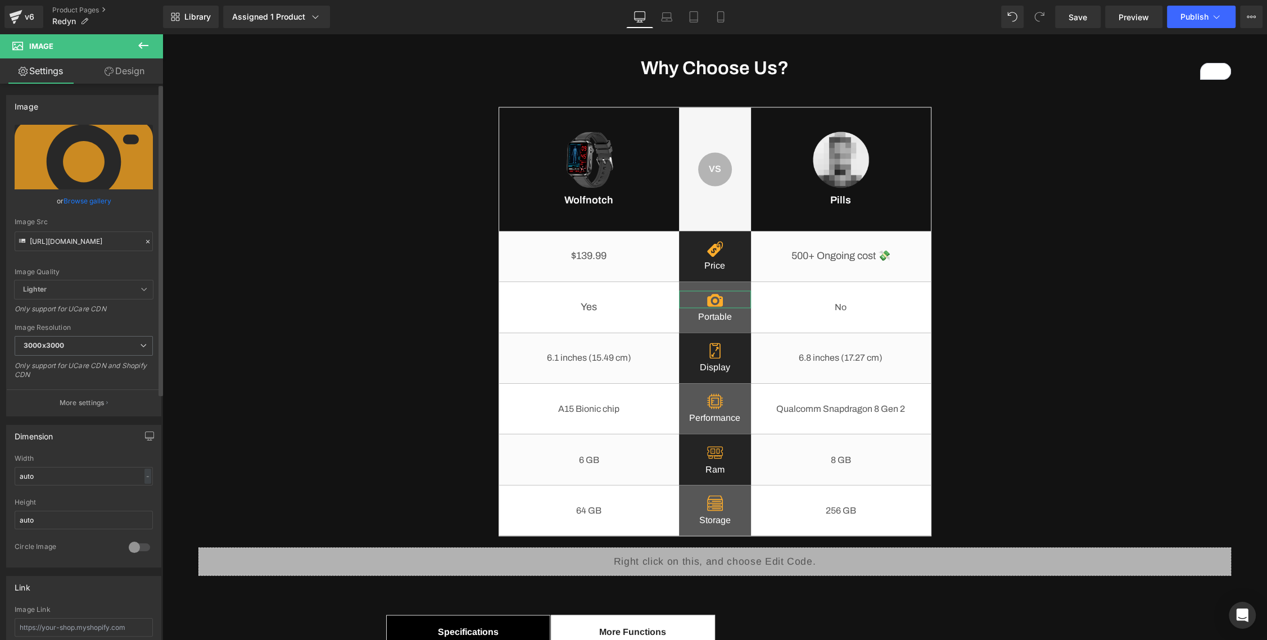
click at [85, 197] on link "Browse gallery" at bounding box center [88, 201] width 48 height 20
click at [731, 368] on icon at bounding box center [734, 368] width 6 height 6
click at [709, 369] on p "Display" at bounding box center [715, 367] width 72 height 13
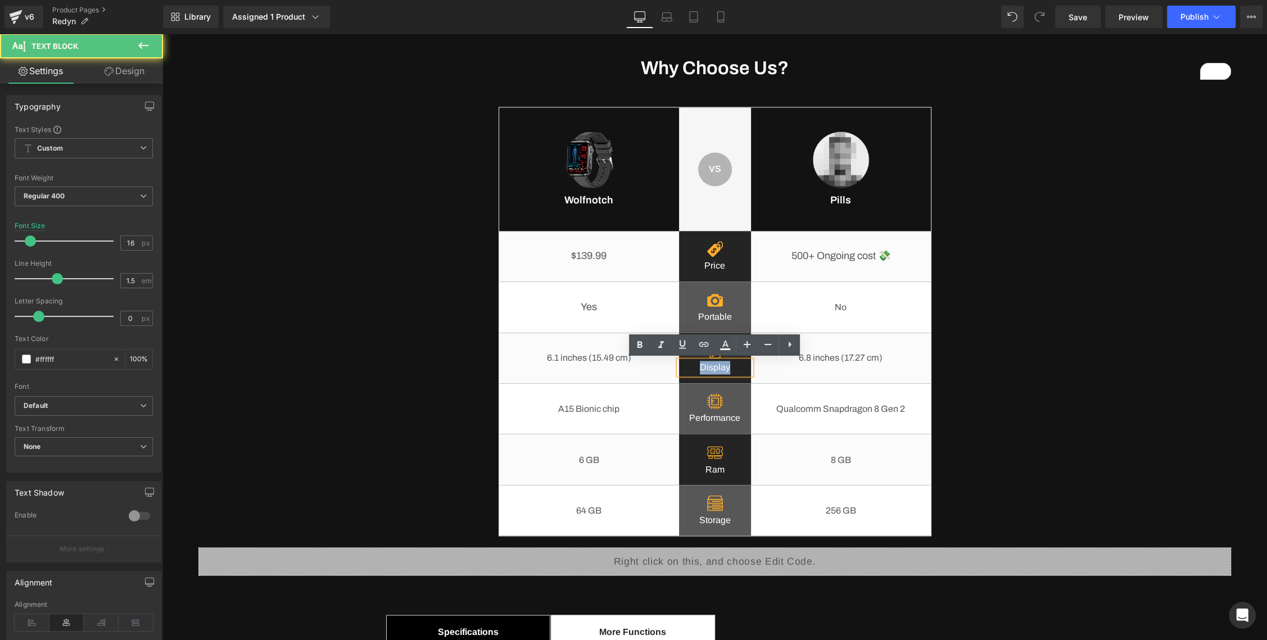
click at [709, 369] on p "Display" at bounding box center [715, 367] width 72 height 13
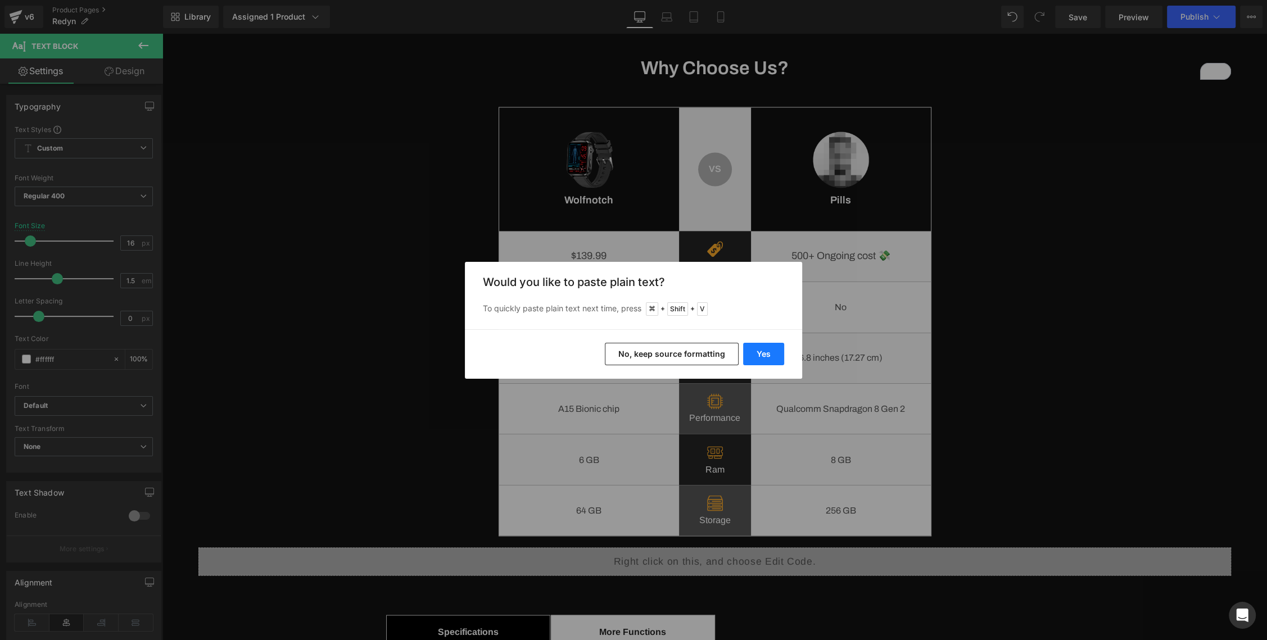
click at [768, 356] on button "Yes" at bounding box center [763, 354] width 41 height 22
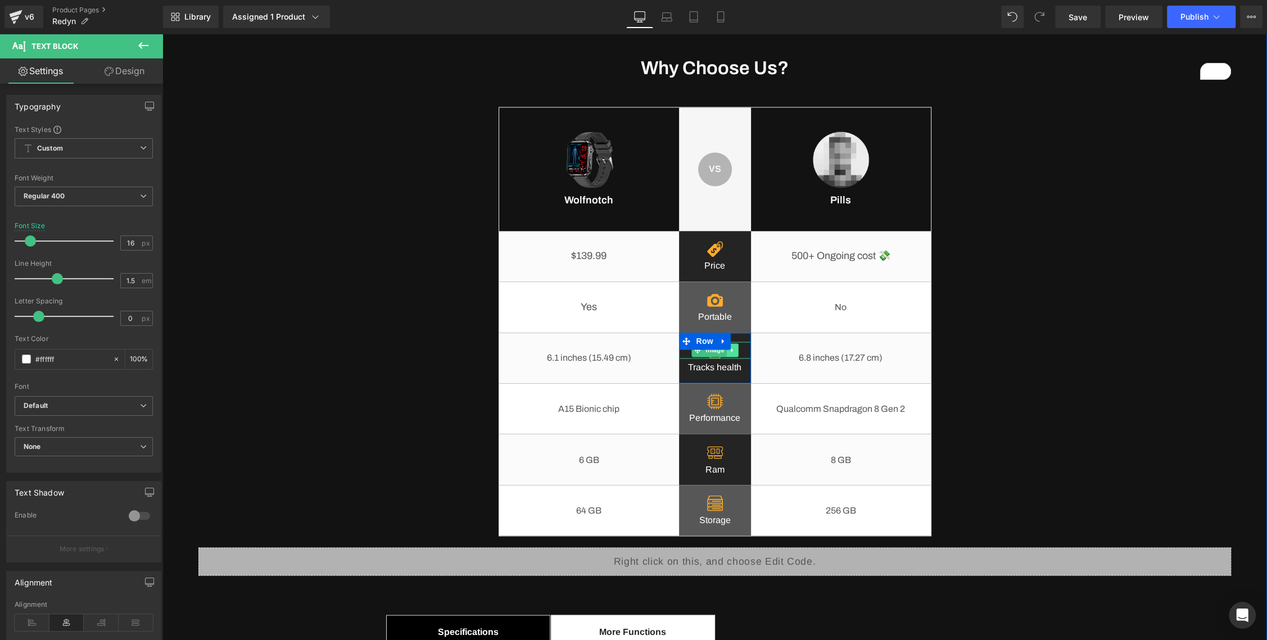
click at [735, 351] on icon at bounding box center [732, 350] width 6 height 7
click at [735, 351] on link at bounding box center [738, 349] width 12 height 13
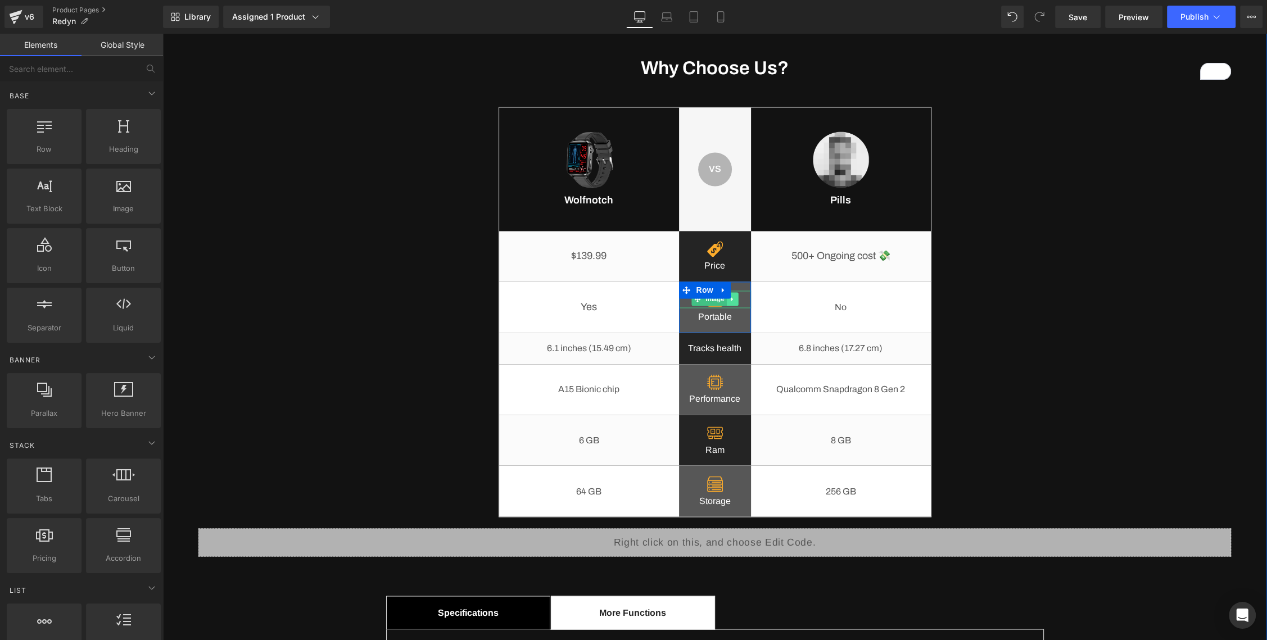
click at [731, 300] on icon at bounding box center [732, 299] width 6 height 7
click at [734, 300] on link at bounding box center [738, 298] width 12 height 13
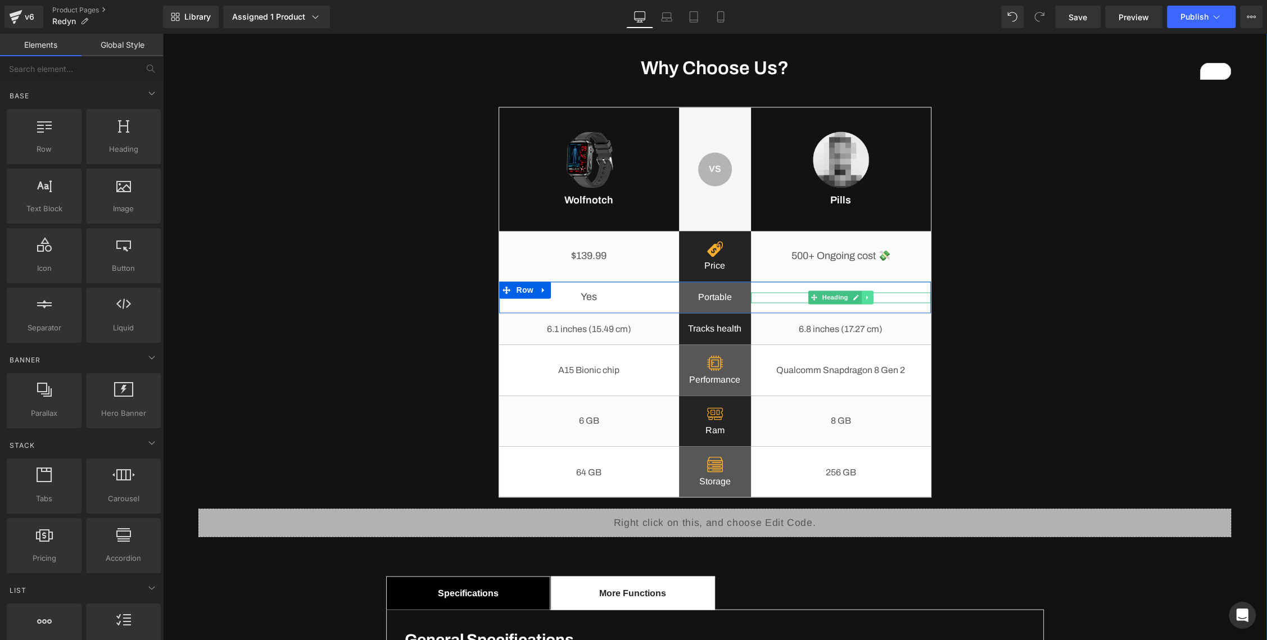
click at [869, 296] on icon at bounding box center [867, 297] width 6 height 7
click at [856, 297] on link at bounding box center [862, 297] width 12 height 13
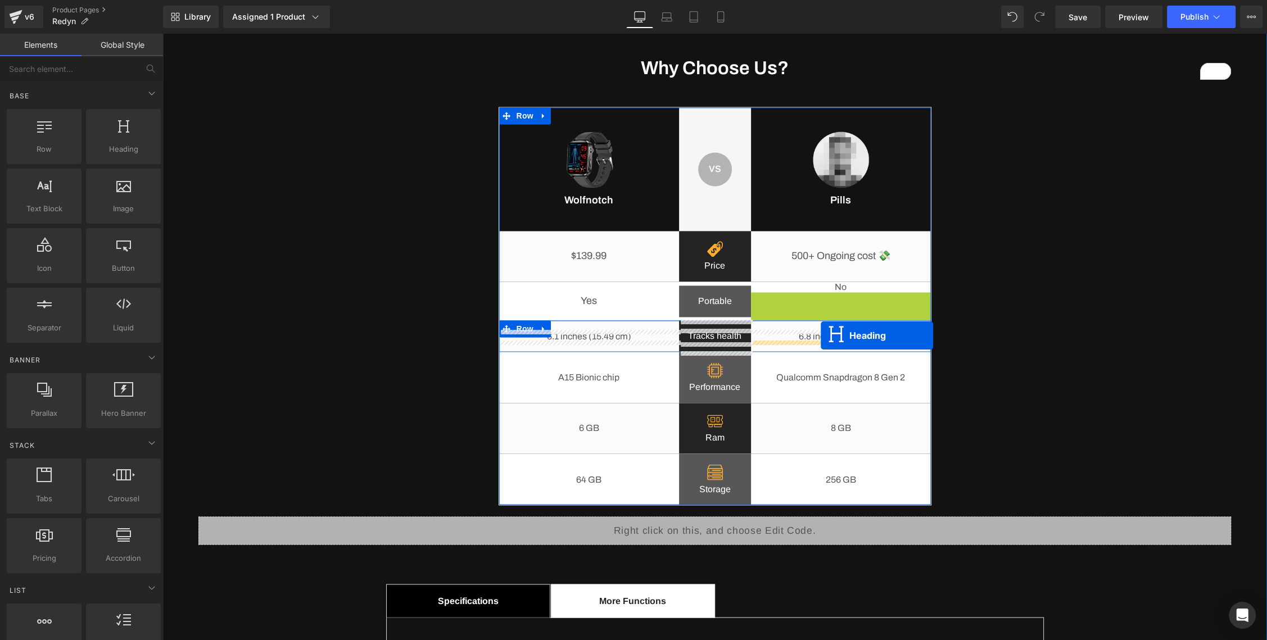
drag, startPoint x: 816, startPoint y: 304, endPoint x: 821, endPoint y: 336, distance: 32.4
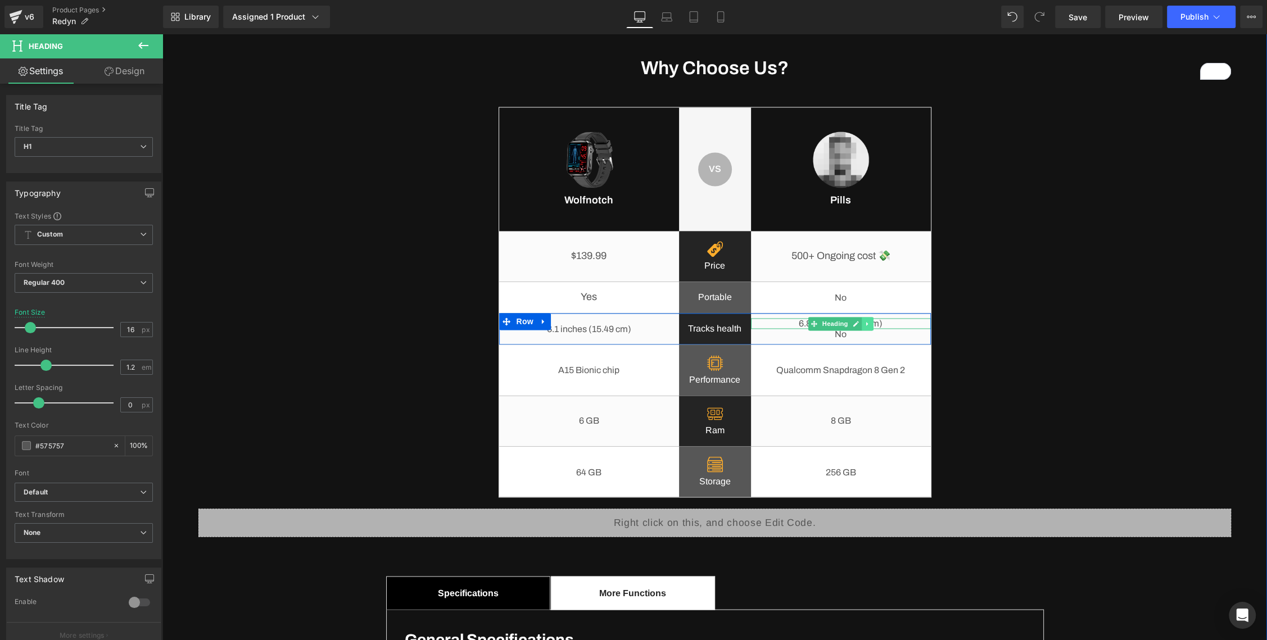
click at [867, 323] on icon at bounding box center [867, 323] width 2 height 4
click at [871, 322] on icon at bounding box center [873, 323] width 6 height 6
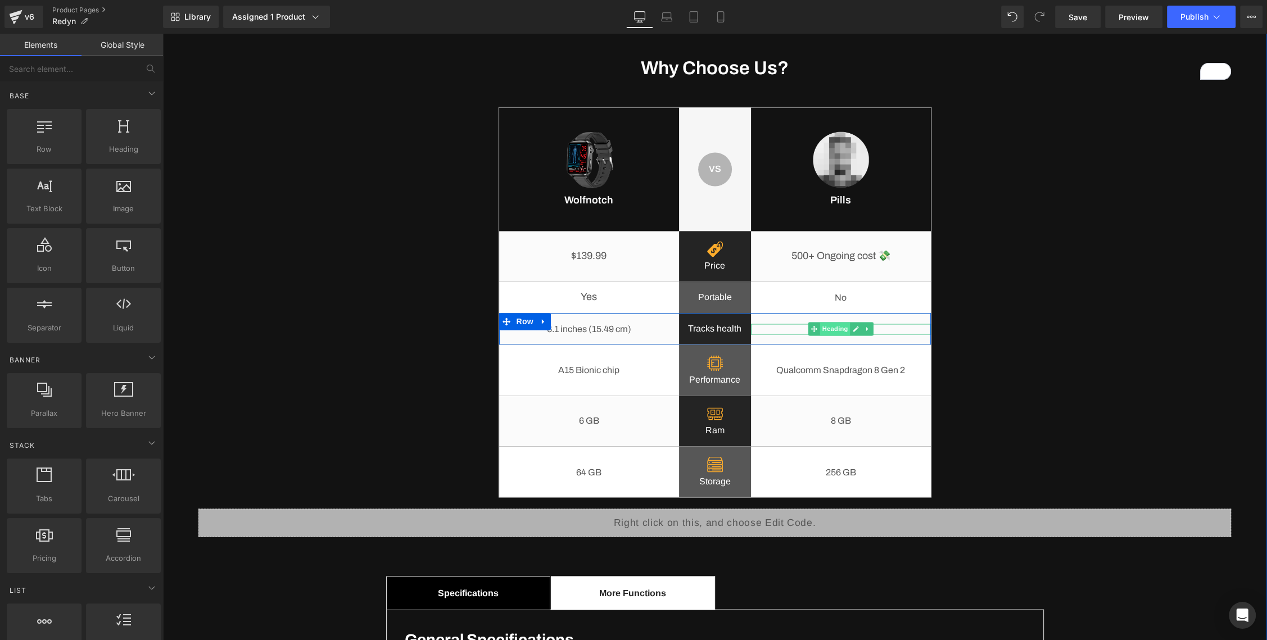
click at [842, 327] on span "Heading" at bounding box center [834, 328] width 30 height 13
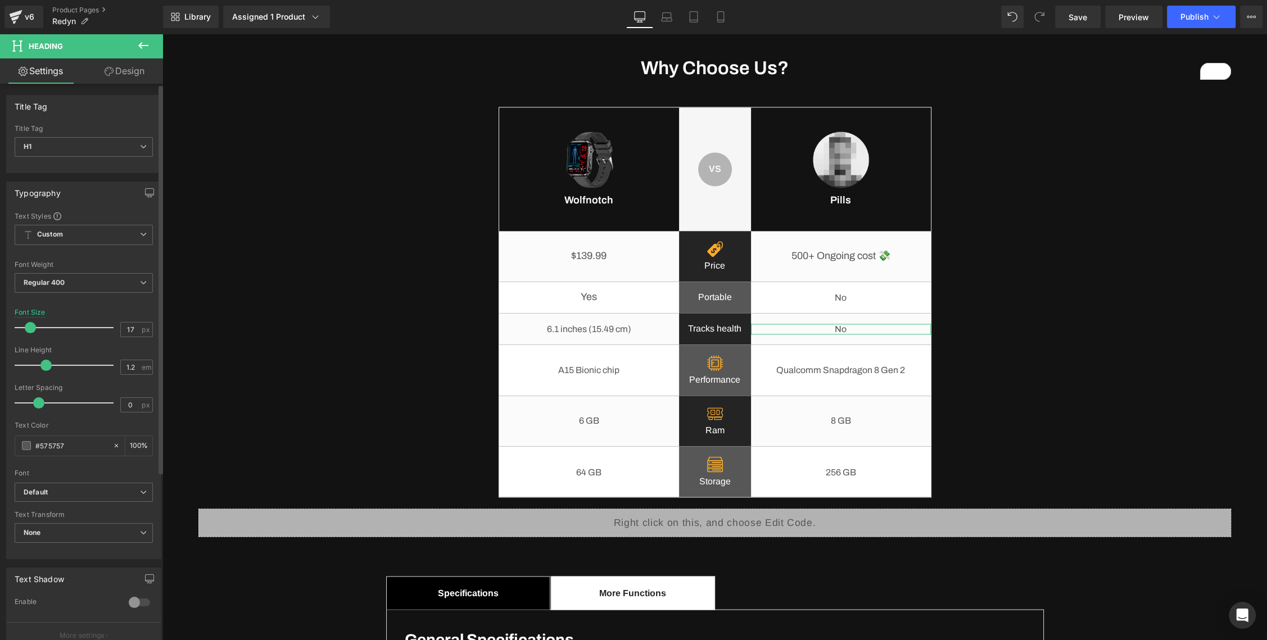
type input "18"
drag, startPoint x: 29, startPoint y: 327, endPoint x: 55, endPoint y: 321, distance: 26.3
click at [31, 327] on span at bounding box center [31, 327] width 11 height 11
click at [859, 329] on link at bounding box center [856, 328] width 12 height 13
click at [871, 331] on h1 "No" at bounding box center [841, 329] width 180 height 12
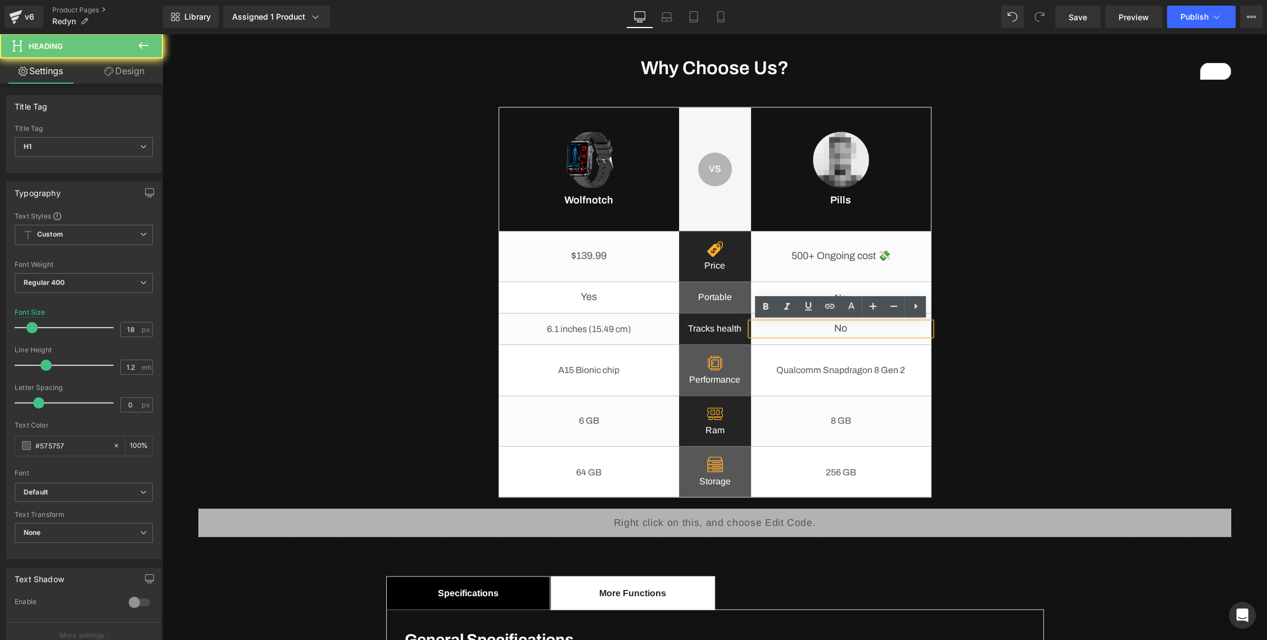
click at [821, 330] on h1 "No" at bounding box center [841, 329] width 180 height 12
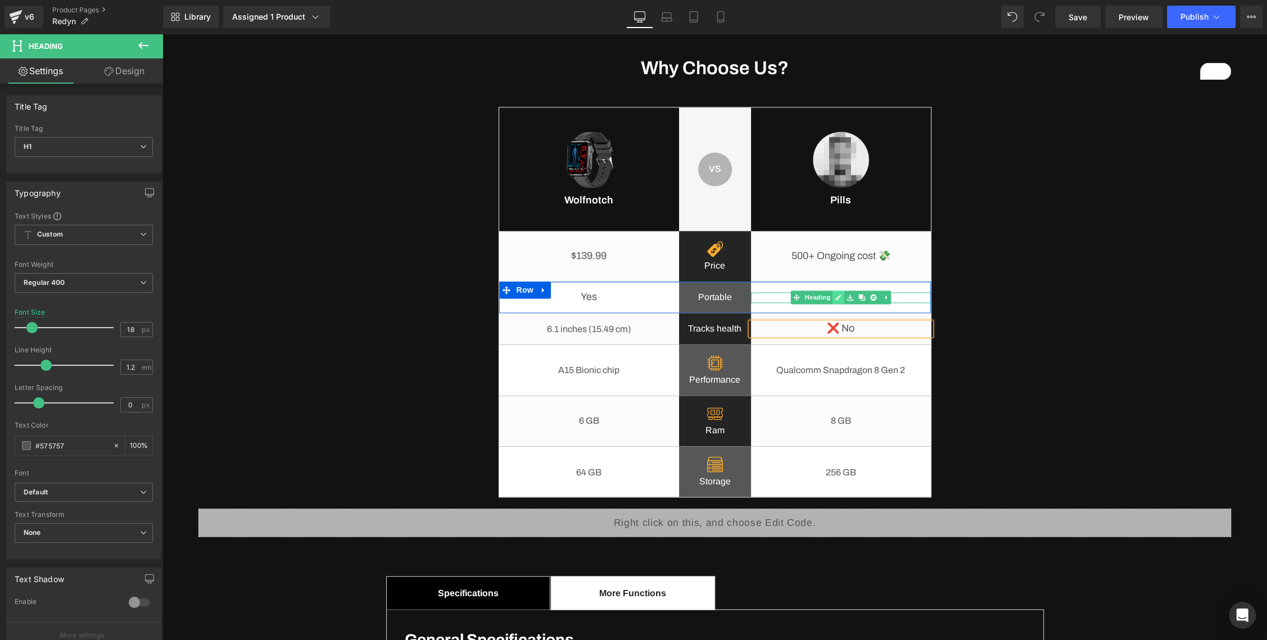
click at [842, 299] on link at bounding box center [838, 297] width 12 height 13
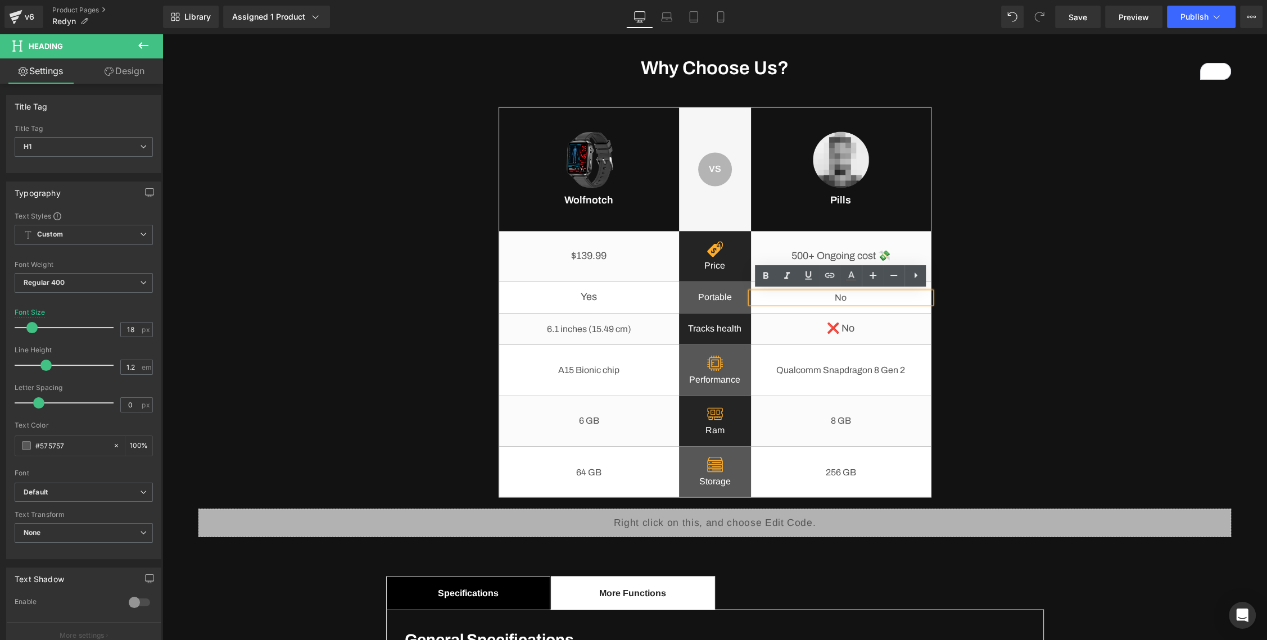
click at [830, 299] on h1 "No" at bounding box center [841, 297] width 180 height 11
click at [831, 297] on h1 "❌ No" at bounding box center [841, 297] width 180 height 11
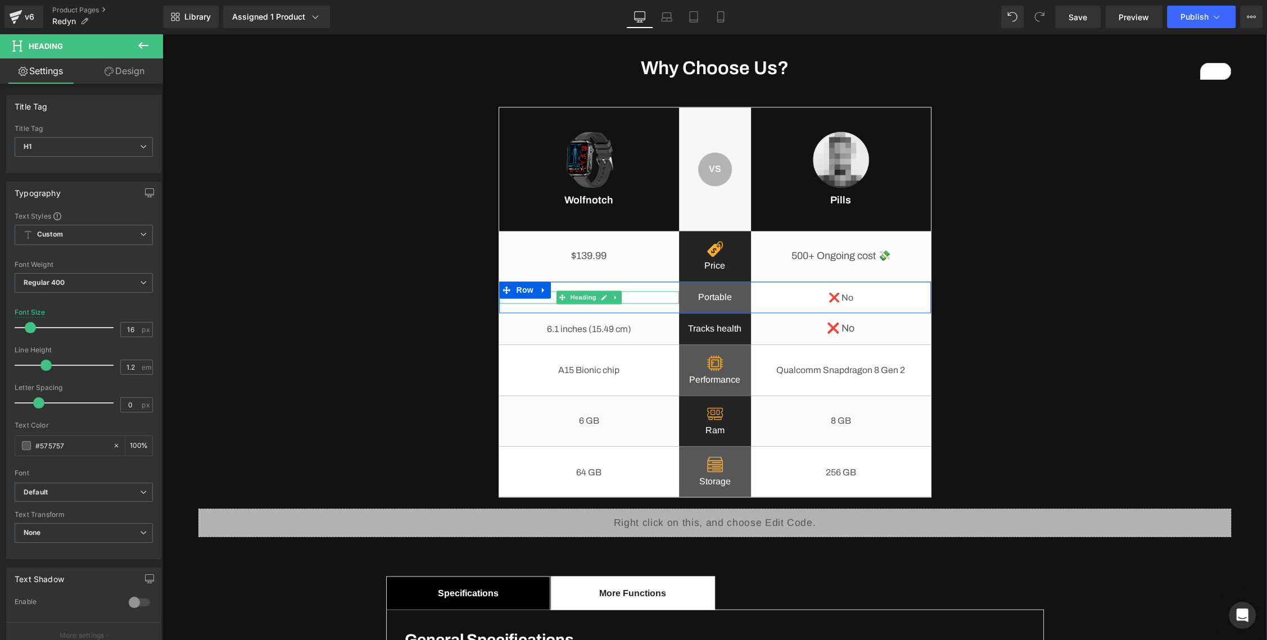
click at [599, 296] on link at bounding box center [604, 297] width 12 height 13
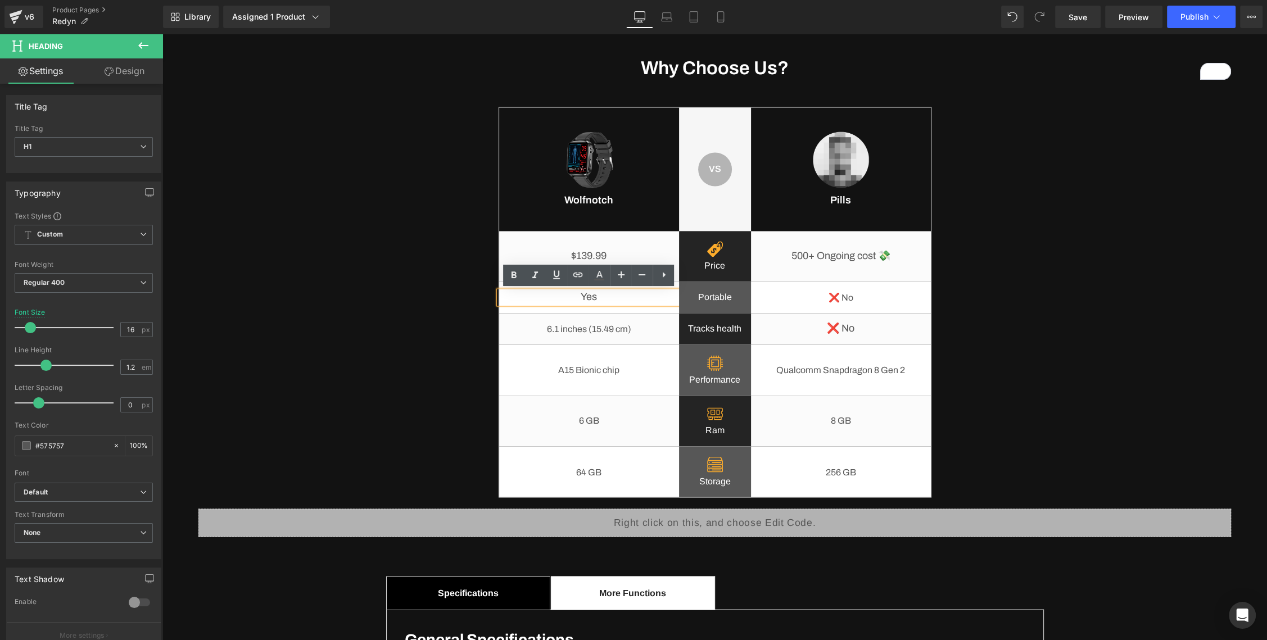
click at [563, 299] on h1 "Yes" at bounding box center [589, 297] width 180 height 12
click at [576, 298] on h1 "Yes" at bounding box center [589, 297] width 180 height 12
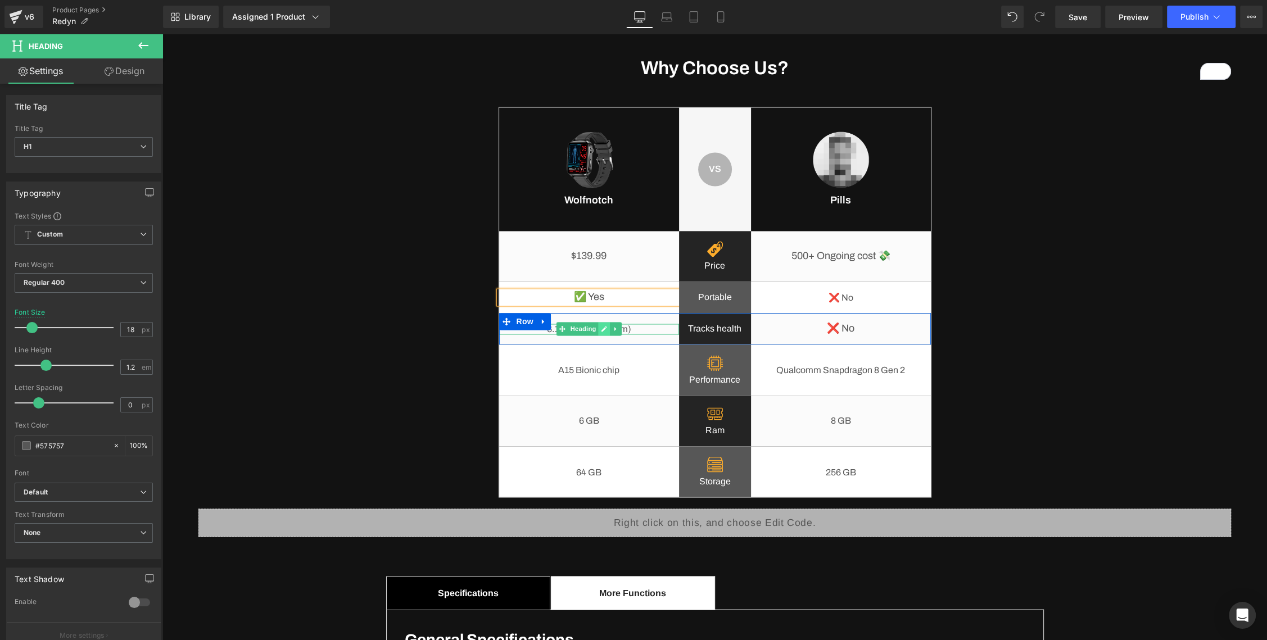
click at [609, 330] on link at bounding box center [604, 328] width 12 height 13
click at [601, 330] on h1 "6.1 inches (15.49 cm)" at bounding box center [589, 329] width 180 height 11
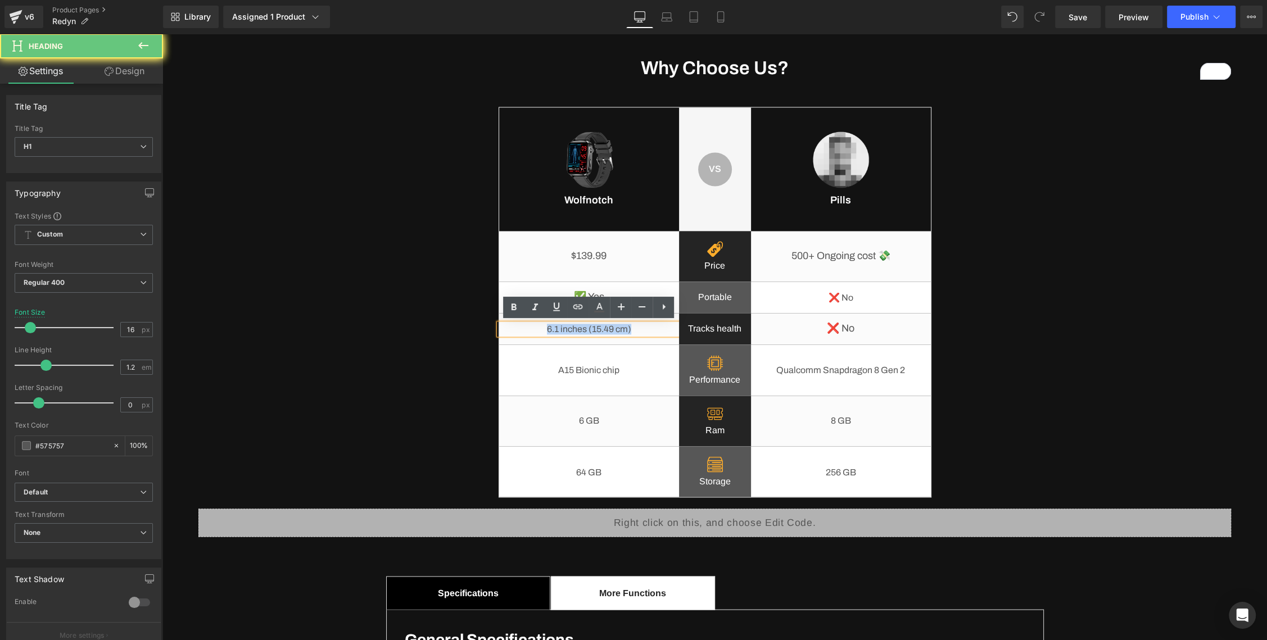
click at [601, 330] on h1 "6.1 inches (15.49 cm)" at bounding box center [589, 329] width 180 height 11
paste div
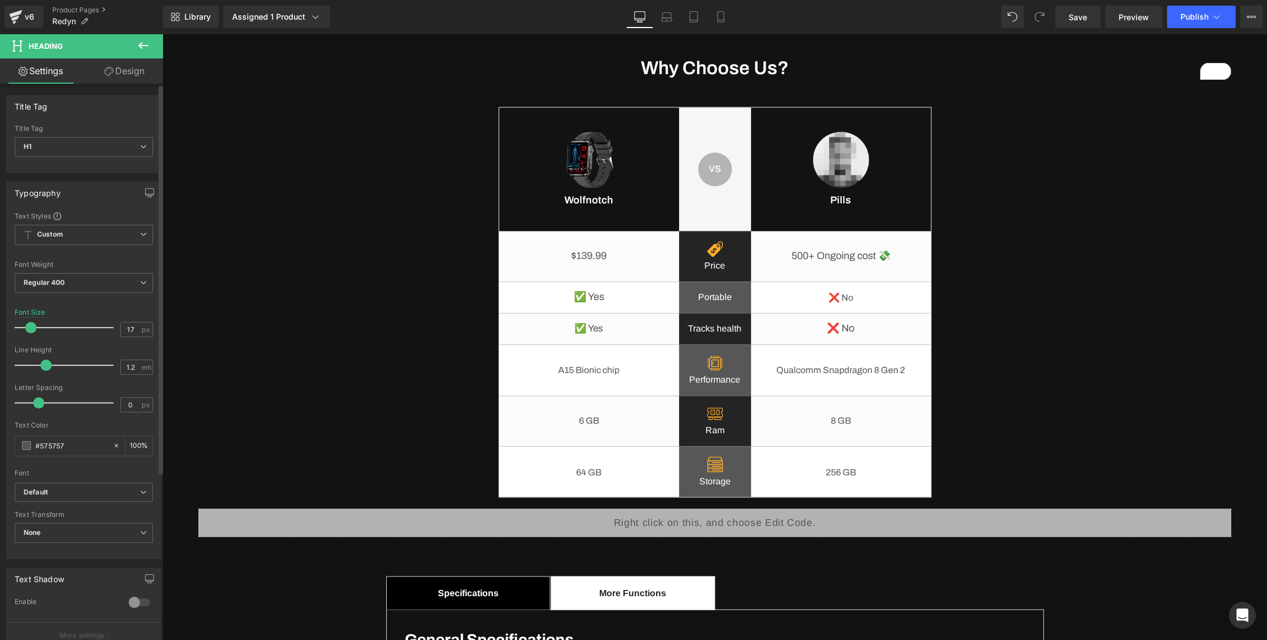
type input "18"
click at [31, 327] on span at bounding box center [31, 327] width 11 height 11
click at [449, 323] on div "Why Choose Us? Heading Image Wolfnotch Heading VS Text Block Row Row Image Pill…" at bounding box center [714, 502] width 1049 height 891
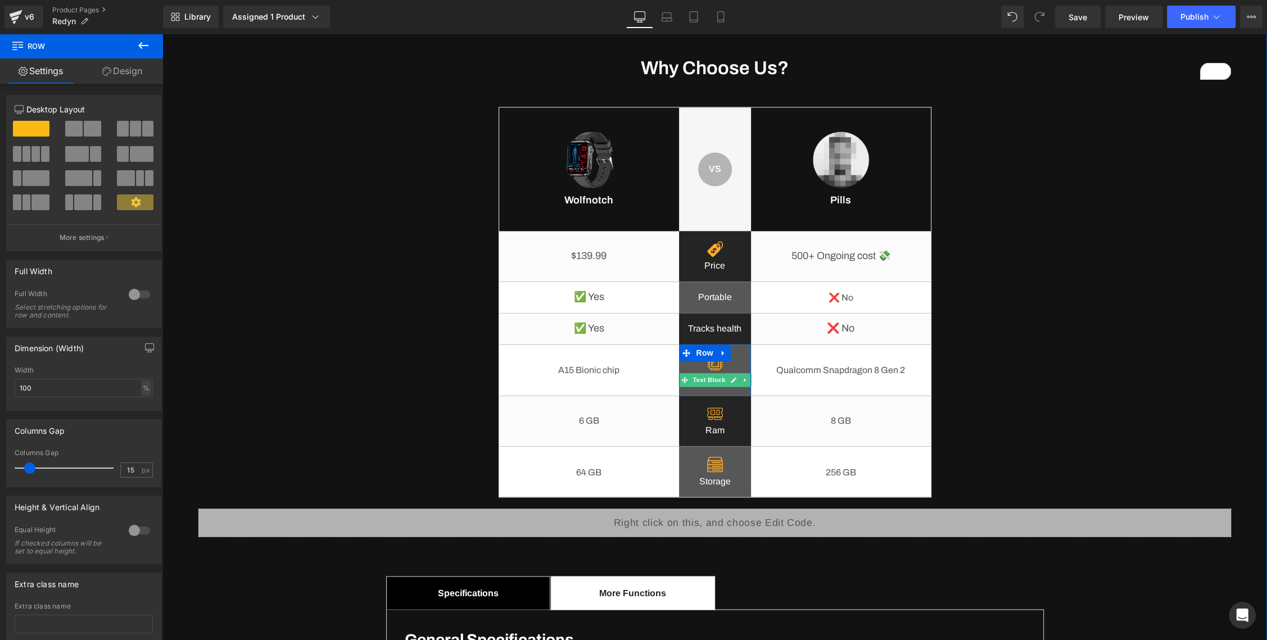
drag, startPoint x: 731, startPoint y: 379, endPoint x: 722, endPoint y: 380, distance: 9.0
click at [731, 379] on icon at bounding box center [733, 380] width 6 height 7
click at [718, 379] on p "Performance" at bounding box center [715, 379] width 72 height 13
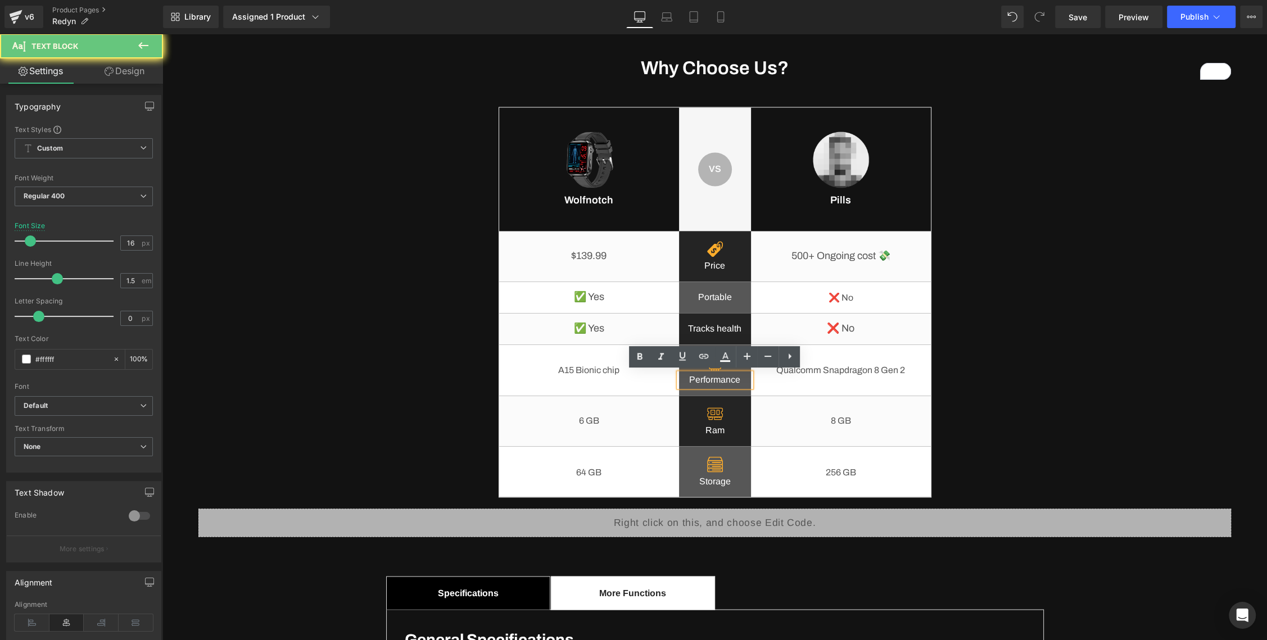
click at [718, 379] on p "Performance" at bounding box center [715, 379] width 72 height 13
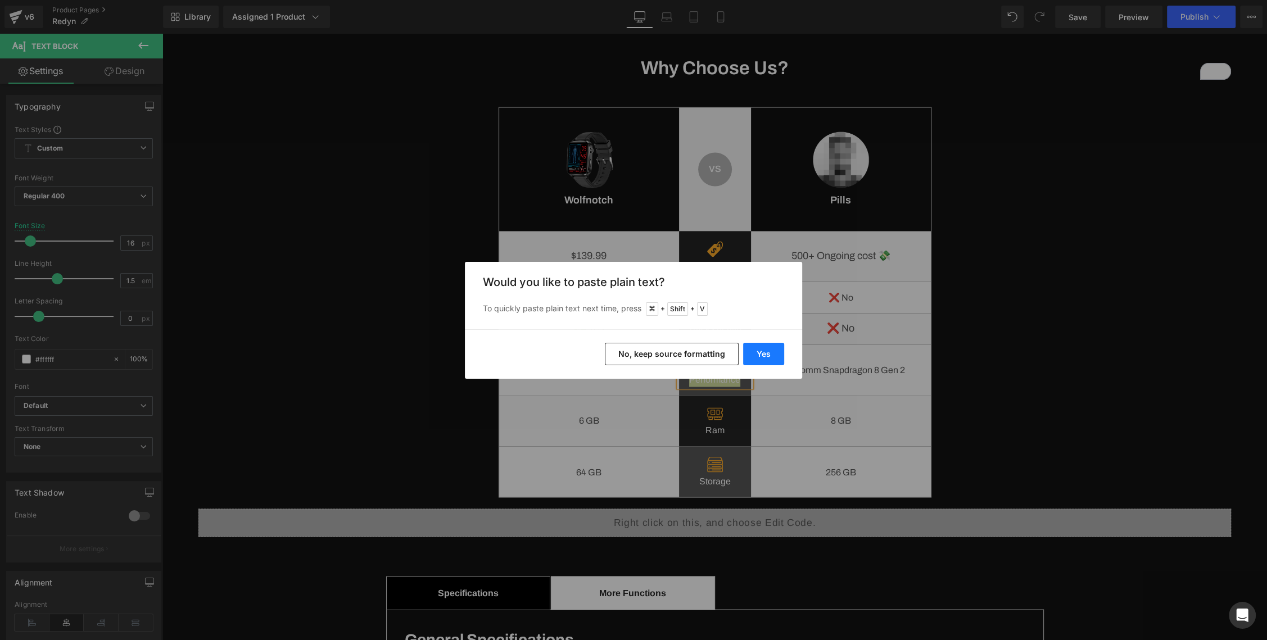
click at [763, 353] on button "Yes" at bounding box center [763, 354] width 41 height 22
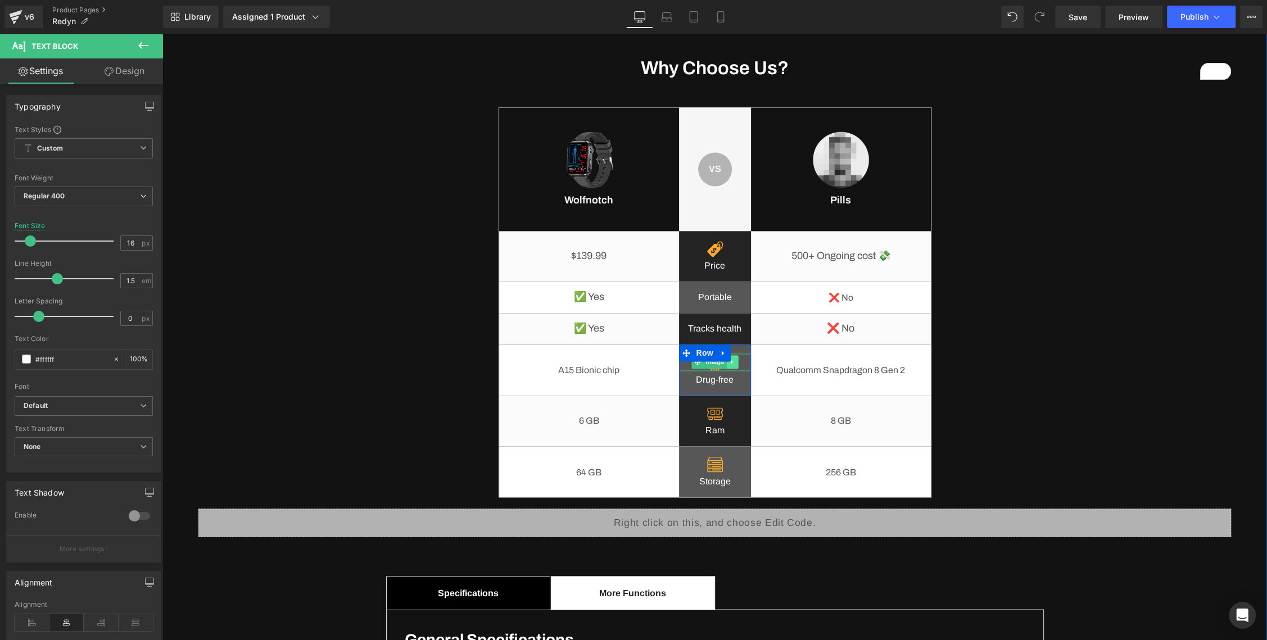
click at [732, 365] on link at bounding box center [732, 361] width 12 height 13
click at [740, 364] on icon at bounding box center [738, 362] width 6 height 6
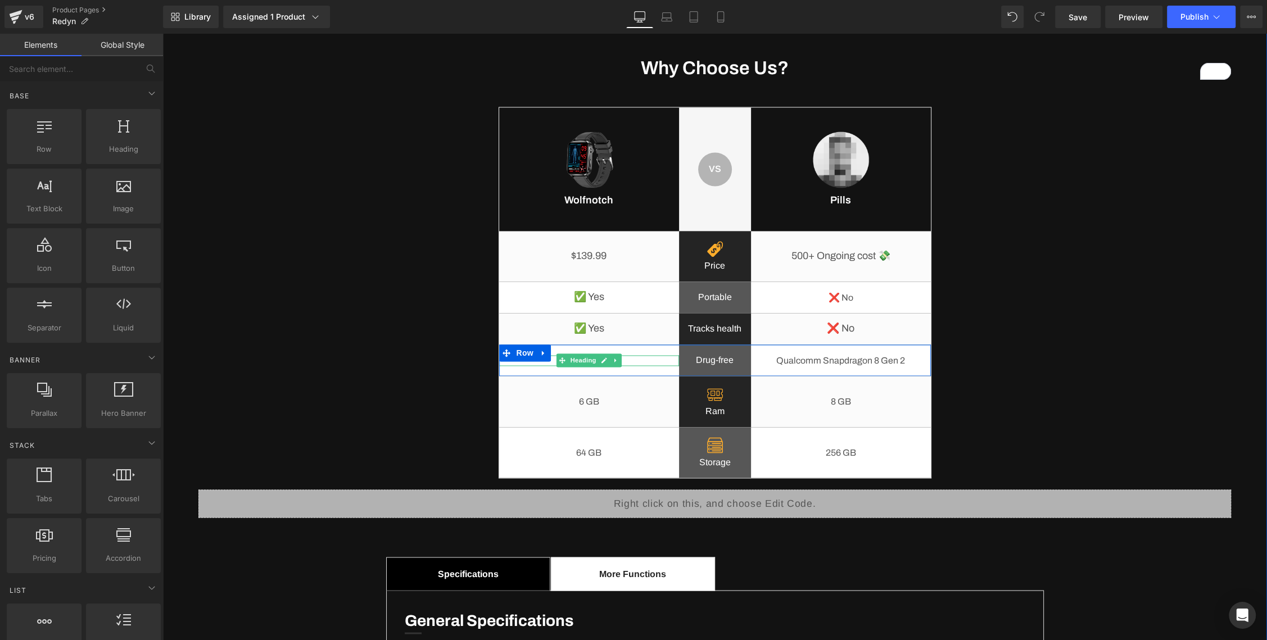
click at [617, 360] on icon at bounding box center [616, 360] width 6 height 7
click at [619, 359] on icon at bounding box center [621, 360] width 6 height 6
click at [617, 329] on icon at bounding box center [616, 328] width 6 height 7
click at [612, 329] on icon at bounding box center [609, 328] width 6 height 7
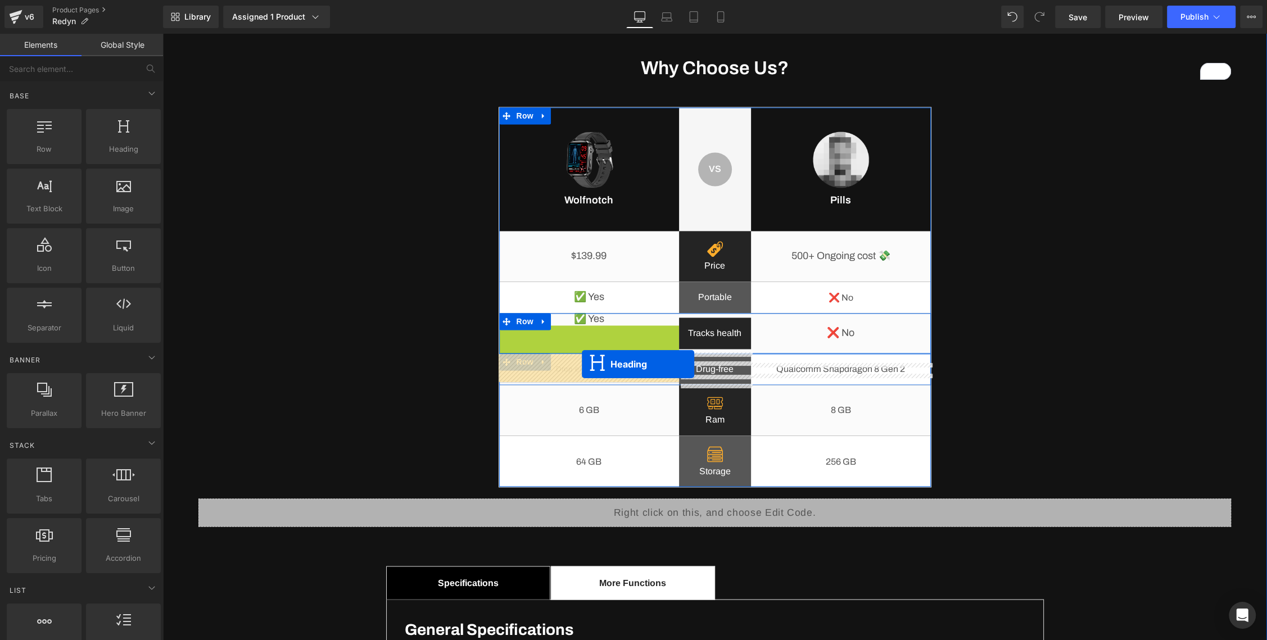
drag, startPoint x: 564, startPoint y: 334, endPoint x: 582, endPoint y: 364, distance: 34.3
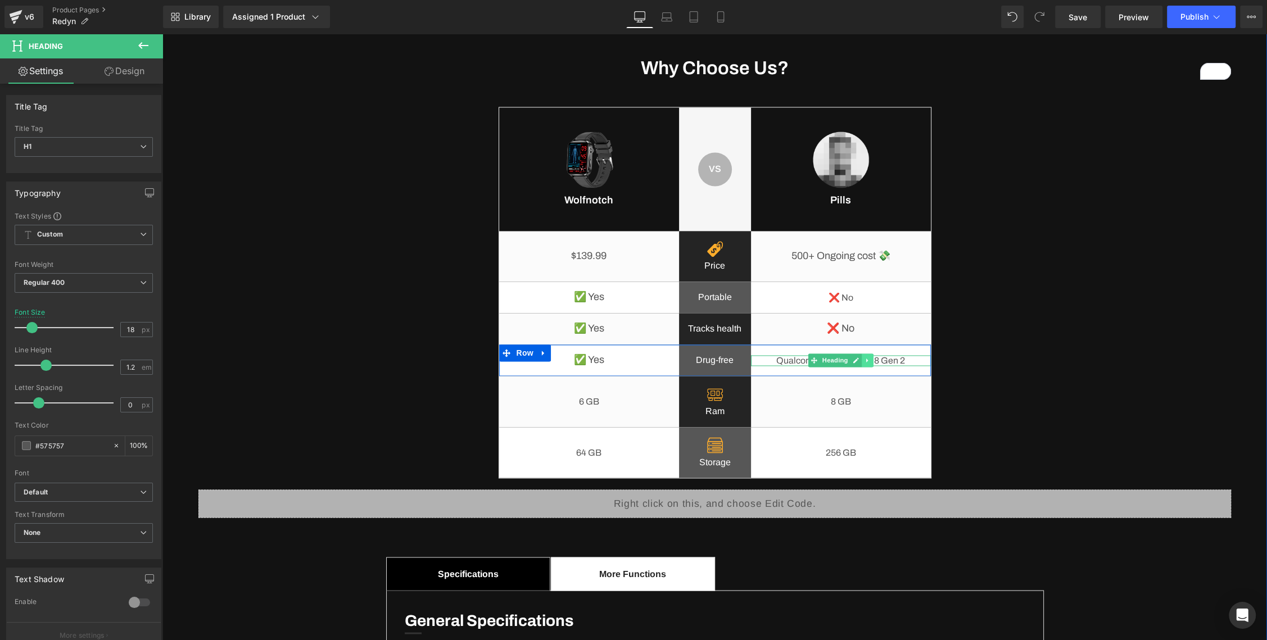
click at [869, 360] on icon at bounding box center [867, 360] width 6 height 7
click at [874, 360] on icon at bounding box center [873, 360] width 6 height 7
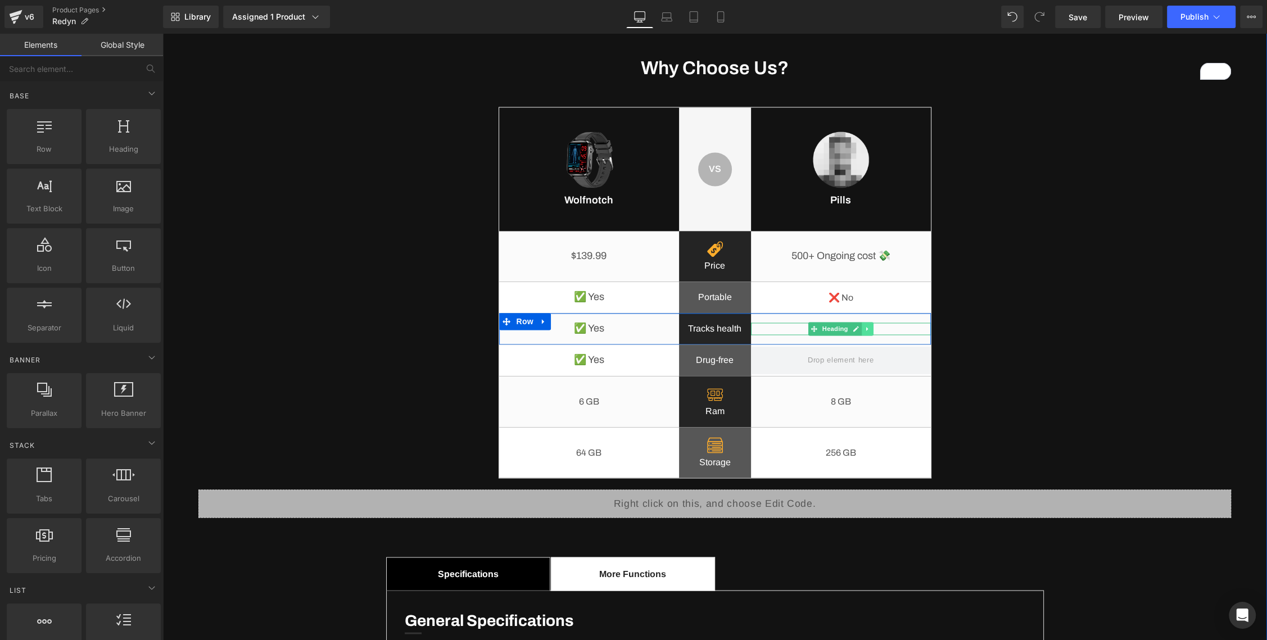
click at [868, 329] on icon at bounding box center [867, 328] width 6 height 7
click at [861, 329] on icon at bounding box center [861, 329] width 6 height 6
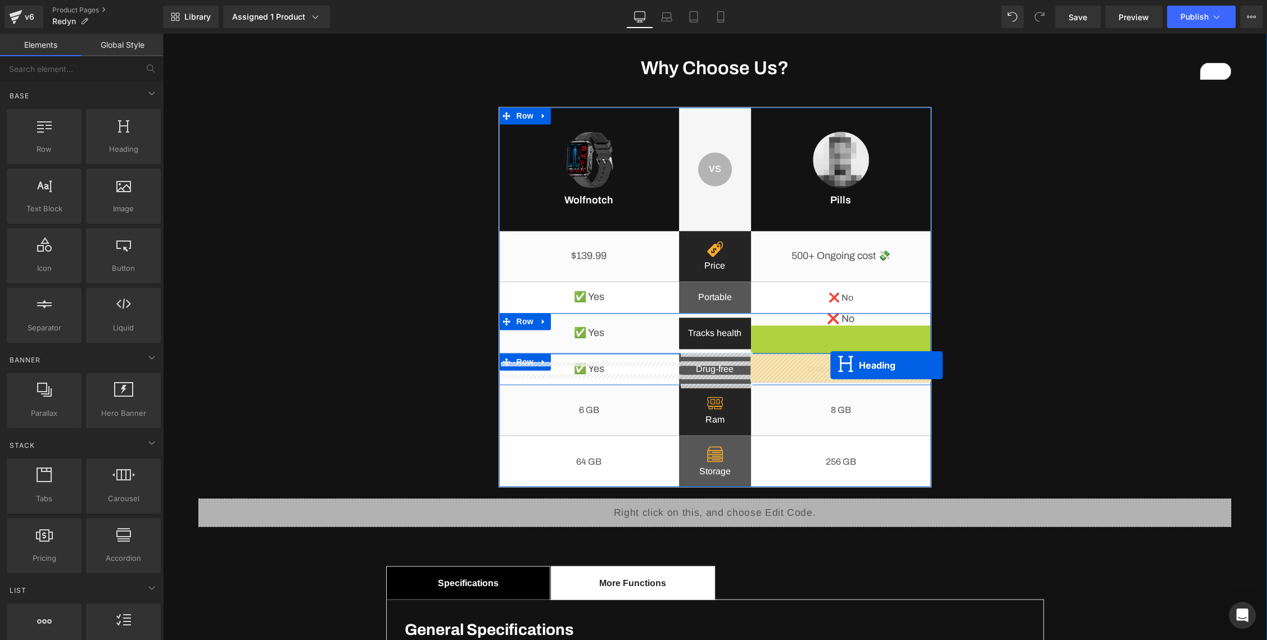
drag, startPoint x: 814, startPoint y: 336, endPoint x: 830, endPoint y: 365, distance: 33.5
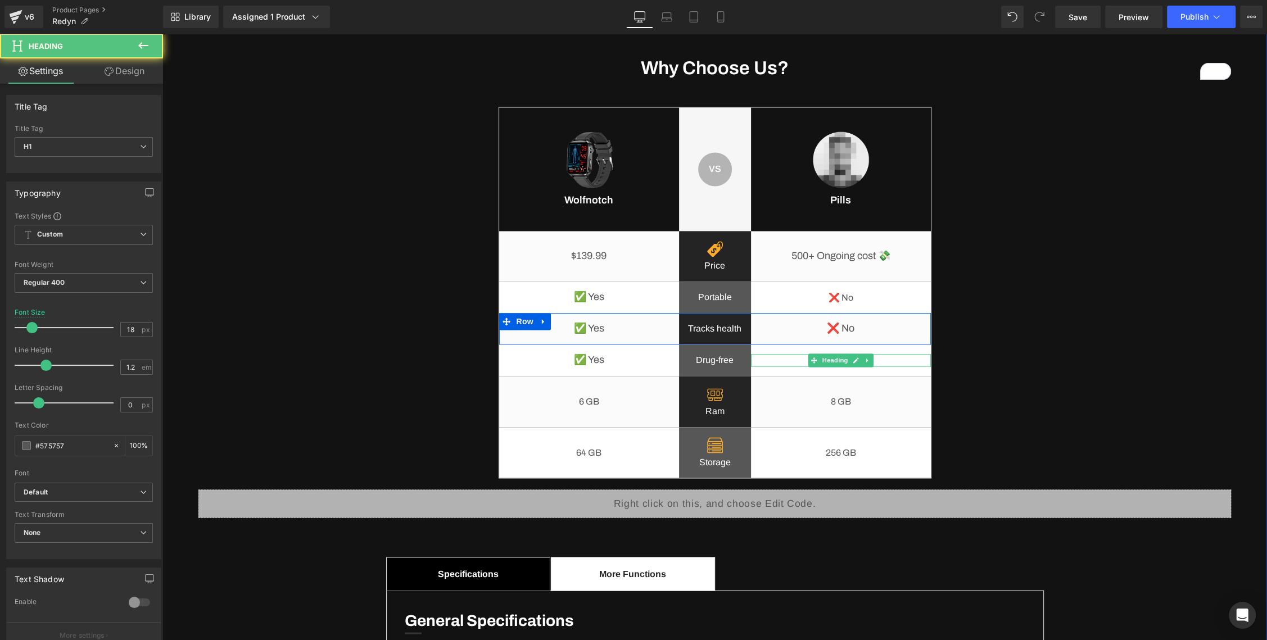
click at [999, 363] on div "Why Choose Us? Heading Image Wolfnotch Heading VS Text Block Row Row Image Pill…" at bounding box center [714, 493] width 1049 height 872
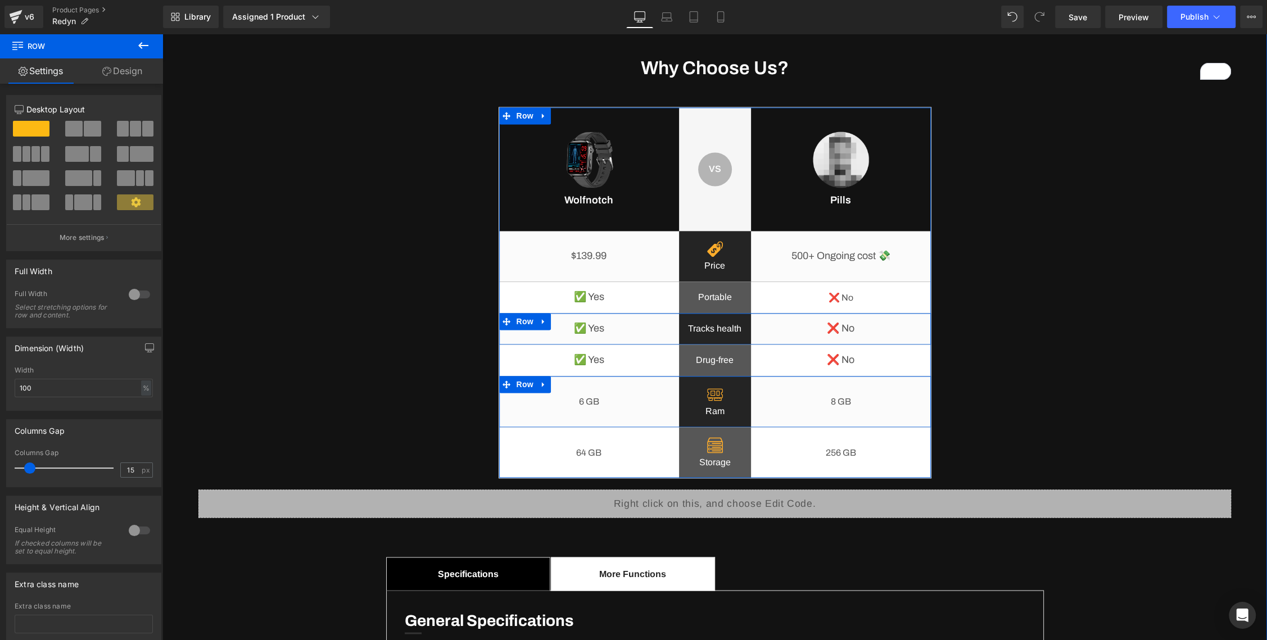
click at [845, 380] on div "8 GB Heading" at bounding box center [841, 401] width 180 height 51
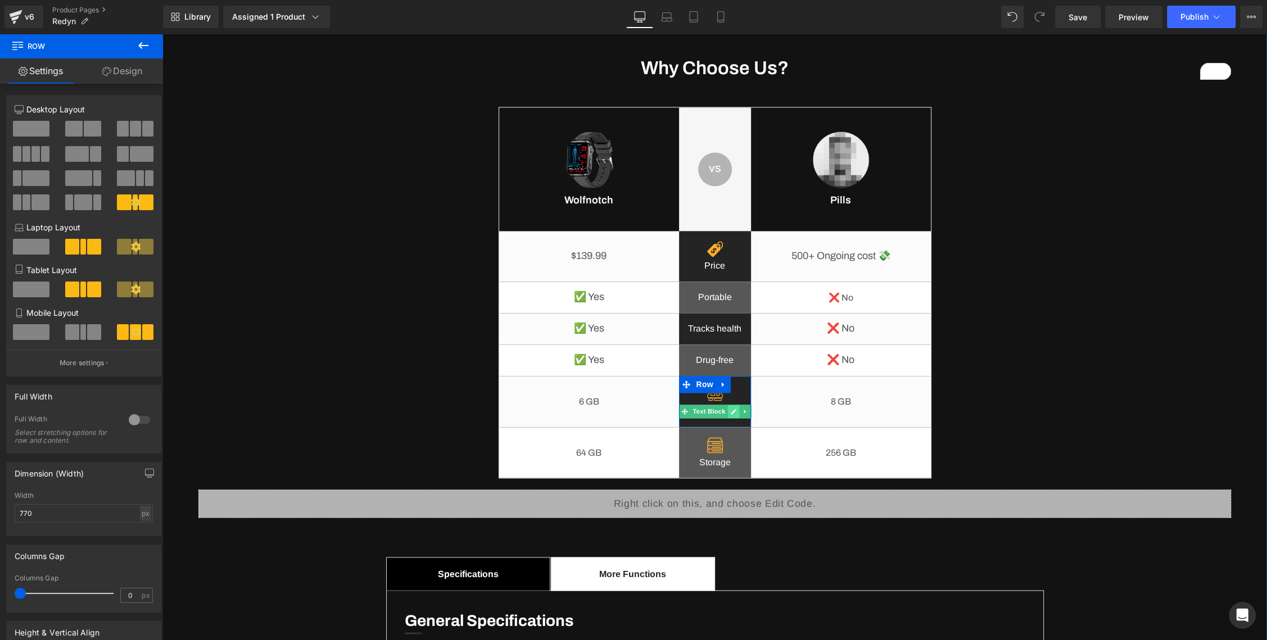
click at [738, 410] on link at bounding box center [733, 411] width 12 height 13
click at [719, 411] on p "Ram" at bounding box center [715, 411] width 72 height 13
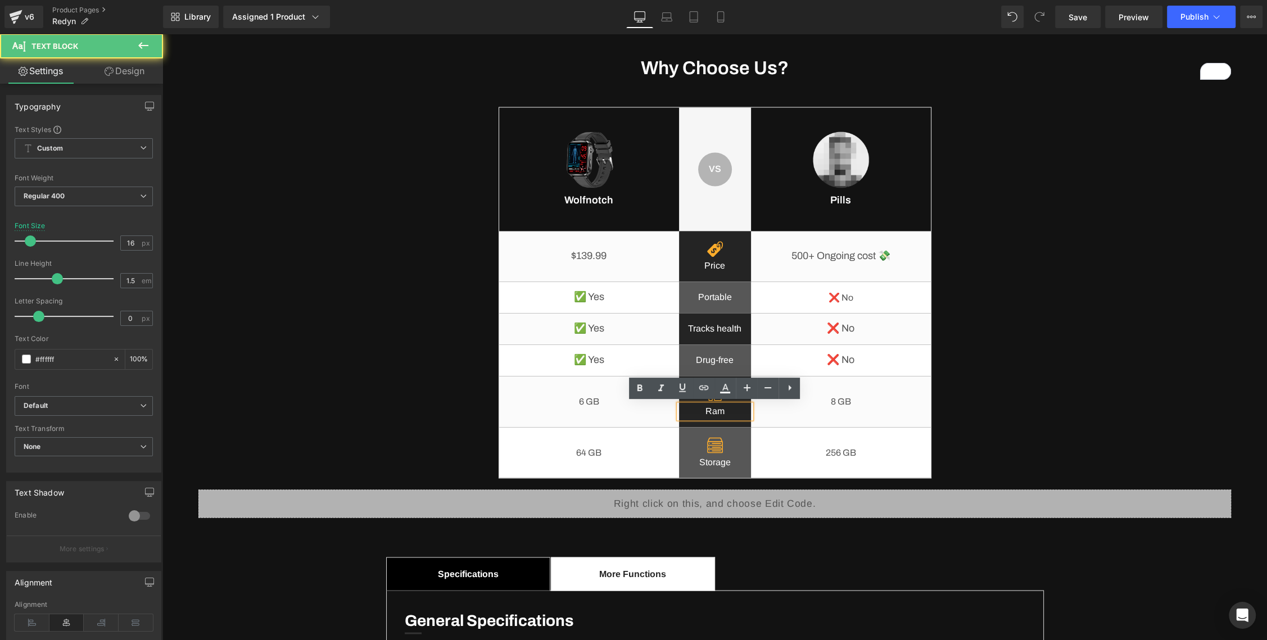
click at [719, 411] on p "Ram" at bounding box center [715, 411] width 72 height 13
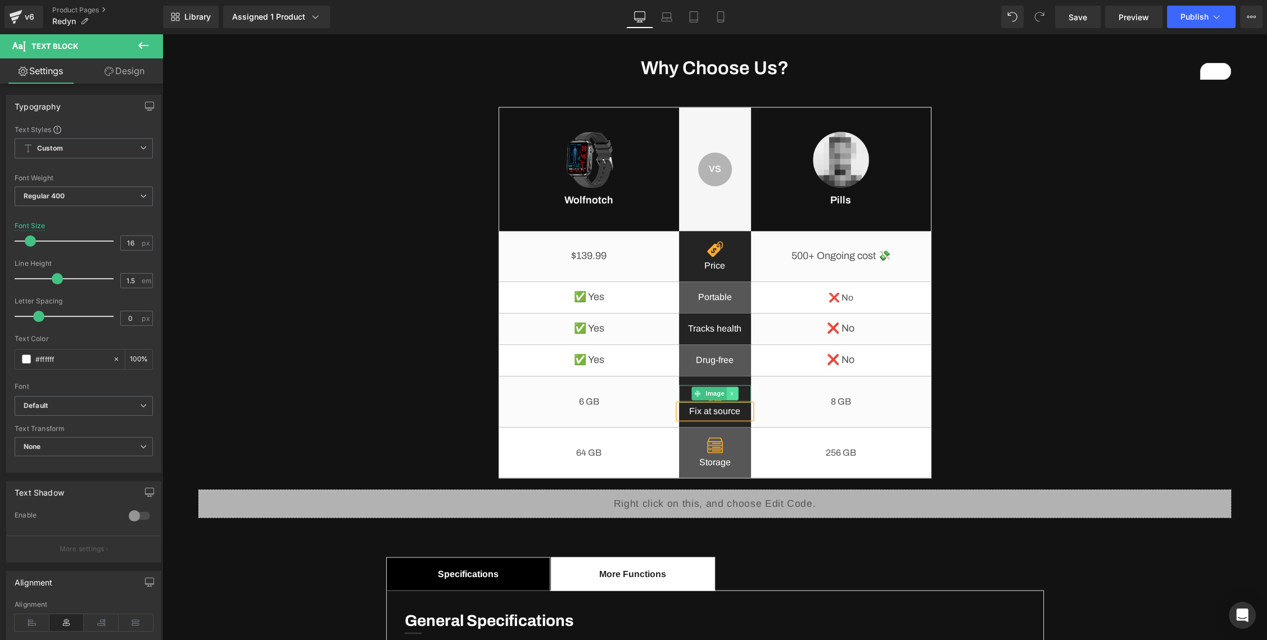
click at [730, 395] on icon at bounding box center [732, 393] width 6 height 7
click at [736, 393] on icon at bounding box center [738, 394] width 6 height 6
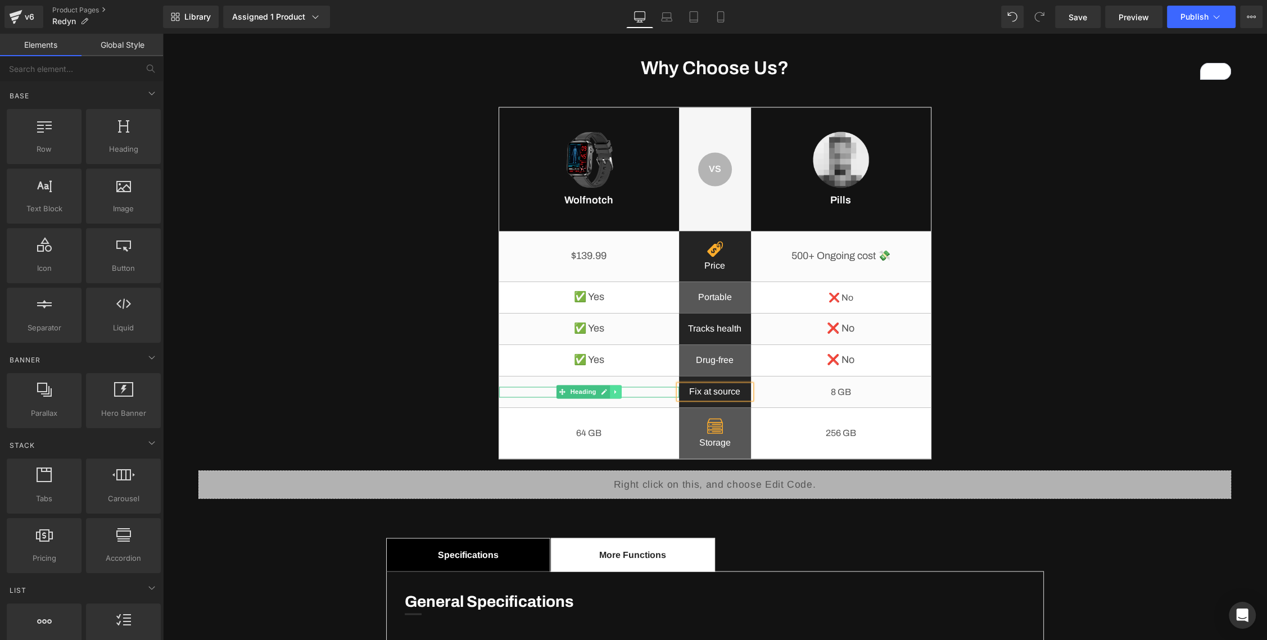
click at [612, 390] on link at bounding box center [616, 391] width 12 height 13
click at [619, 391] on icon at bounding box center [621, 392] width 6 height 6
click at [614, 359] on icon at bounding box center [615, 361] width 2 height 4
click at [608, 361] on icon at bounding box center [609, 360] width 6 height 6
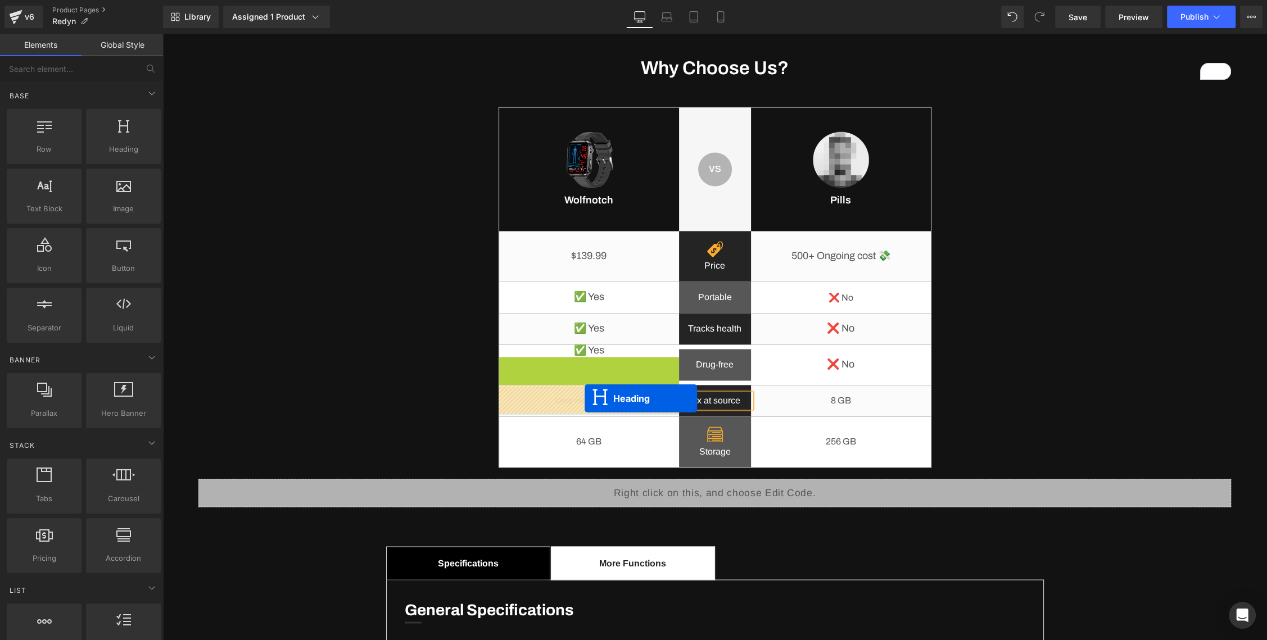
drag, startPoint x: 563, startPoint y: 366, endPoint x: 585, endPoint y: 398, distance: 38.5
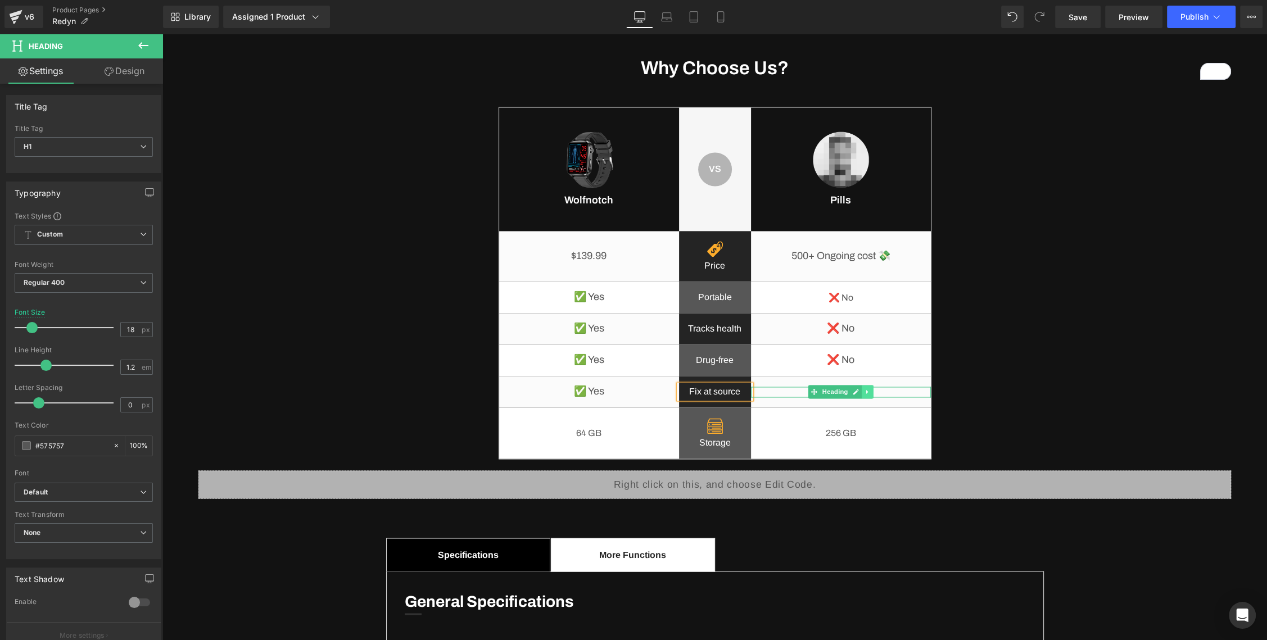
click at [867, 391] on icon at bounding box center [867, 392] width 2 height 4
drag, startPoint x: 862, startPoint y: 391, endPoint x: 876, endPoint y: 391, distance: 13.5
click at [876, 391] on li at bounding box center [861, 391] width 35 height 13
click at [873, 392] on icon at bounding box center [873, 392] width 6 height 6
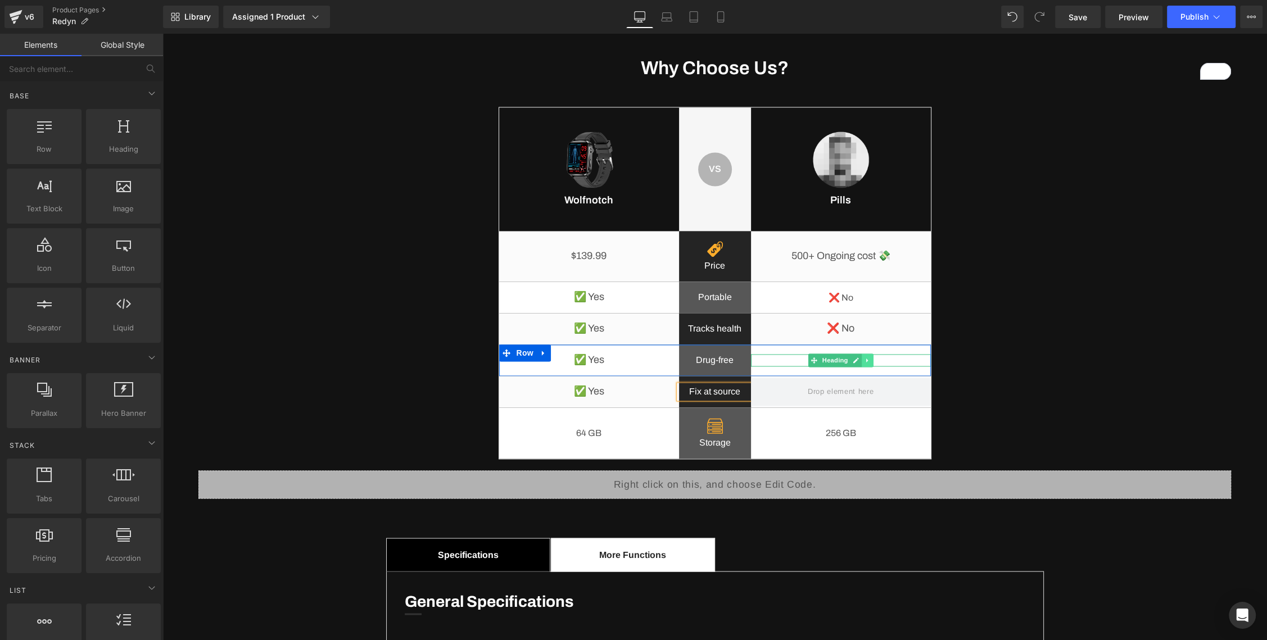
click at [870, 360] on icon at bounding box center [867, 360] width 6 height 7
click at [859, 361] on icon at bounding box center [861, 360] width 6 height 6
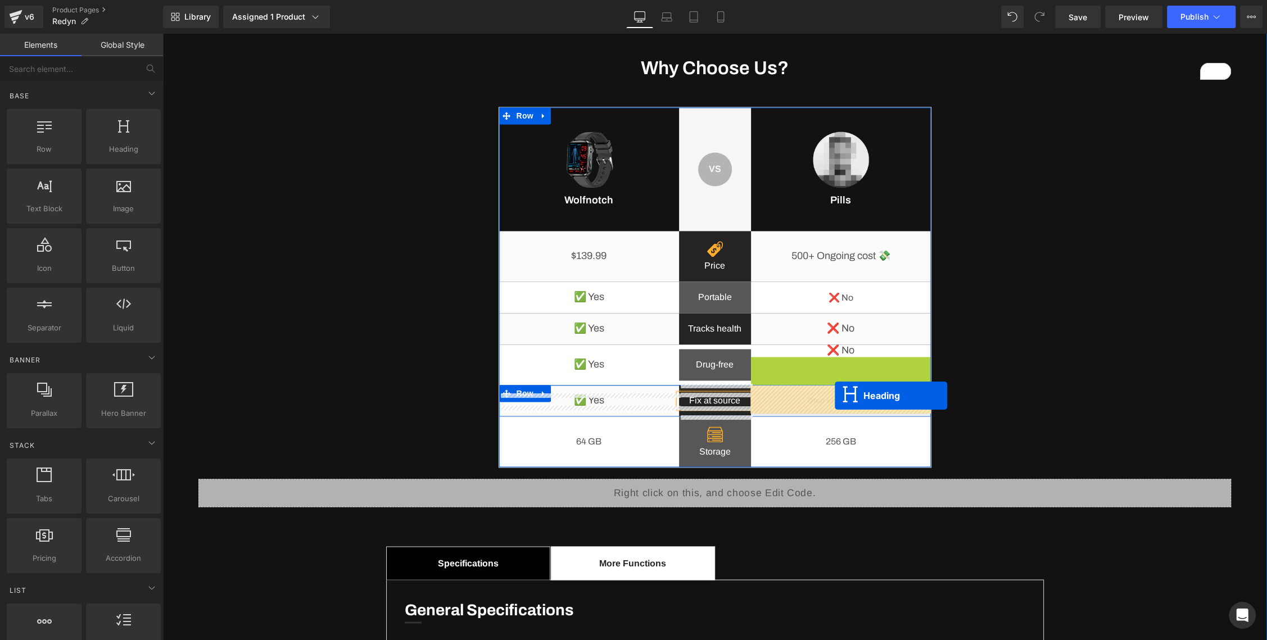
drag, startPoint x: 816, startPoint y: 367, endPoint x: 835, endPoint y: 396, distance: 34.5
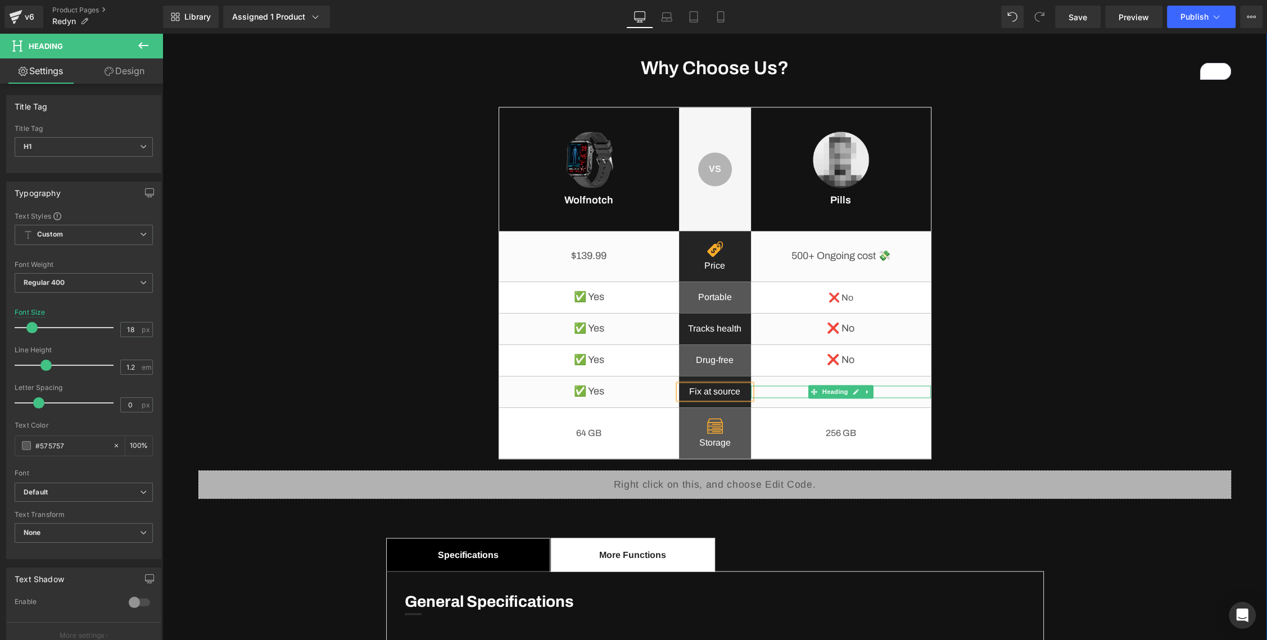
click at [504, 415] on span at bounding box center [510, 415] width 12 height 13
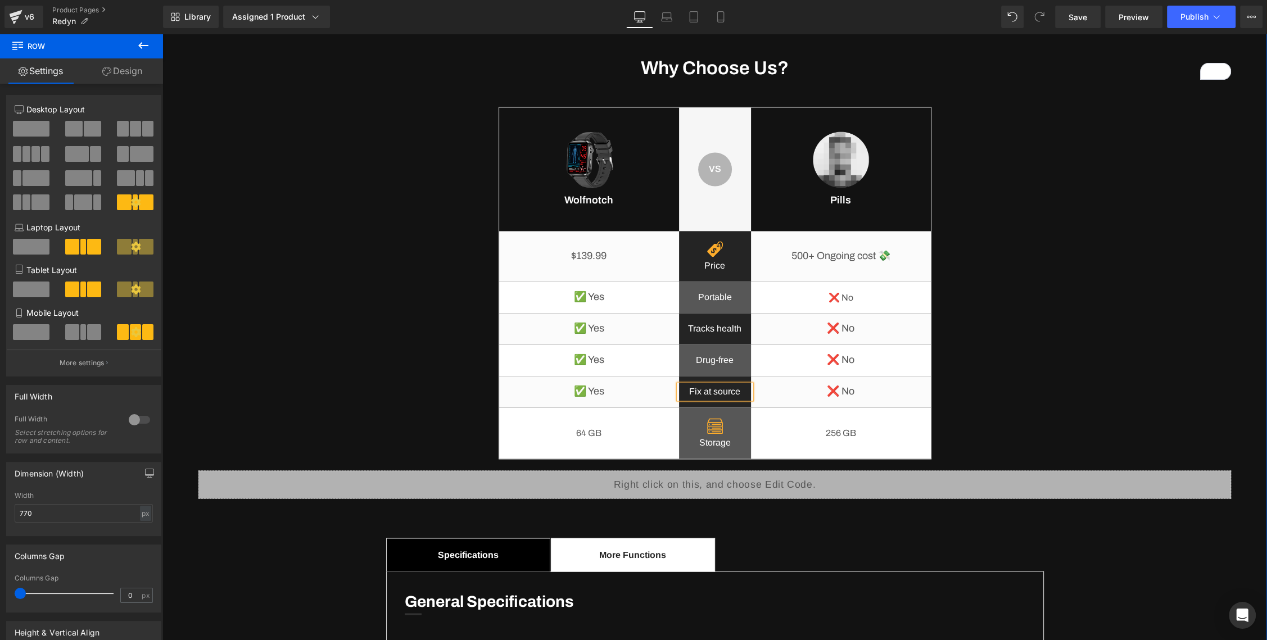
click at [724, 393] on p "Fix at source" at bounding box center [715, 391] width 72 height 13
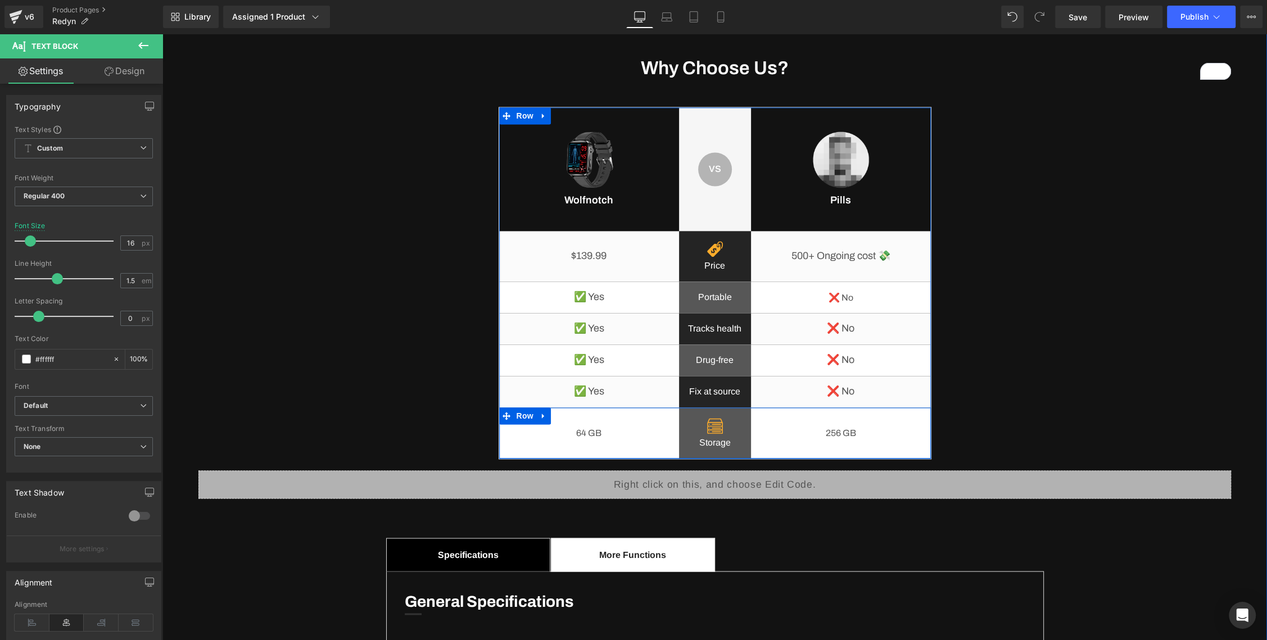
click at [779, 415] on div "256 GB Heading" at bounding box center [841, 432] width 180 height 51
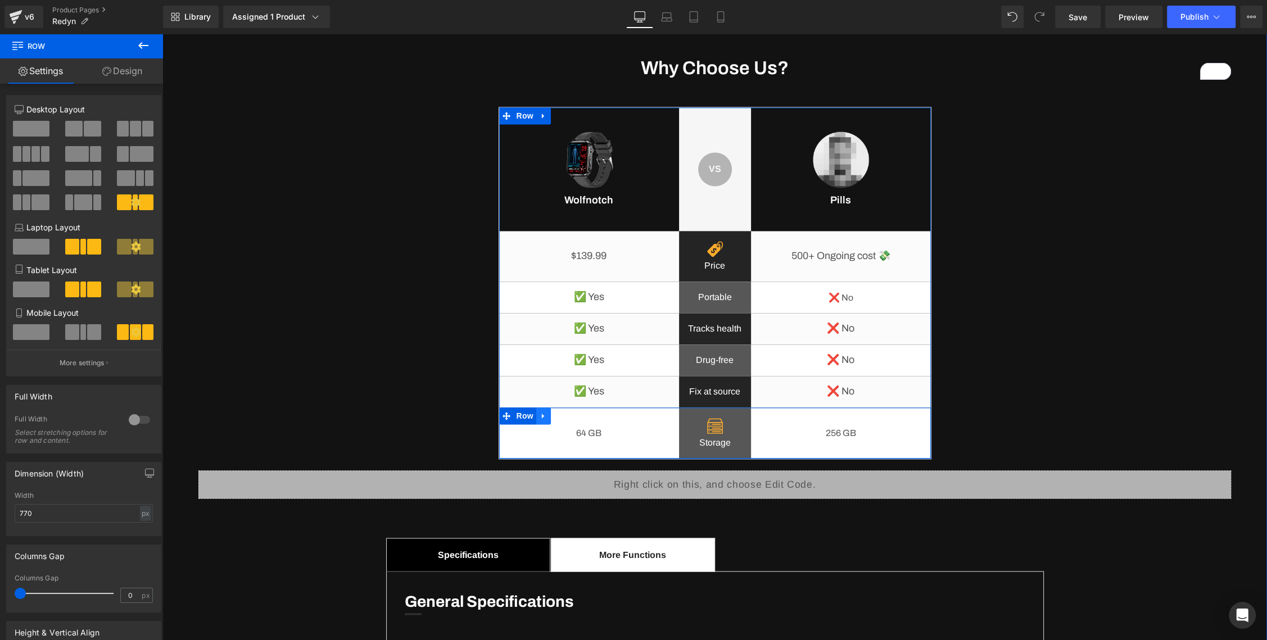
click at [543, 417] on icon at bounding box center [544, 416] width 8 height 8
click at [564, 416] on li at bounding box center [558, 415] width 44 height 17
click at [572, 415] on icon at bounding box center [573, 416] width 8 height 8
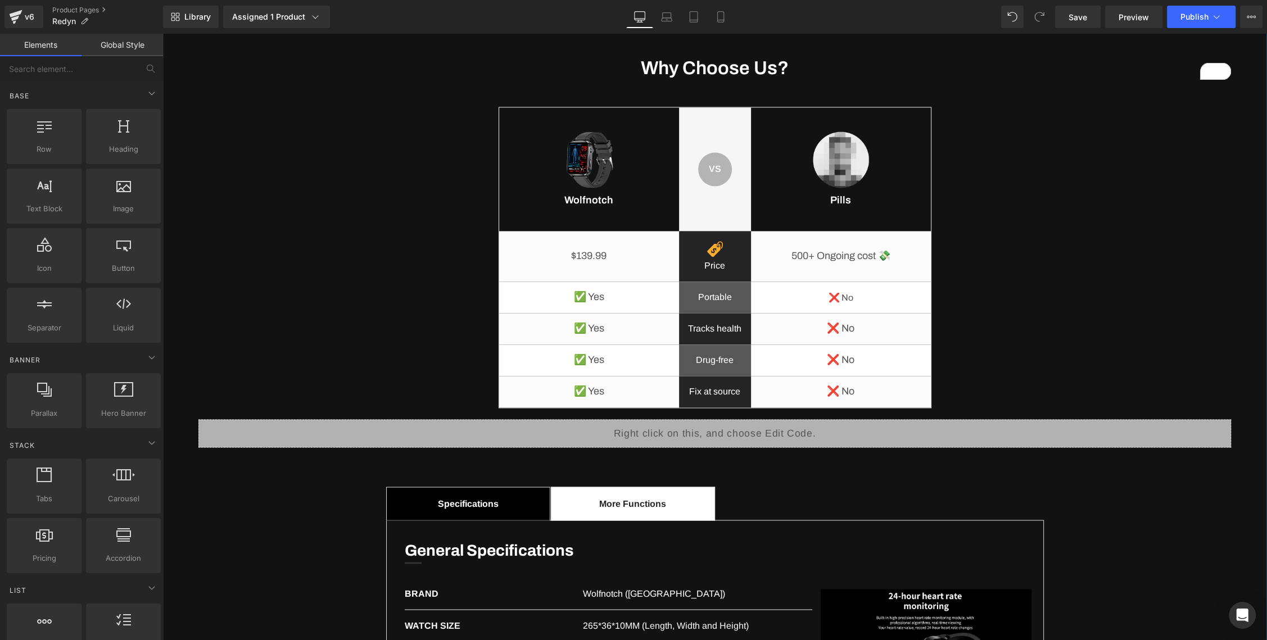
scroll to position [2022, 0]
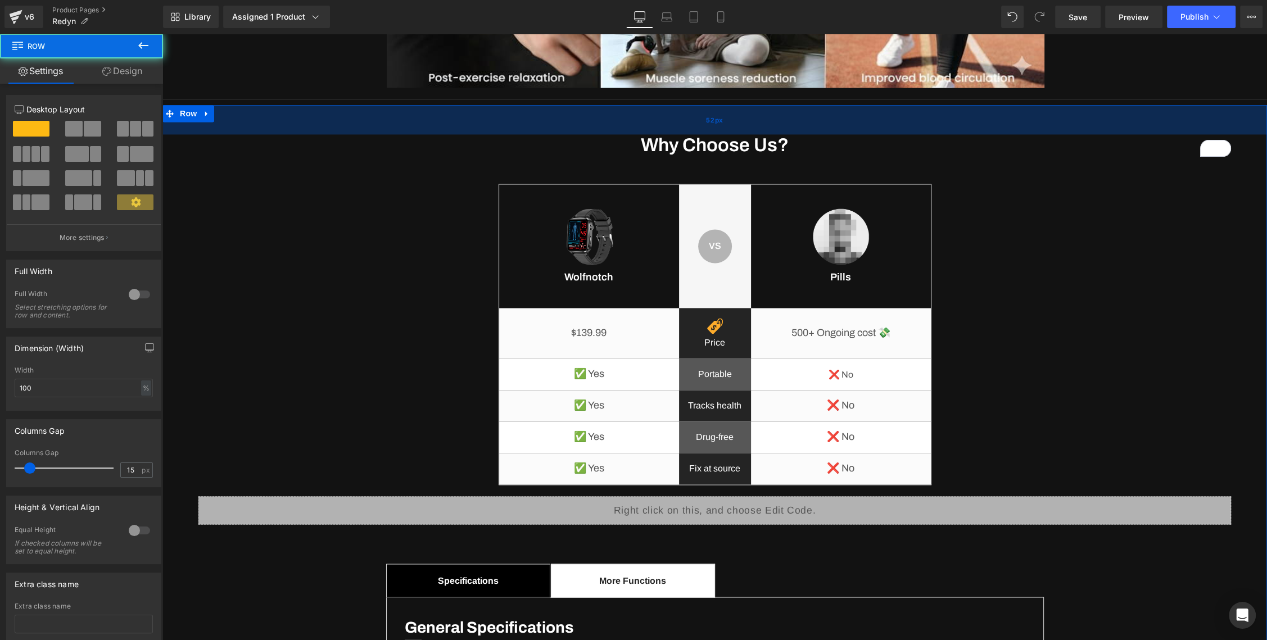
drag, startPoint x: 723, startPoint y: 125, endPoint x: 728, endPoint y: 110, distance: 16.7
click at [728, 110] on div "52px" at bounding box center [714, 119] width 1104 height 29
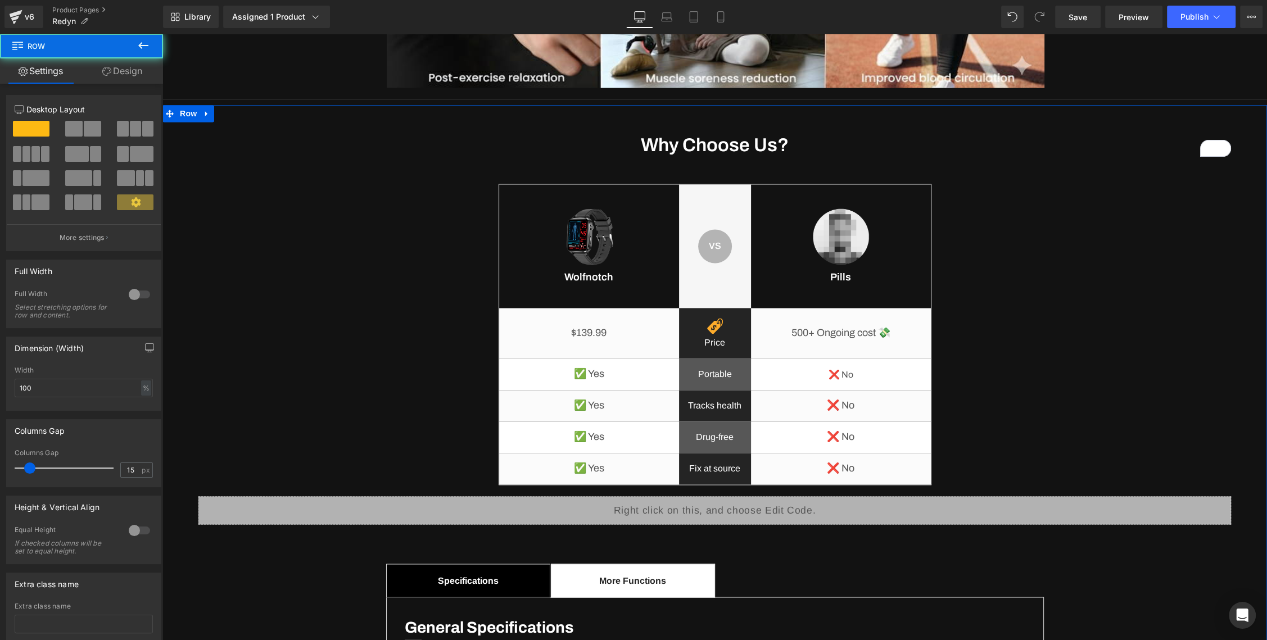
click at [991, 246] on div "Why Choose Us? Heading Image Wolfnotch Heading VS Text Block Row Row Image Pill…" at bounding box center [714, 535] width 1049 height 802
click at [1212, 20] on icon at bounding box center [1216, 16] width 11 height 11
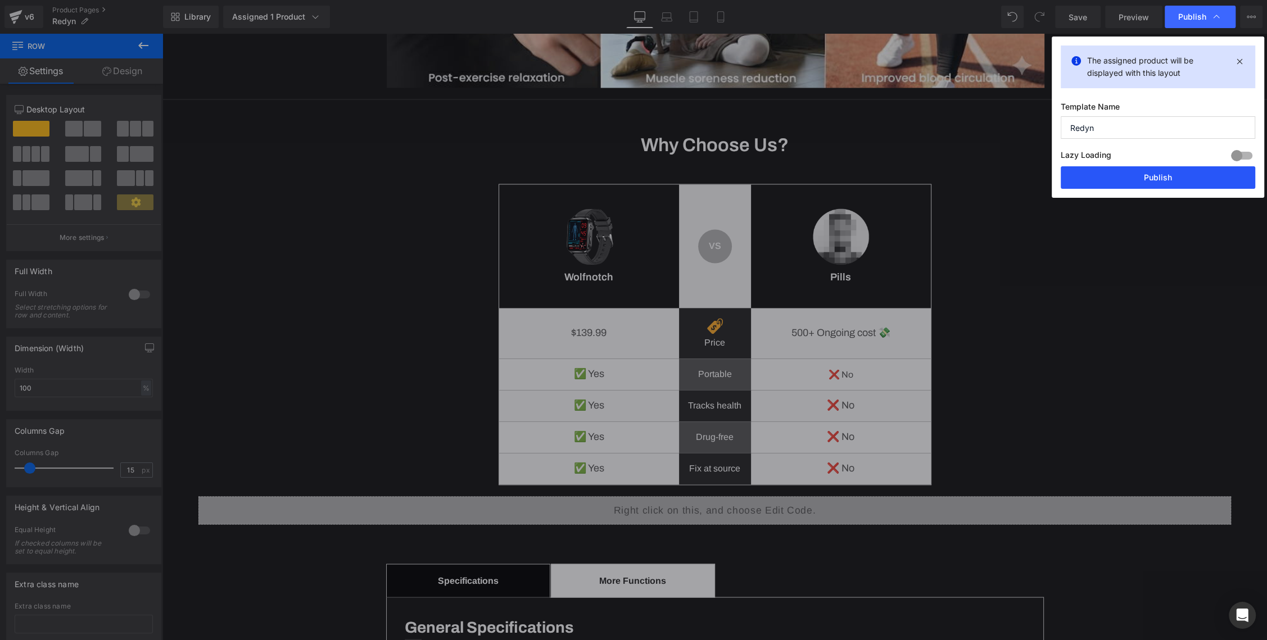
drag, startPoint x: 1178, startPoint y: 173, endPoint x: 1011, endPoint y: 178, distance: 167.6
click at [1178, 173] on button "Publish" at bounding box center [1158, 177] width 194 height 22
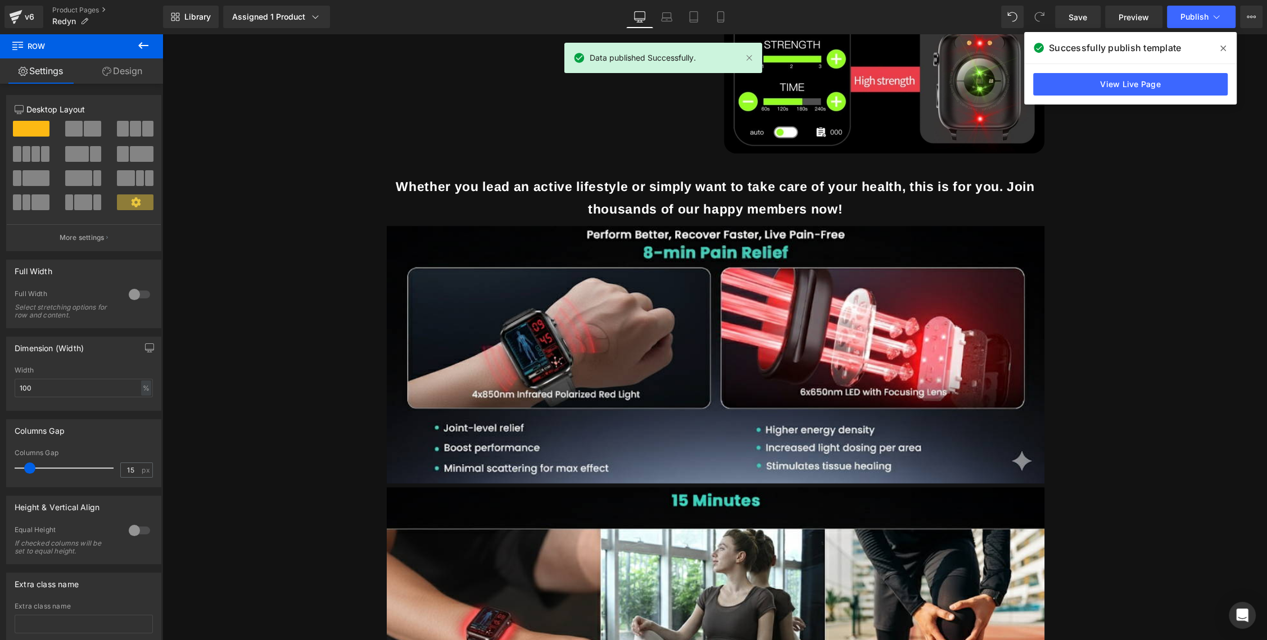
scroll to position [1384, 0]
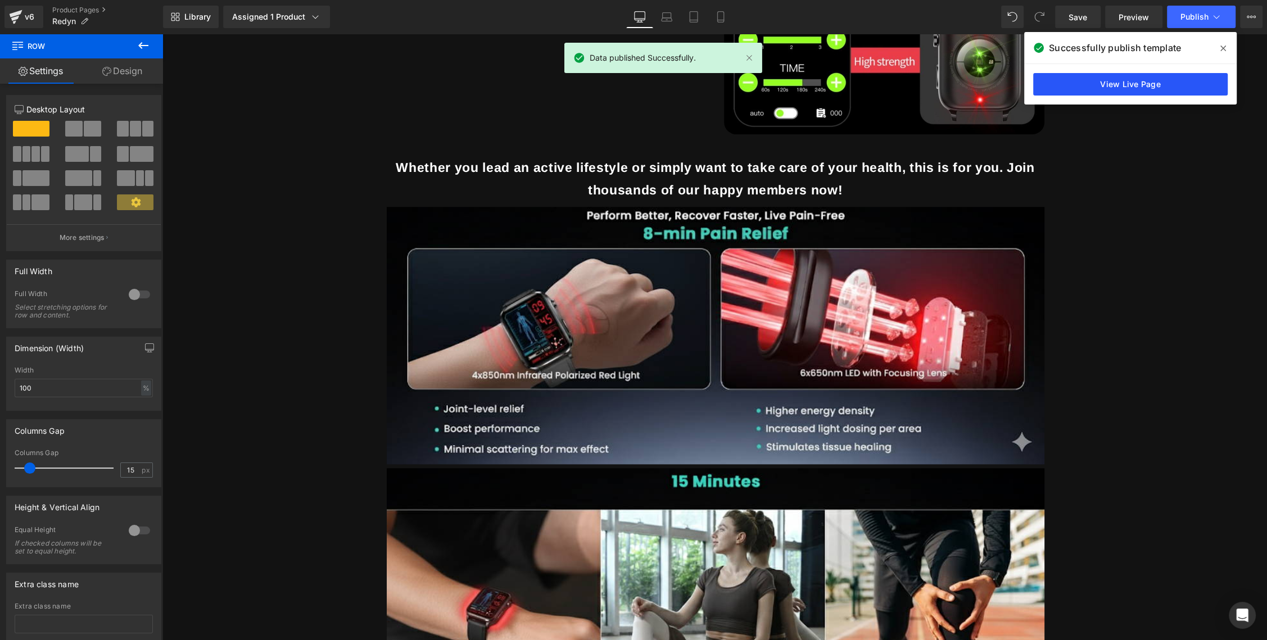
click at [1112, 83] on link "View Live Page" at bounding box center [1130, 84] width 194 height 22
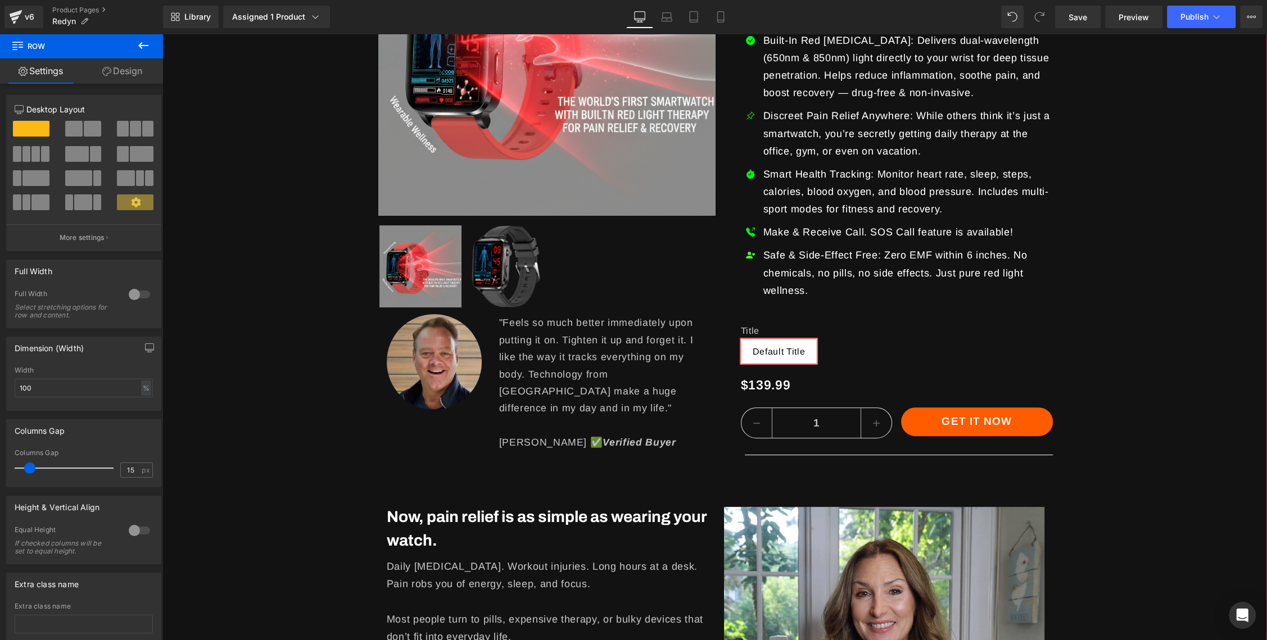
scroll to position [346, 0]
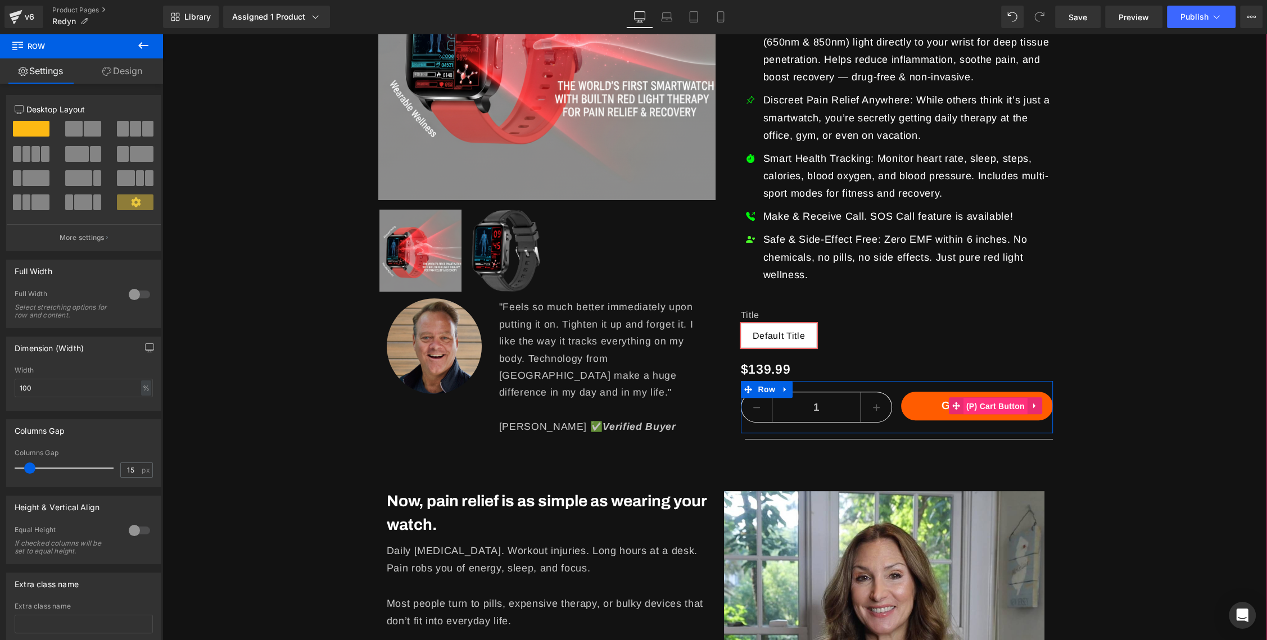
click at [991, 406] on span "(P) Cart Button" at bounding box center [995, 406] width 64 height 17
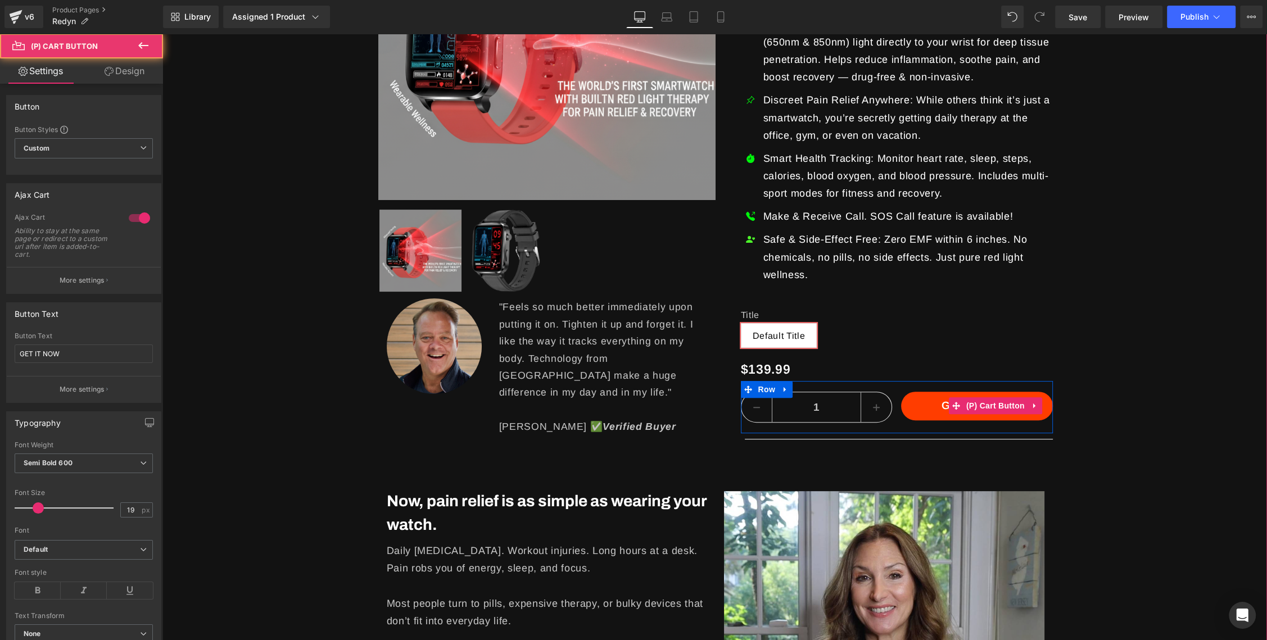
click at [916, 400] on button "GET IT NOW" at bounding box center [977, 406] width 152 height 29
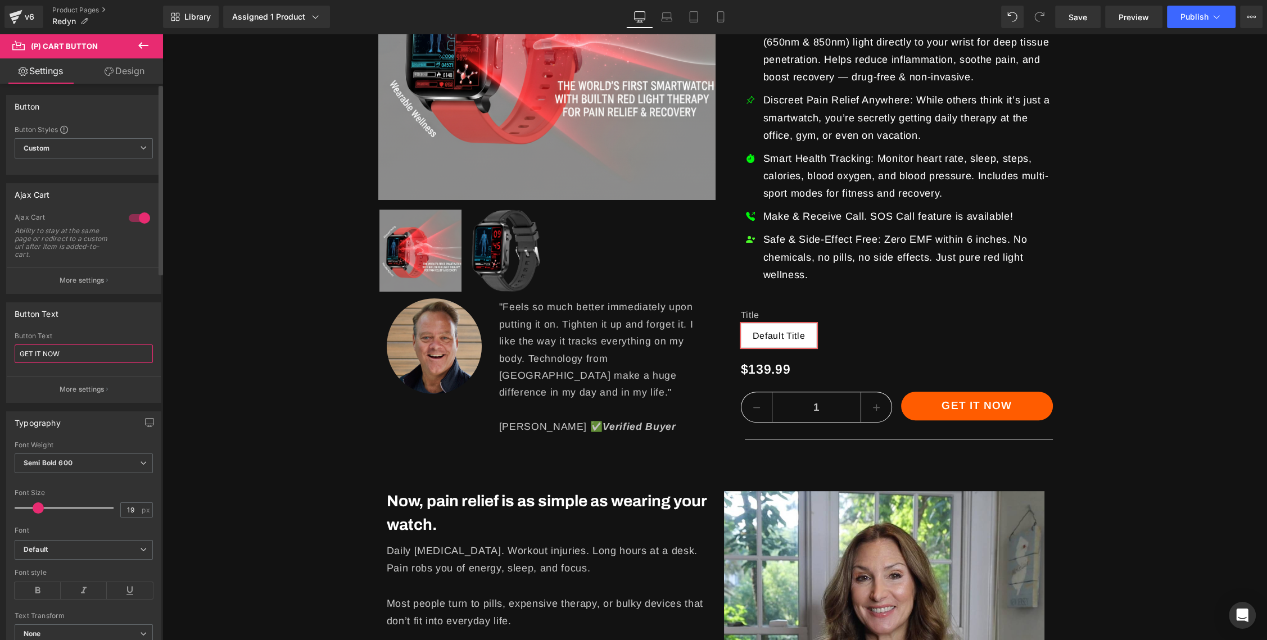
click at [92, 354] on input "GET IT NOW" at bounding box center [84, 354] width 138 height 19
paste input "et Relief Now – Save 40% [DATE]"
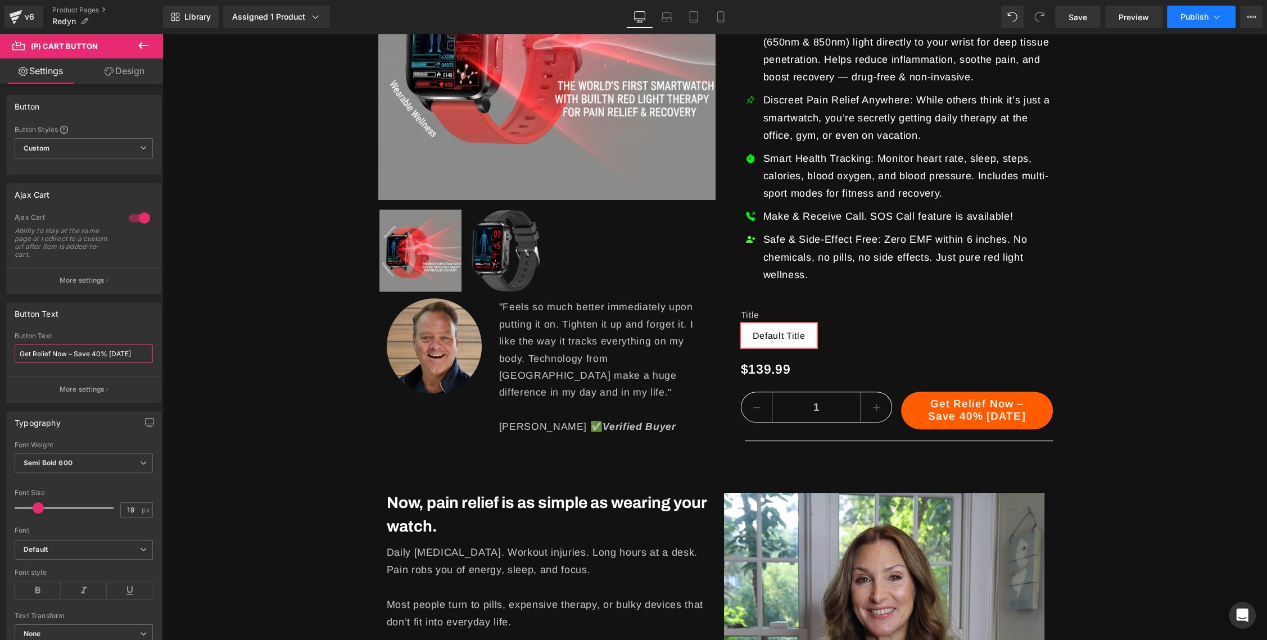
type input "Get Relief Now – Save 40% [DATE]"
click at [1202, 17] on span "Publish" at bounding box center [1194, 16] width 28 height 9
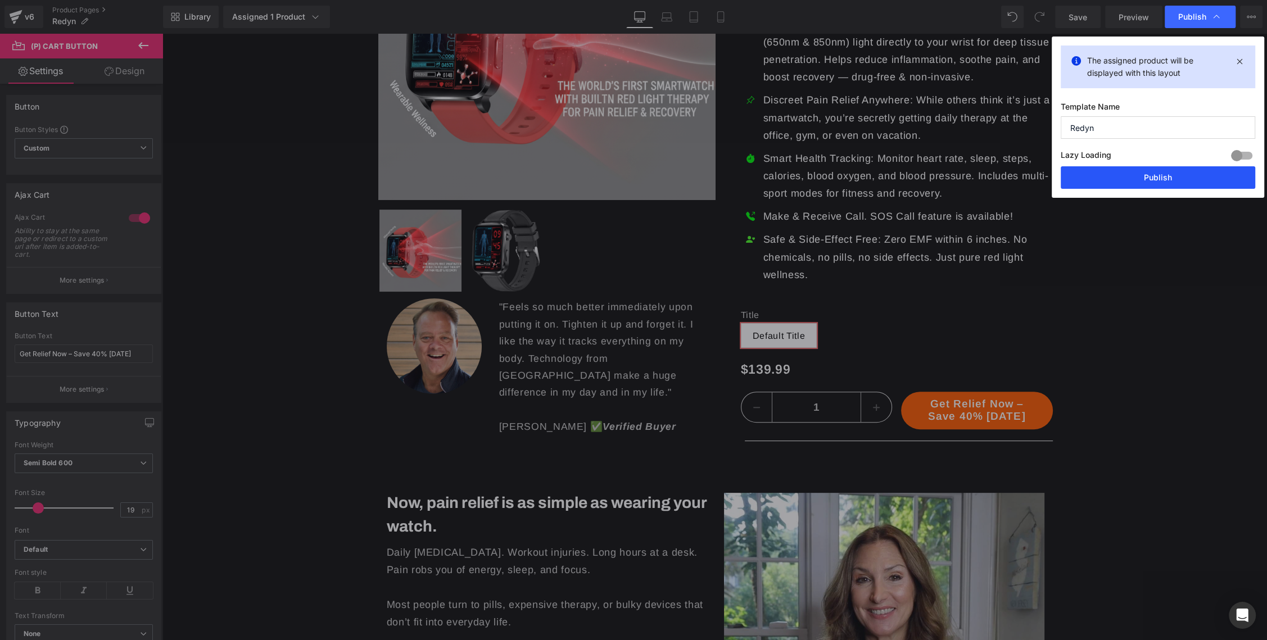
click at [1168, 185] on button "Publish" at bounding box center [1158, 177] width 194 height 22
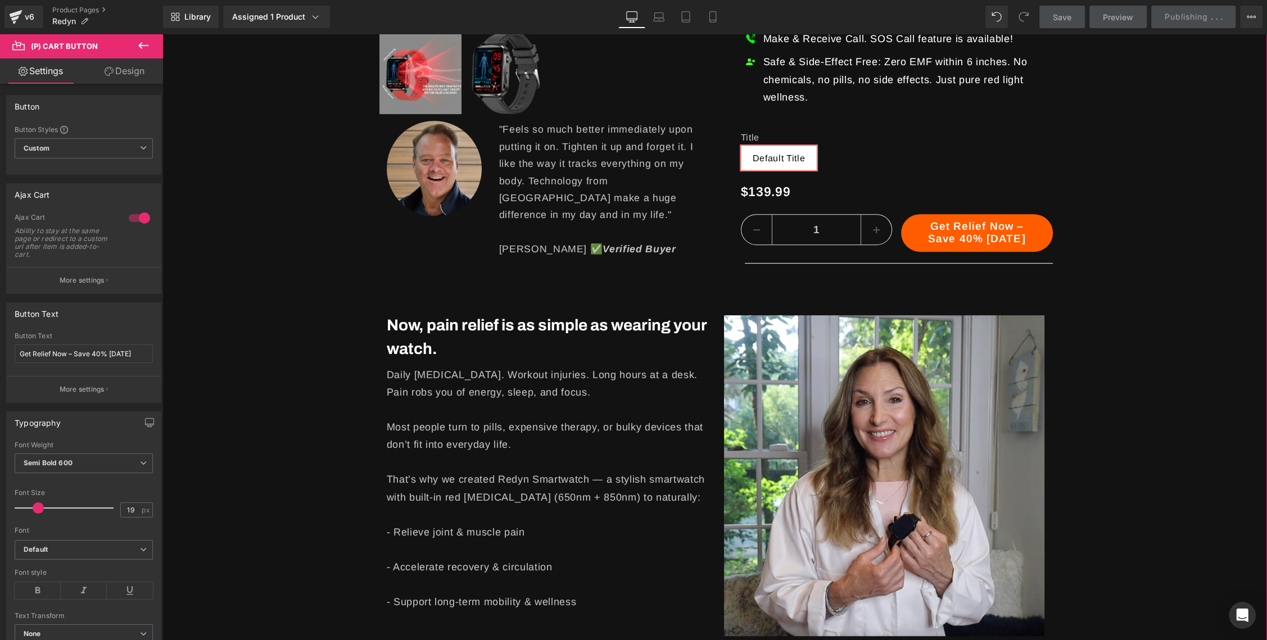
scroll to position [520, 0]
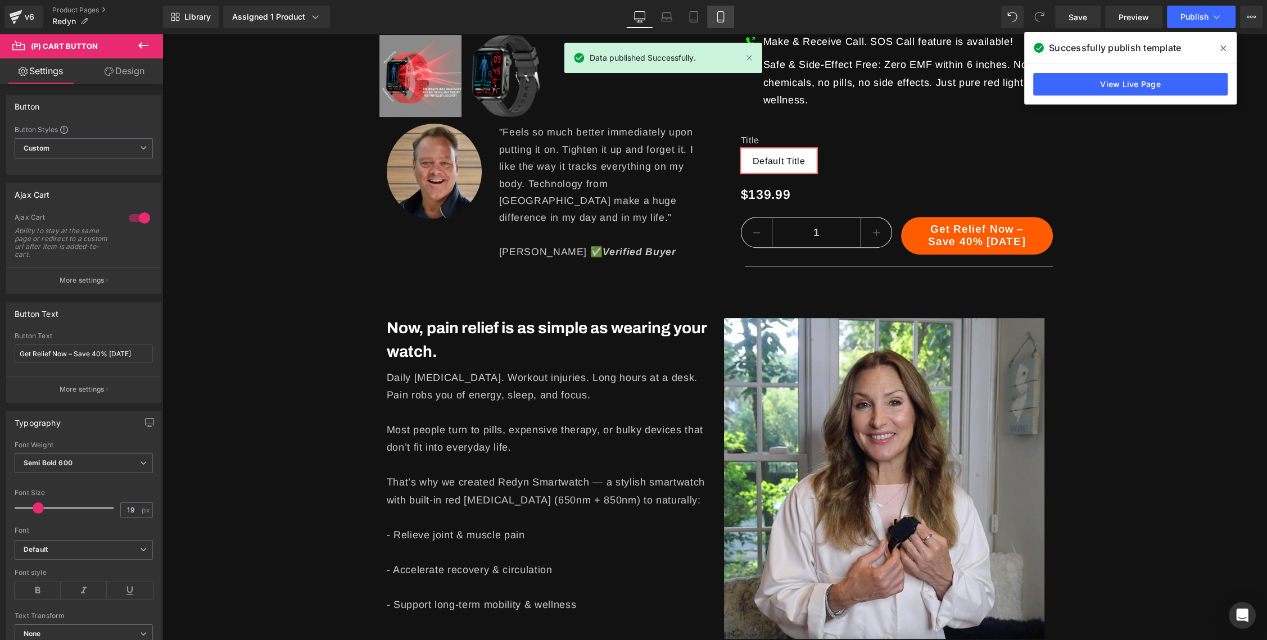
click at [719, 22] on icon at bounding box center [720, 17] width 6 height 11
type input "17"
type input "100"
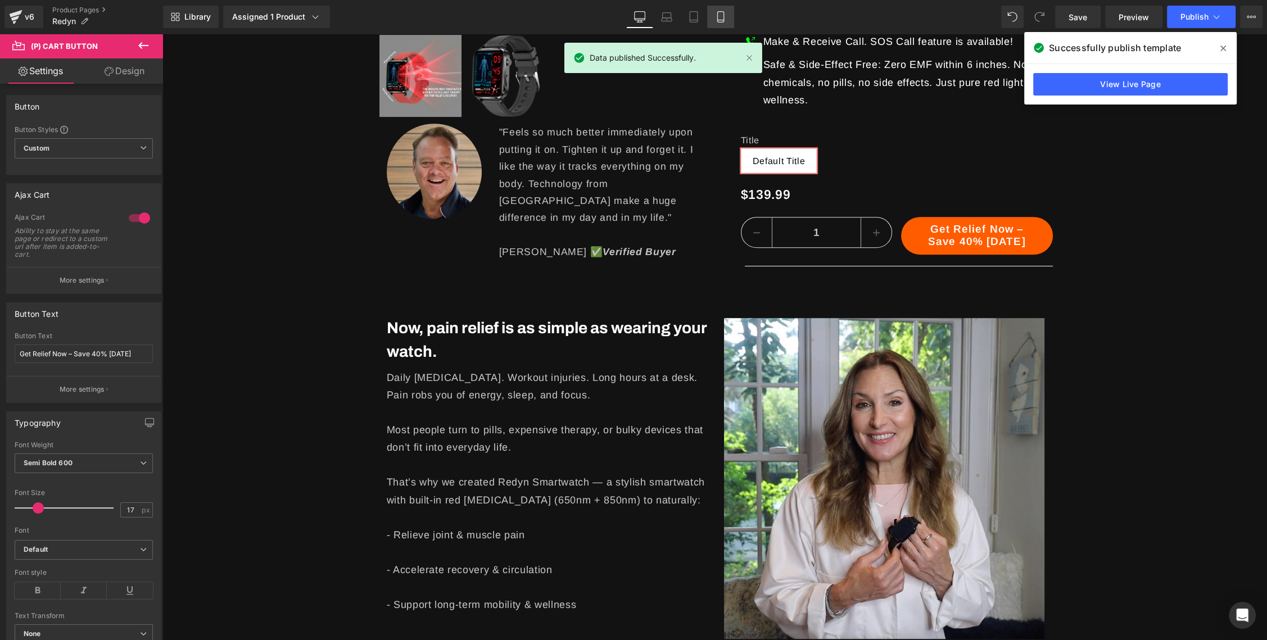
type input "100"
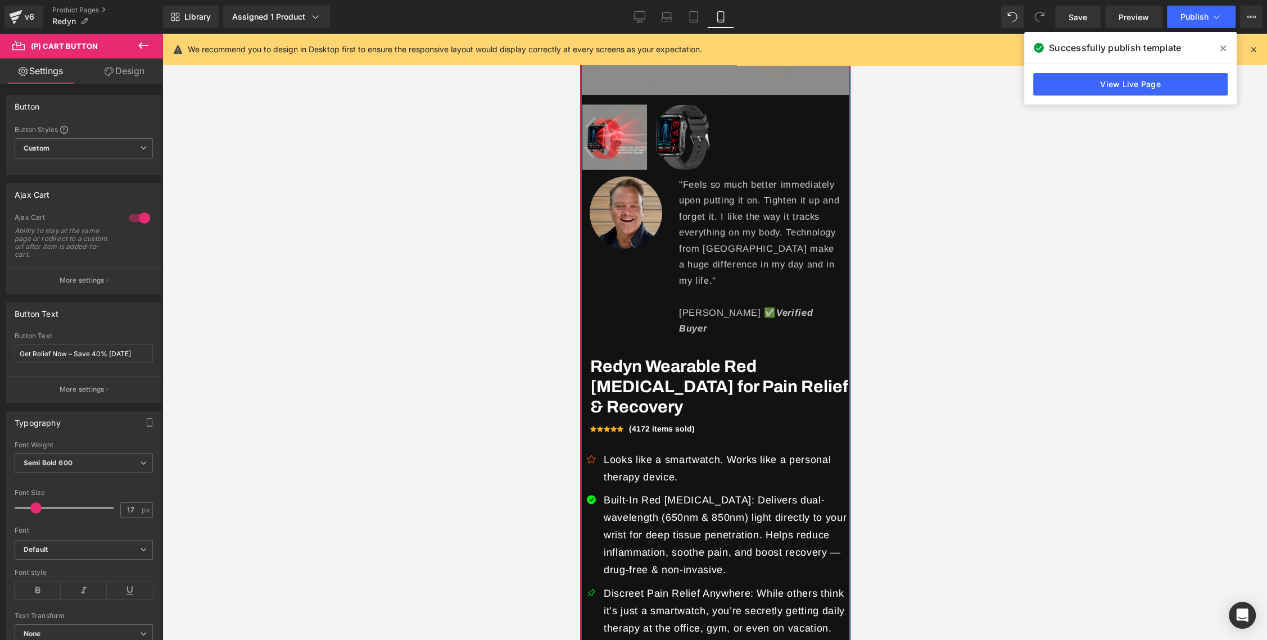
scroll to position [310, 0]
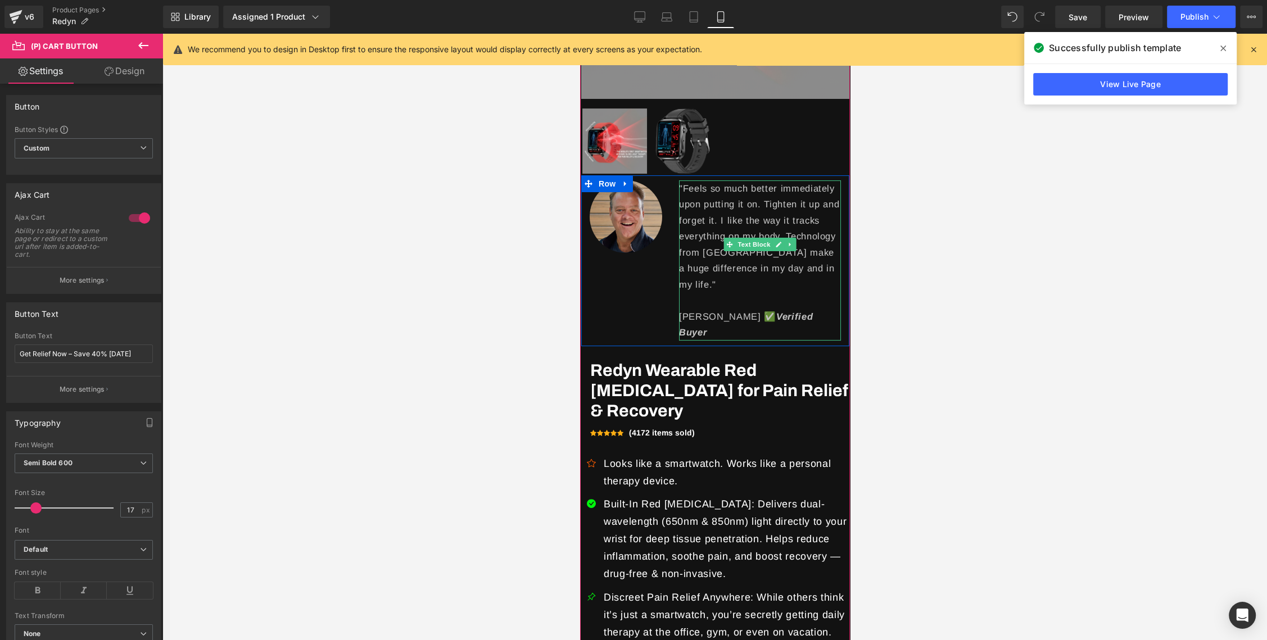
click at [755, 232] on p ""Feels so much better immediately upon putting it on. Tighten it up and forget …" at bounding box center [759, 236] width 162 height 112
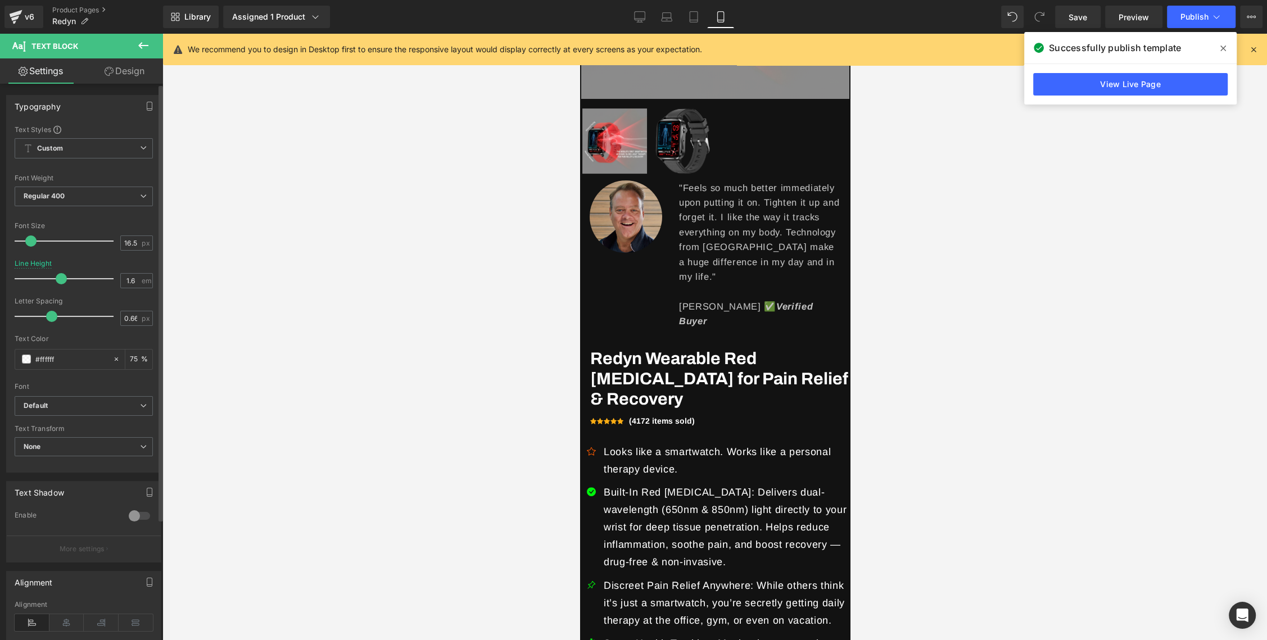
type input "1.5"
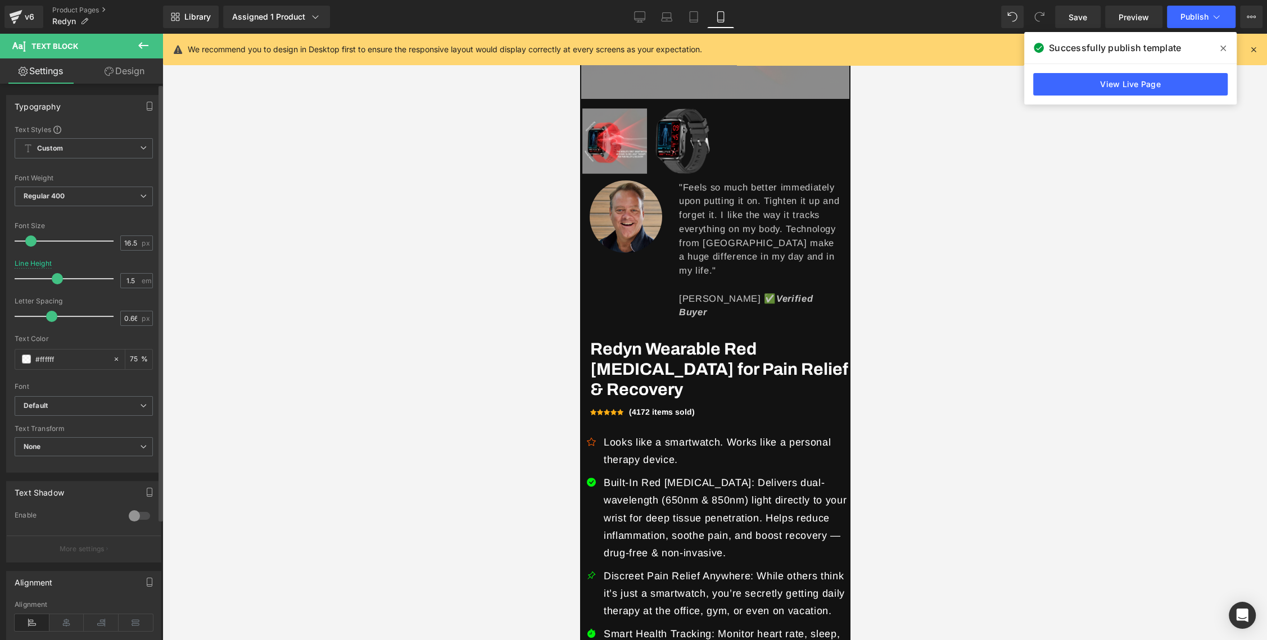
drag, startPoint x: 61, startPoint y: 281, endPoint x: 54, endPoint y: 283, distance: 7.0
click at [54, 283] on span at bounding box center [57, 278] width 11 height 11
click at [1204, 15] on span "Publish" at bounding box center [1194, 16] width 28 height 9
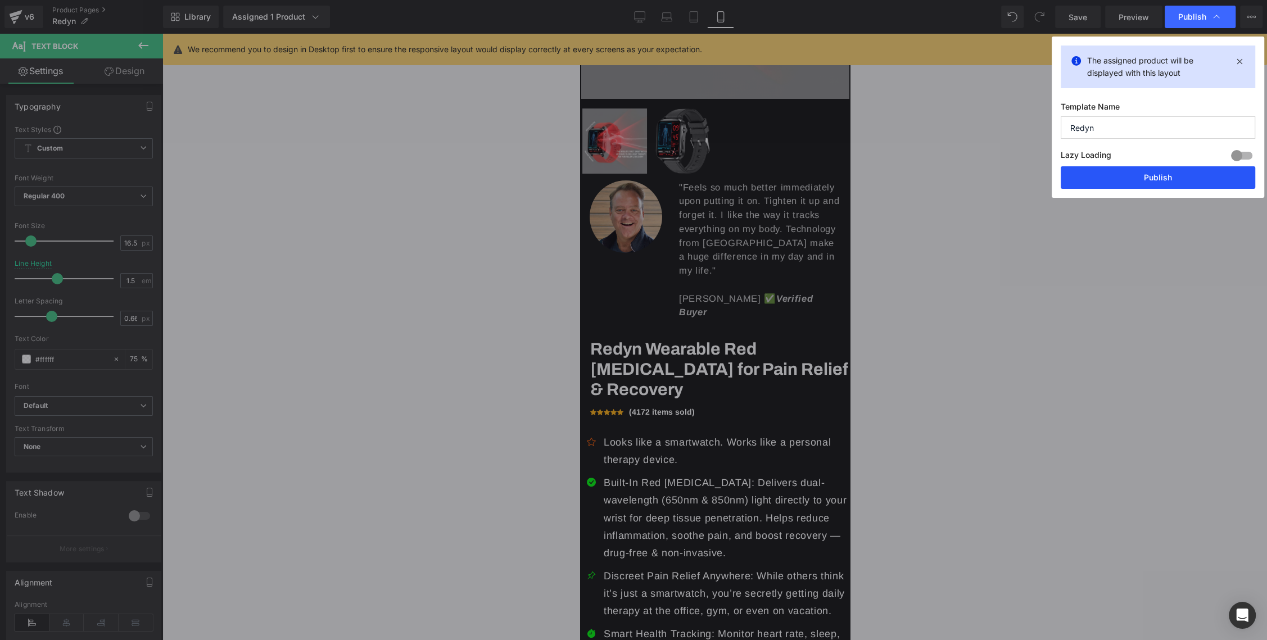
drag, startPoint x: 1152, startPoint y: 176, endPoint x: 194, endPoint y: 254, distance: 960.3
click at [1152, 176] on button "Publish" at bounding box center [1158, 177] width 194 height 22
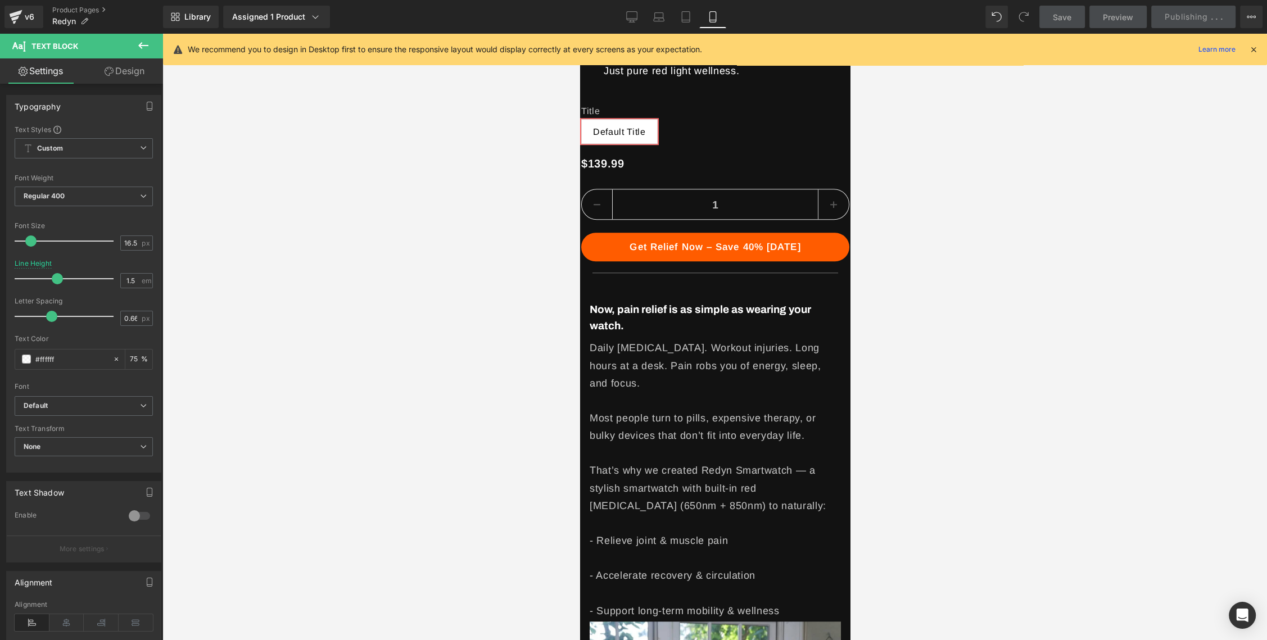
scroll to position [1047, 0]
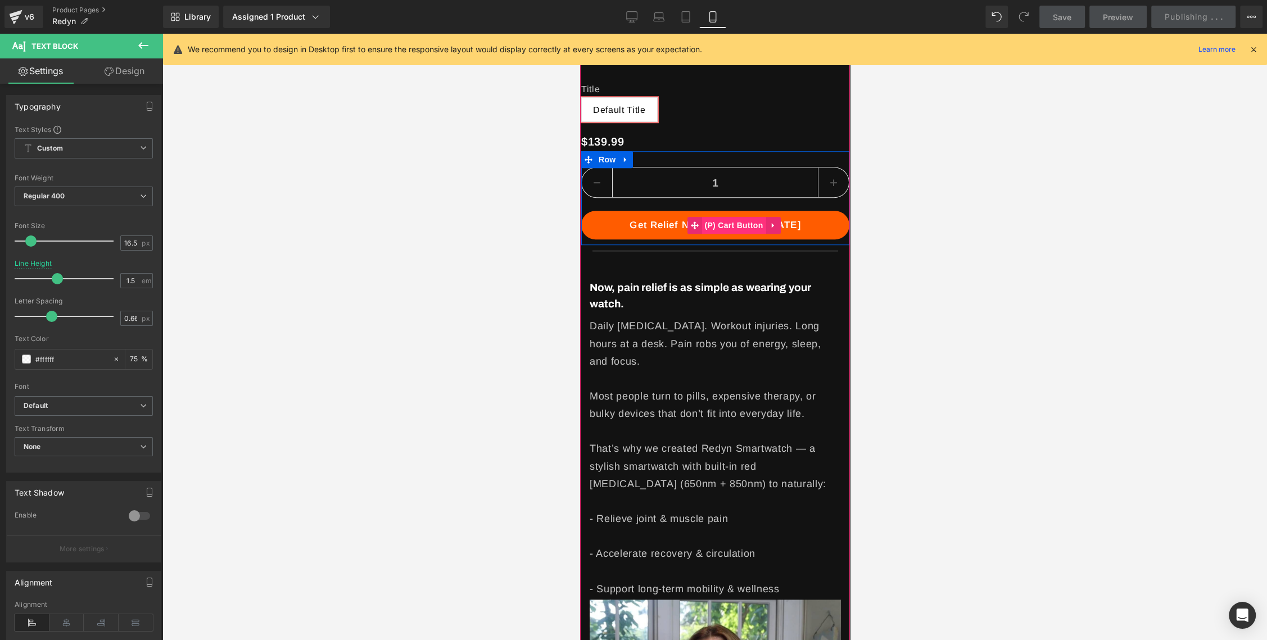
click at [715, 217] on span "(P) Cart Button" at bounding box center [733, 225] width 64 height 17
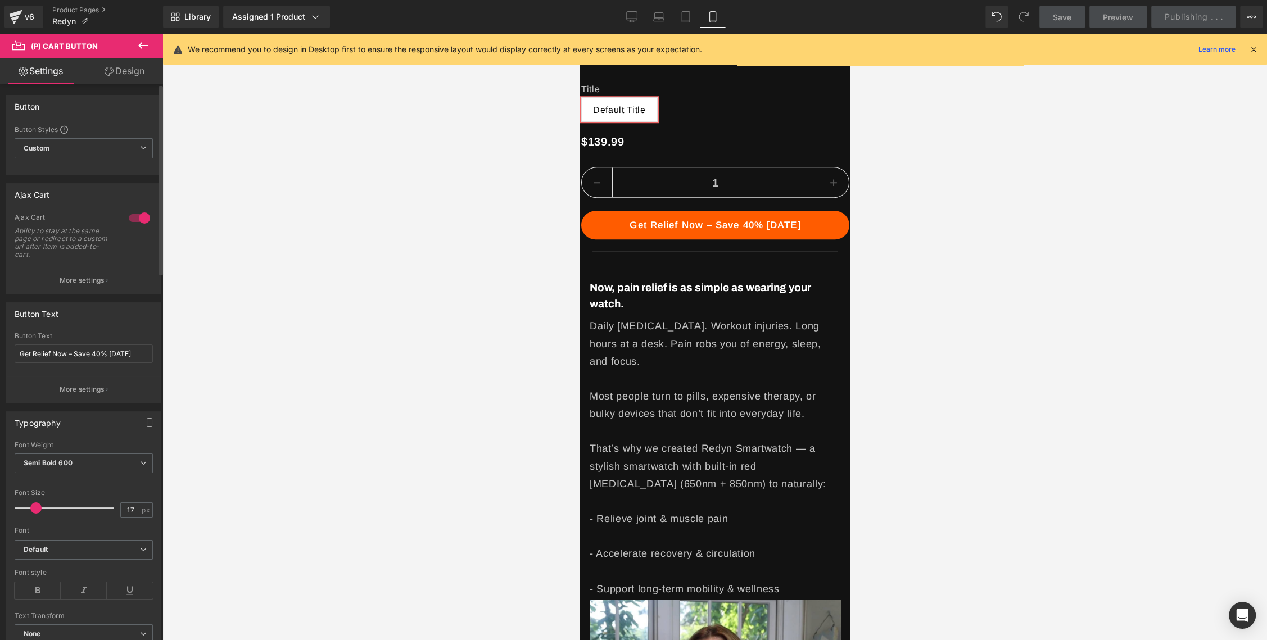
type input "18"
click at [38, 505] on span at bounding box center [36, 507] width 11 height 11
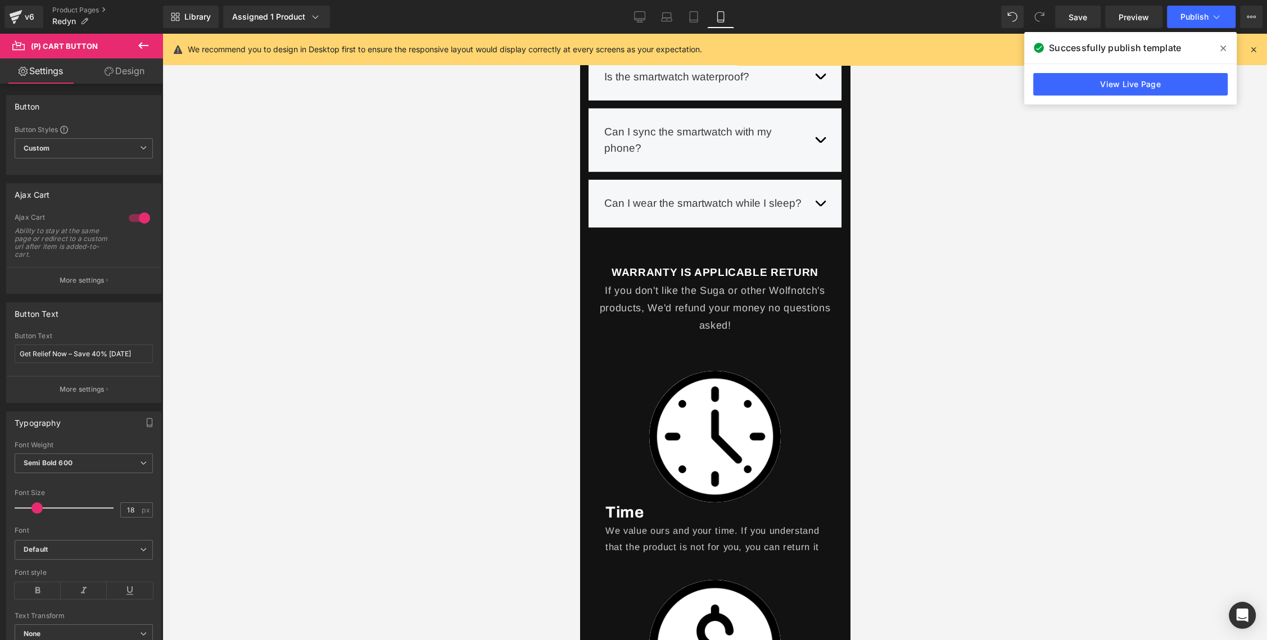
scroll to position [4273, 0]
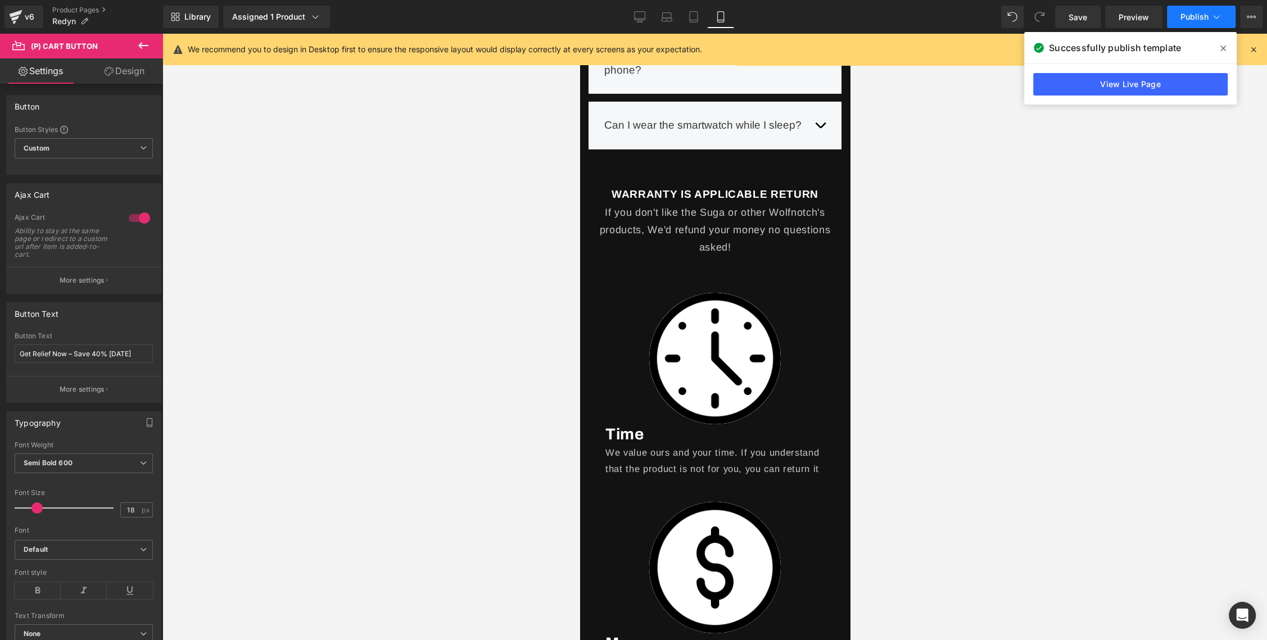
click at [1183, 11] on button "Publish" at bounding box center [1201, 17] width 69 height 22
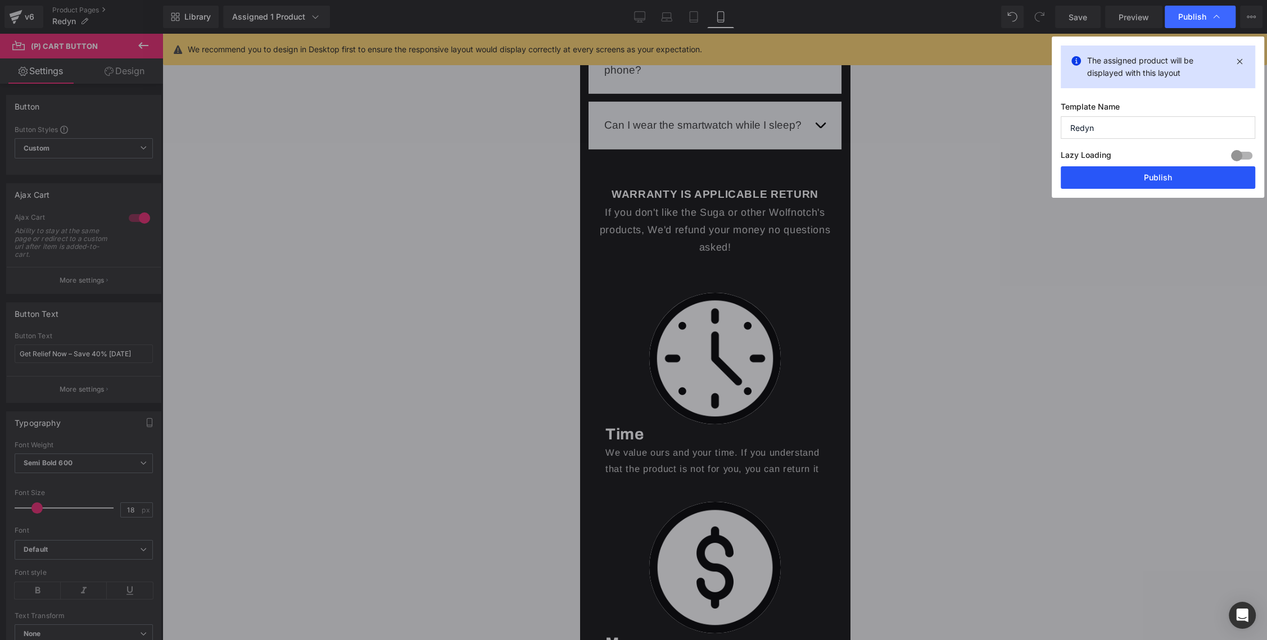
click at [1146, 182] on button "Publish" at bounding box center [1158, 177] width 194 height 22
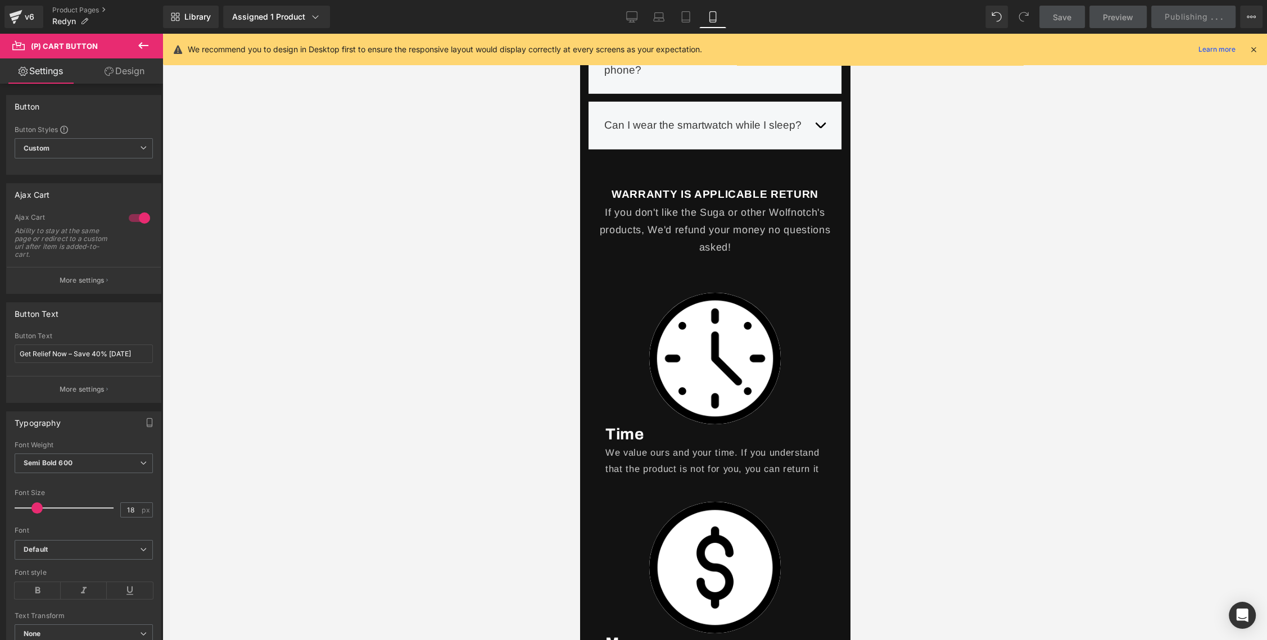
click at [1256, 48] on icon at bounding box center [1253, 49] width 10 height 10
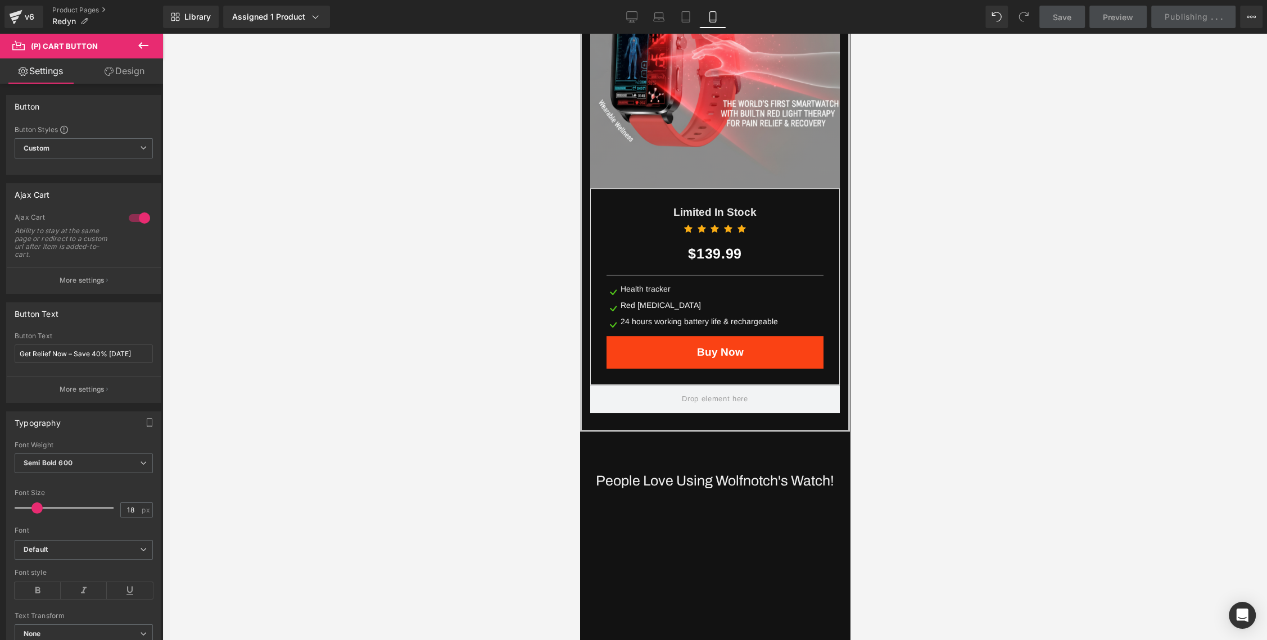
scroll to position [5659, 0]
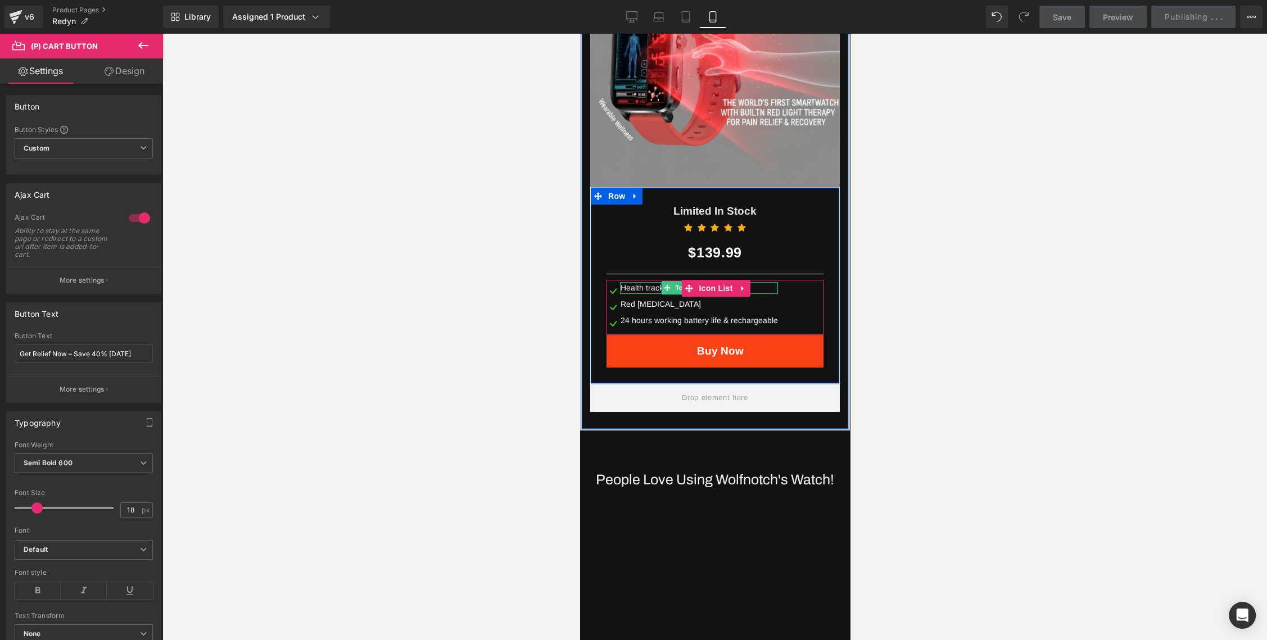
click at [646, 282] on div "Health tracker" at bounding box center [698, 288] width 158 height 12
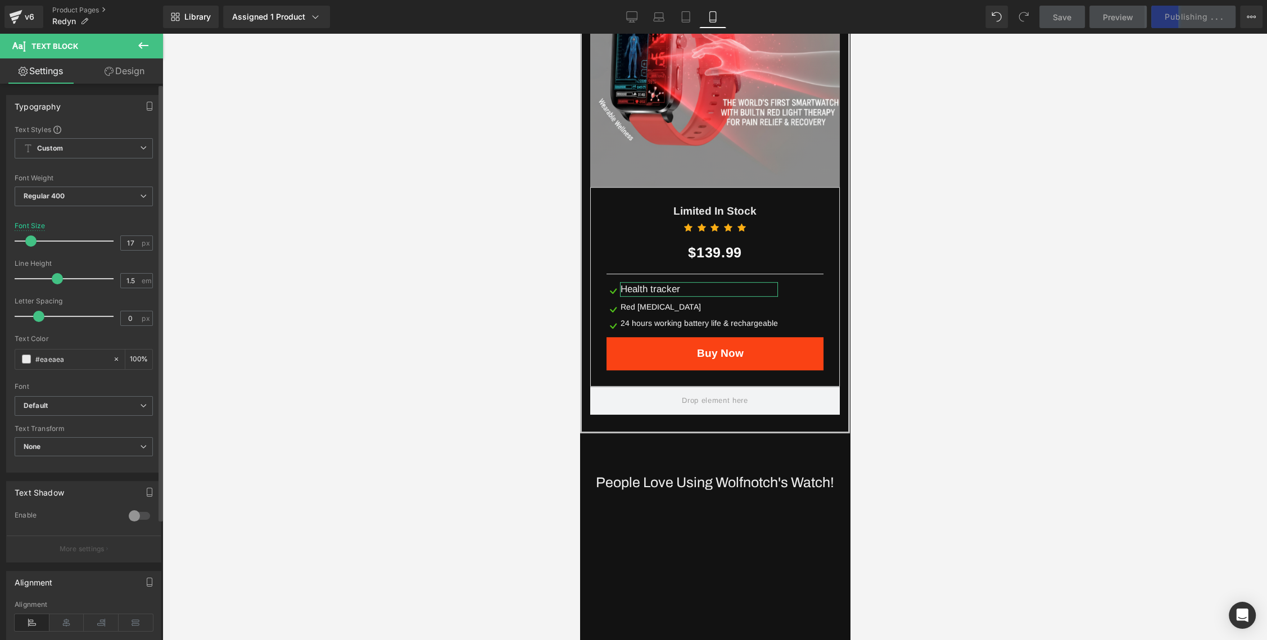
type input "18"
drag, startPoint x: 30, startPoint y: 237, endPoint x: 35, endPoint y: 237, distance: 5.6
click at [33, 237] on span at bounding box center [31, 240] width 11 height 11
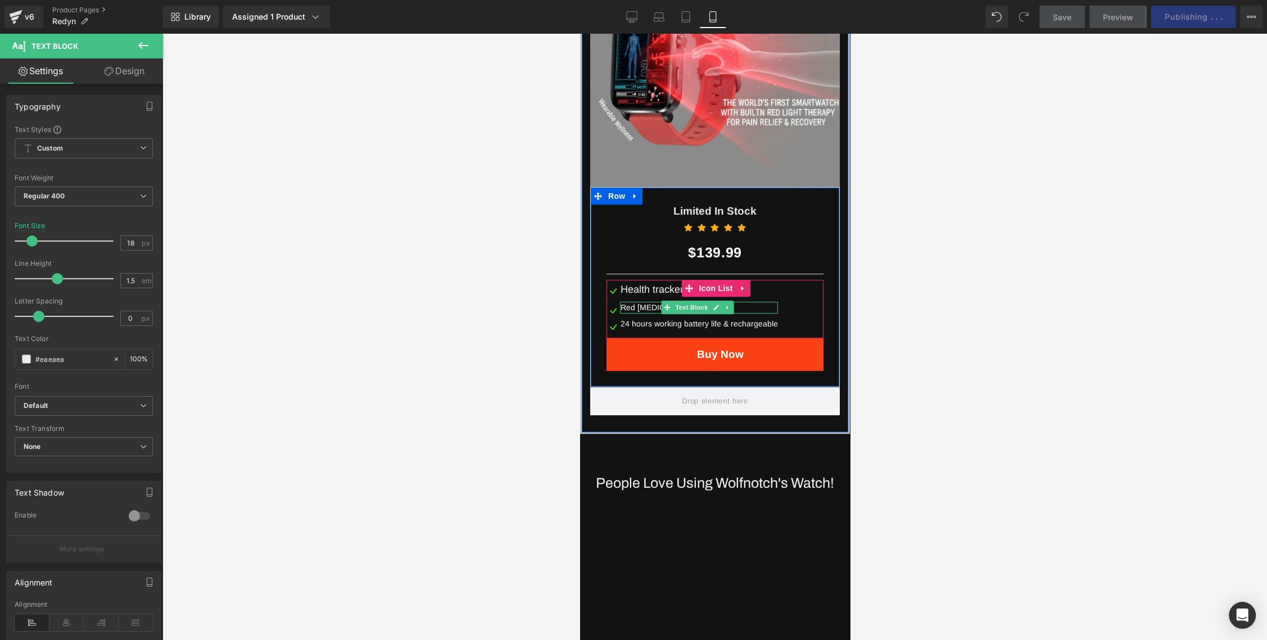
click at [623, 302] on div "Red [MEDICAL_DATA]" at bounding box center [698, 308] width 158 height 12
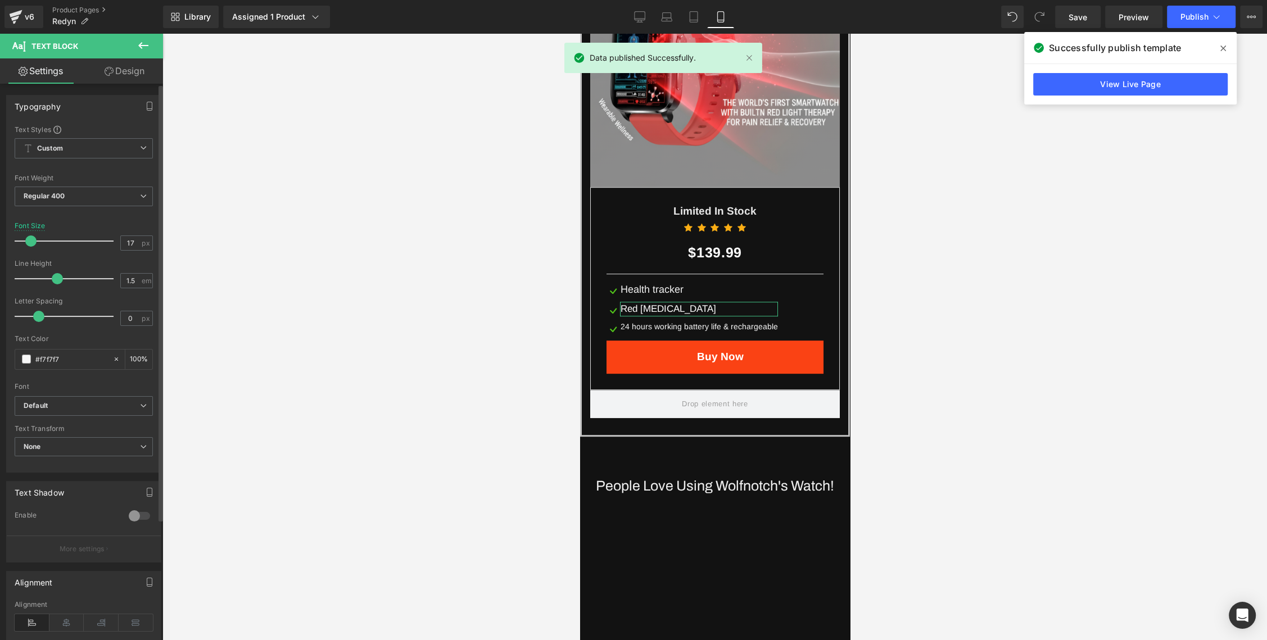
type input "18"
click at [32, 241] on span at bounding box center [31, 240] width 11 height 11
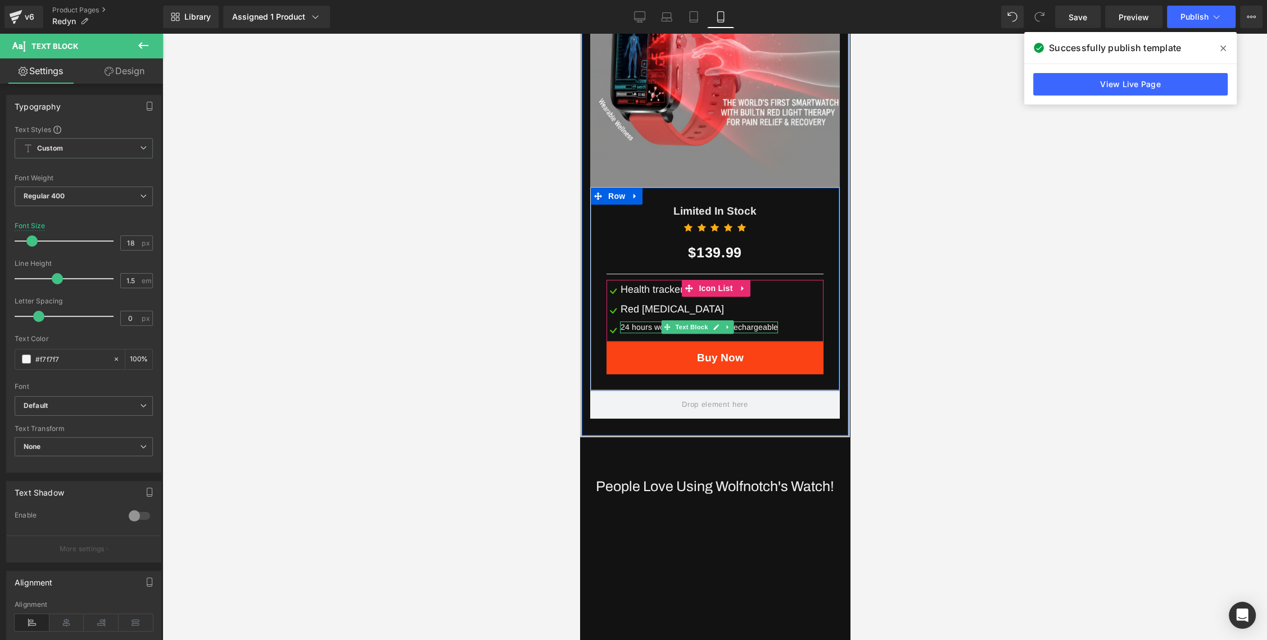
click at [638, 321] on div "24 hours working battery life & rechargeable" at bounding box center [698, 327] width 158 height 12
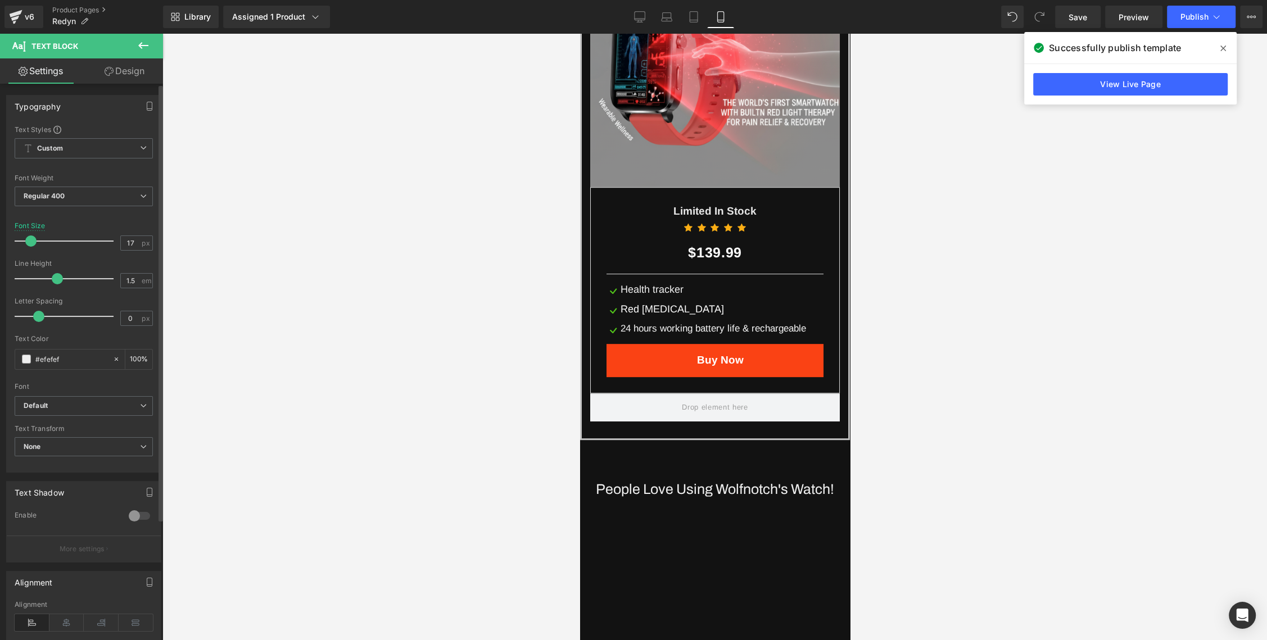
type input "18"
click at [30, 239] on span at bounding box center [31, 240] width 11 height 11
click at [1190, 21] on span "Publish" at bounding box center [1194, 16] width 28 height 9
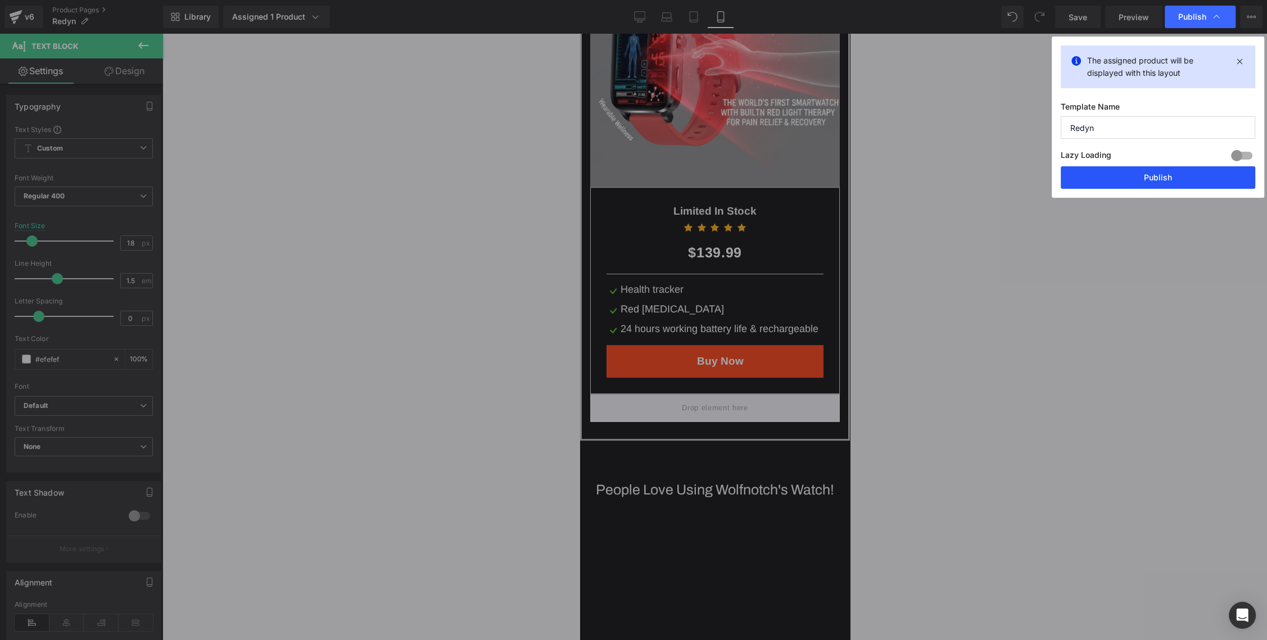
click at [1142, 187] on button "Publish" at bounding box center [1158, 177] width 194 height 22
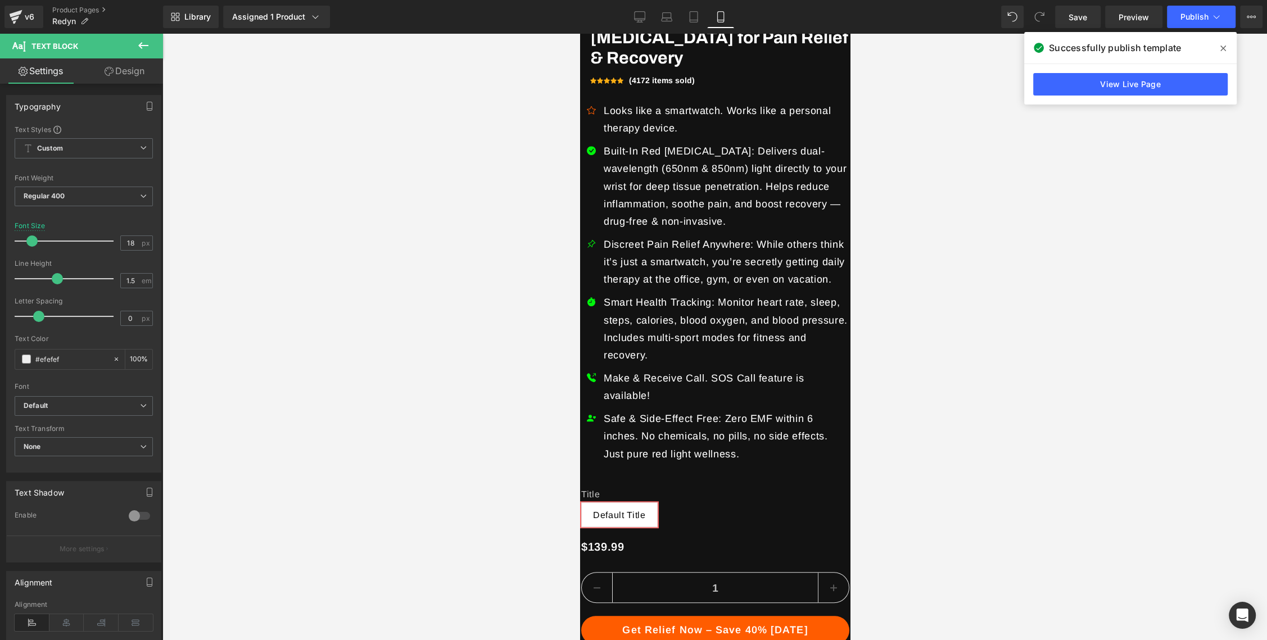
scroll to position [0, 0]
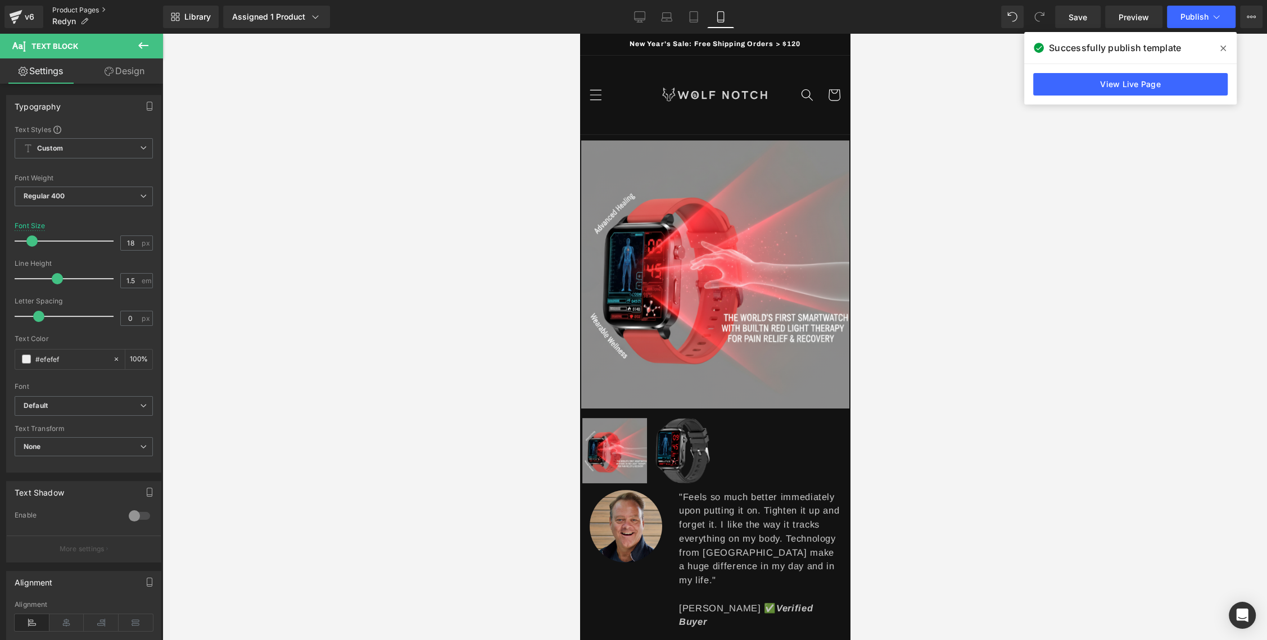
click at [62, 9] on link "Product Pages" at bounding box center [107, 10] width 111 height 9
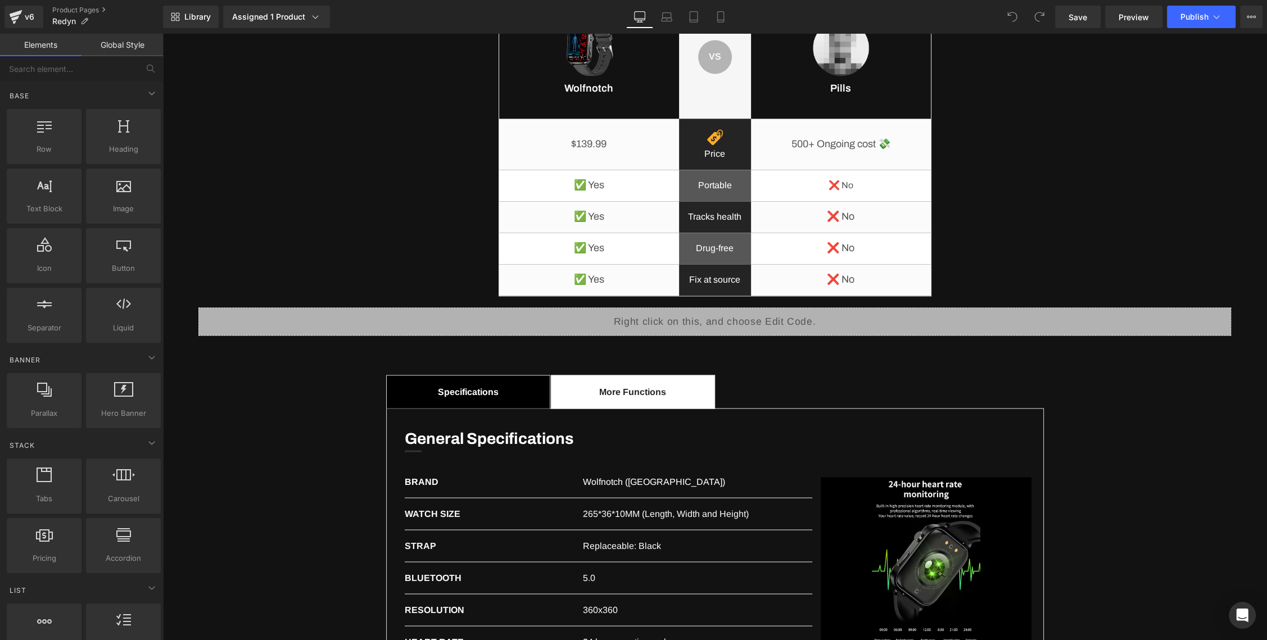
scroll to position [2209, 0]
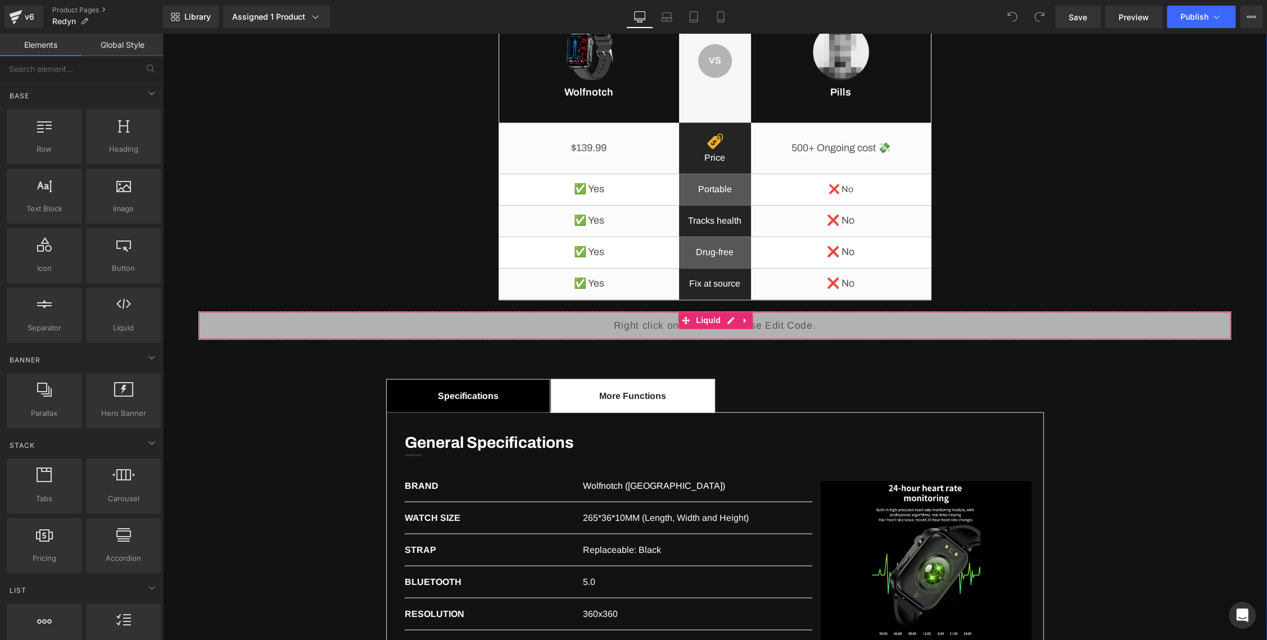
click at [804, 334] on div "Liquid" at bounding box center [714, 325] width 1032 height 28
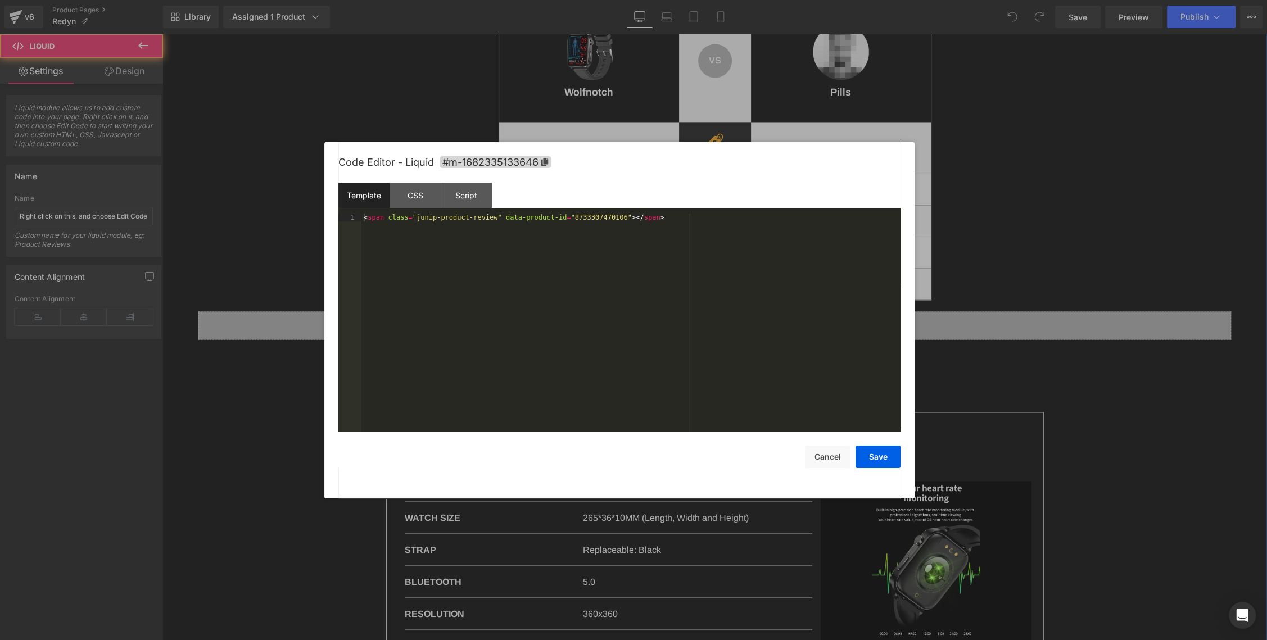
drag, startPoint x: 732, startPoint y: 319, endPoint x: 864, endPoint y: 360, distance: 138.3
click at [732, 319] on div "Liquid" at bounding box center [714, 325] width 1032 height 28
click at [605, 219] on div "< span class = "junip-product-review" data-product-id = "8733307470106" > </ sp…" at bounding box center [630, 331] width 539 height 234
click at [881, 456] on button "Save" at bounding box center [877, 457] width 45 height 22
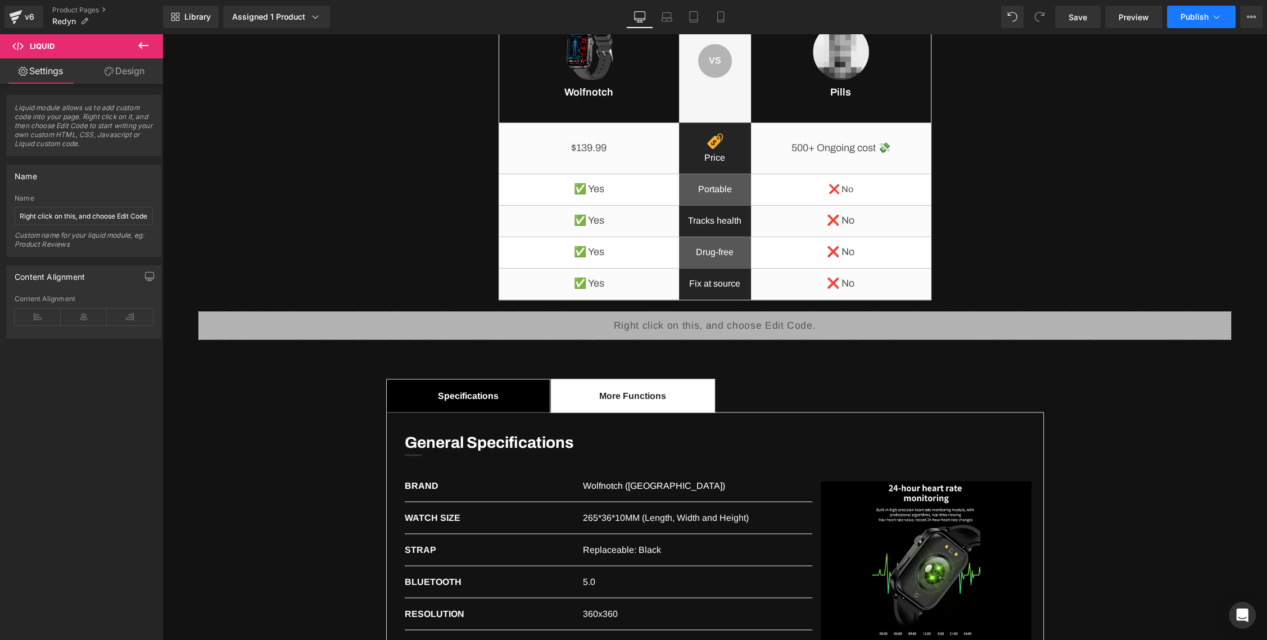
click at [1183, 18] on span "Publish" at bounding box center [1194, 16] width 28 height 9
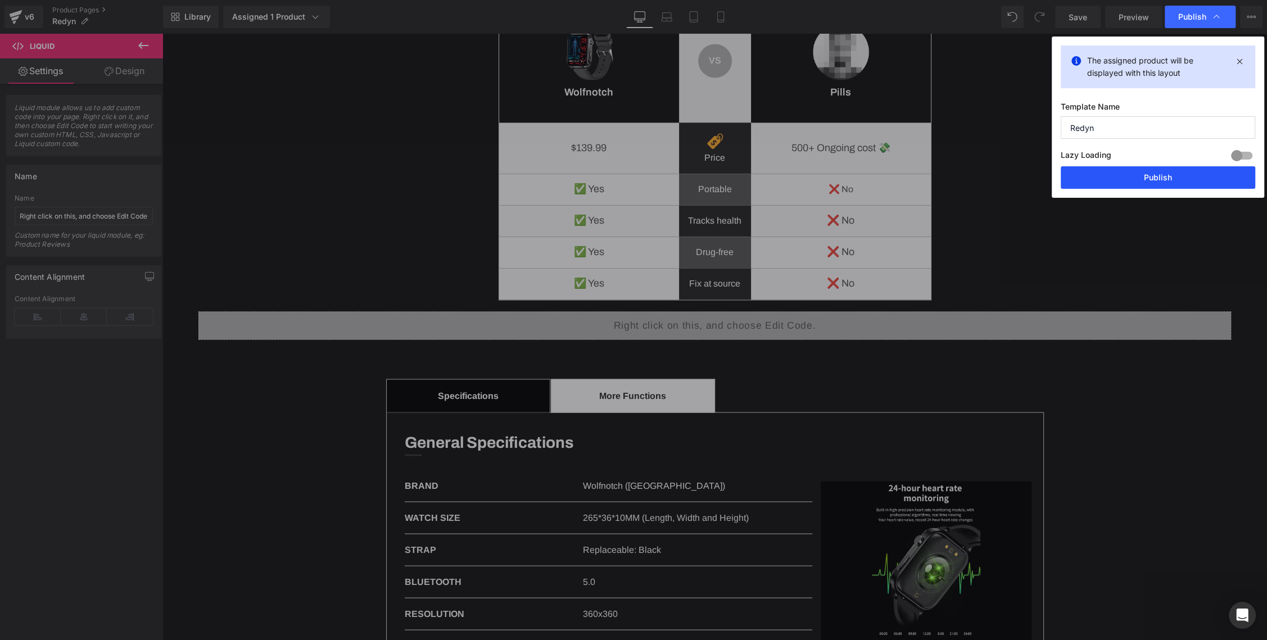
click at [1181, 174] on button "Publish" at bounding box center [1158, 177] width 194 height 22
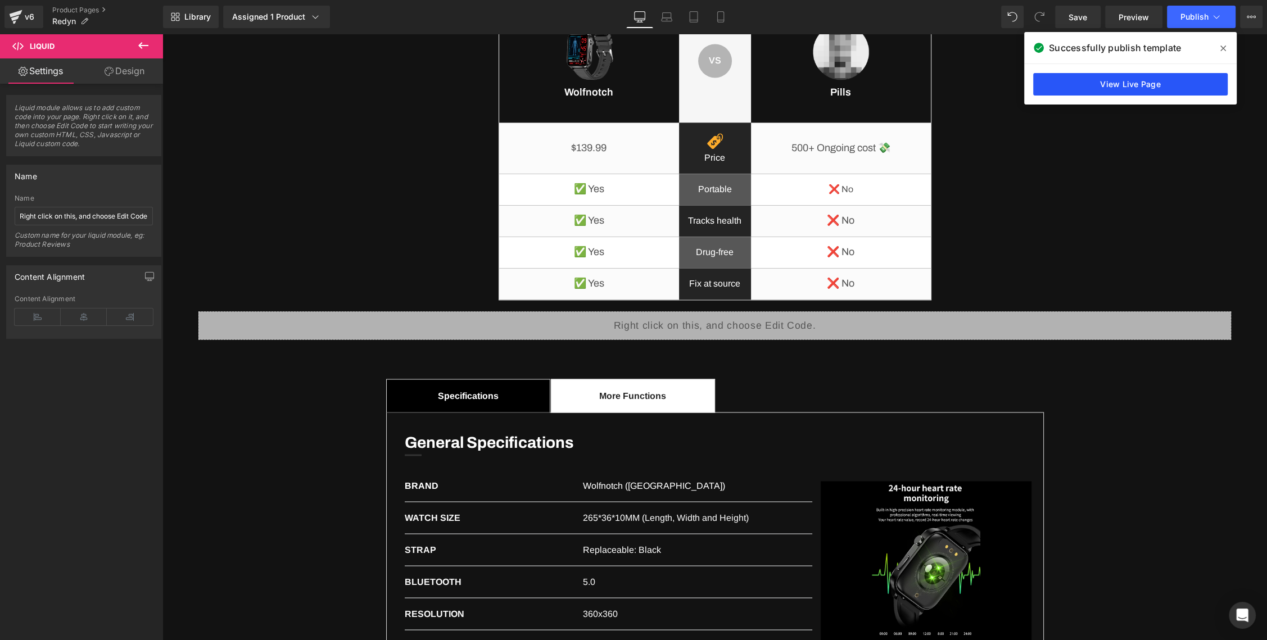
click at [1066, 82] on link "View Live Page" at bounding box center [1130, 84] width 194 height 22
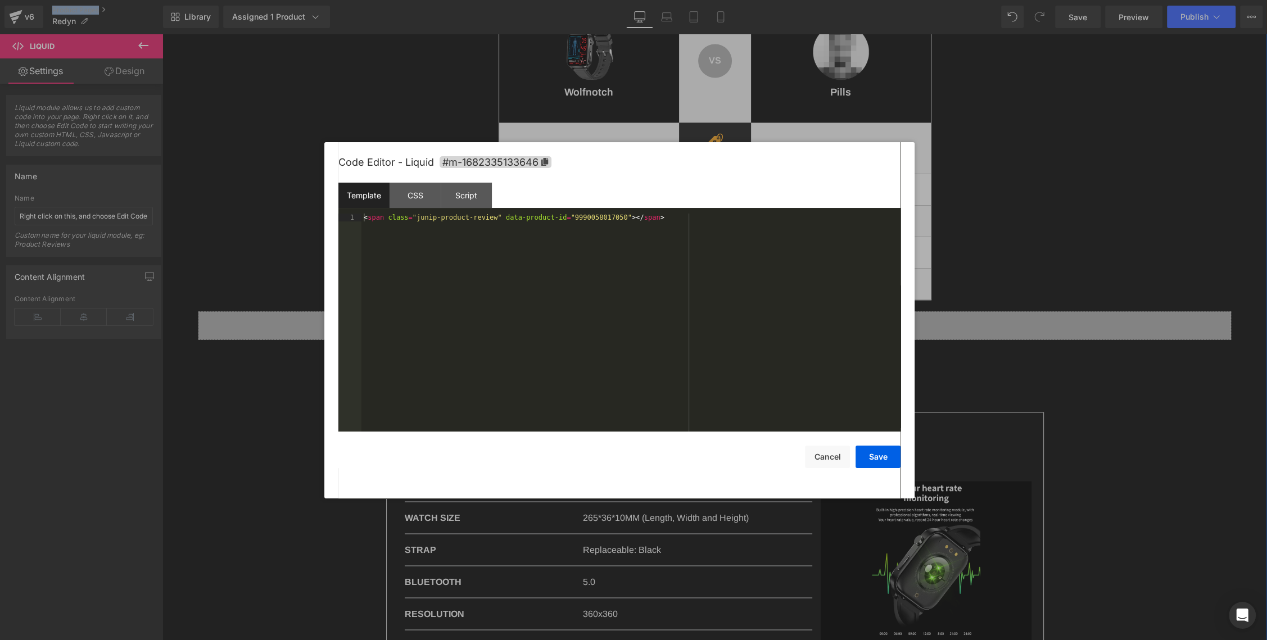
drag, startPoint x: 735, startPoint y: 321, endPoint x: 633, endPoint y: 102, distance: 241.1
click at [735, 321] on div "Liquid" at bounding box center [714, 325] width 1032 height 28
click at [591, 218] on div "< span class = "junip-product-review" data-product-id = "9990058017050" > </ sp…" at bounding box center [630, 331] width 539 height 234
click at [881, 456] on button "Save" at bounding box center [877, 457] width 45 height 22
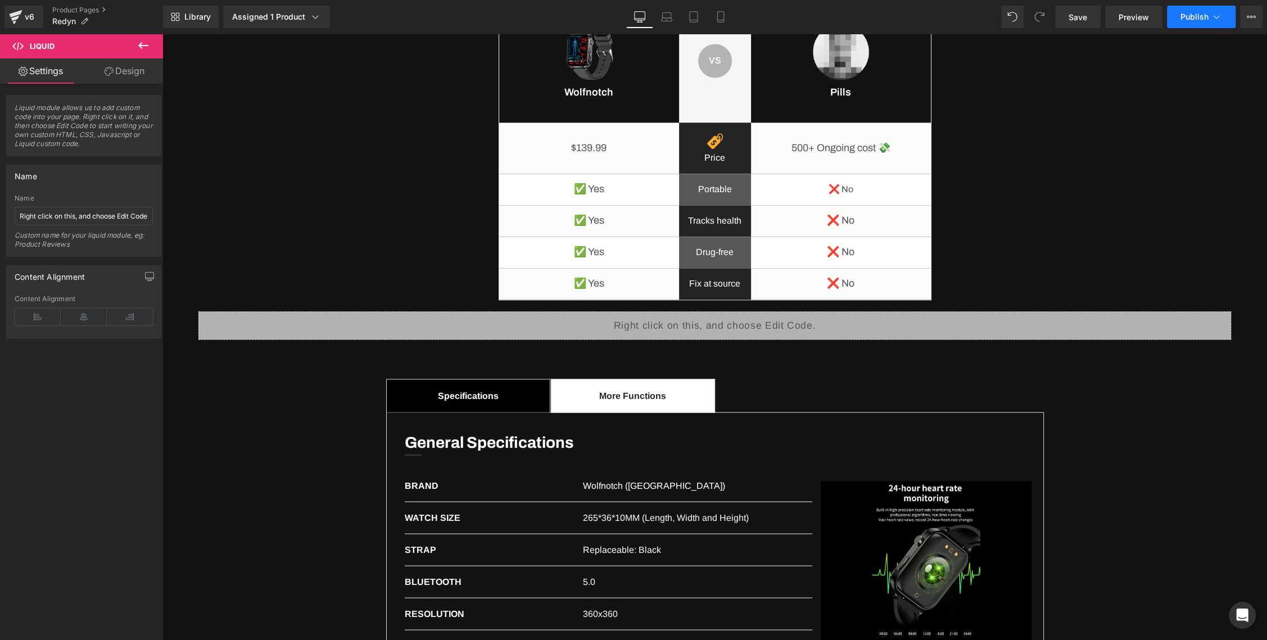
click at [1201, 17] on span "Publish" at bounding box center [1194, 16] width 28 height 9
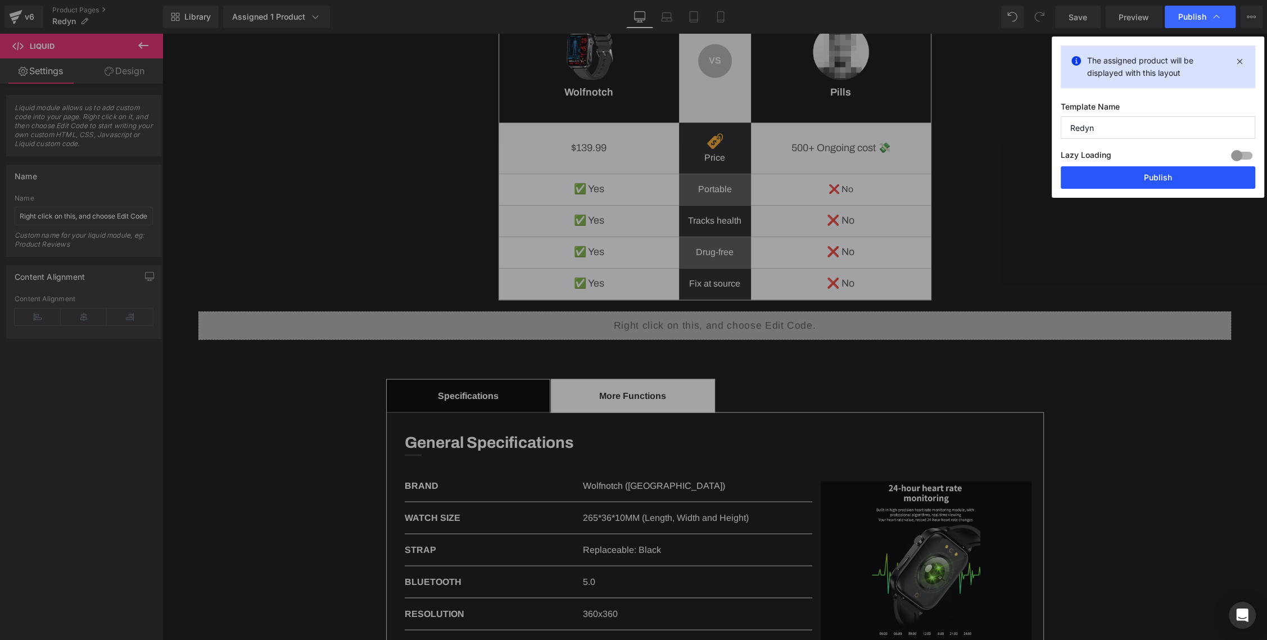
click at [1147, 178] on button "Publish" at bounding box center [1158, 177] width 194 height 22
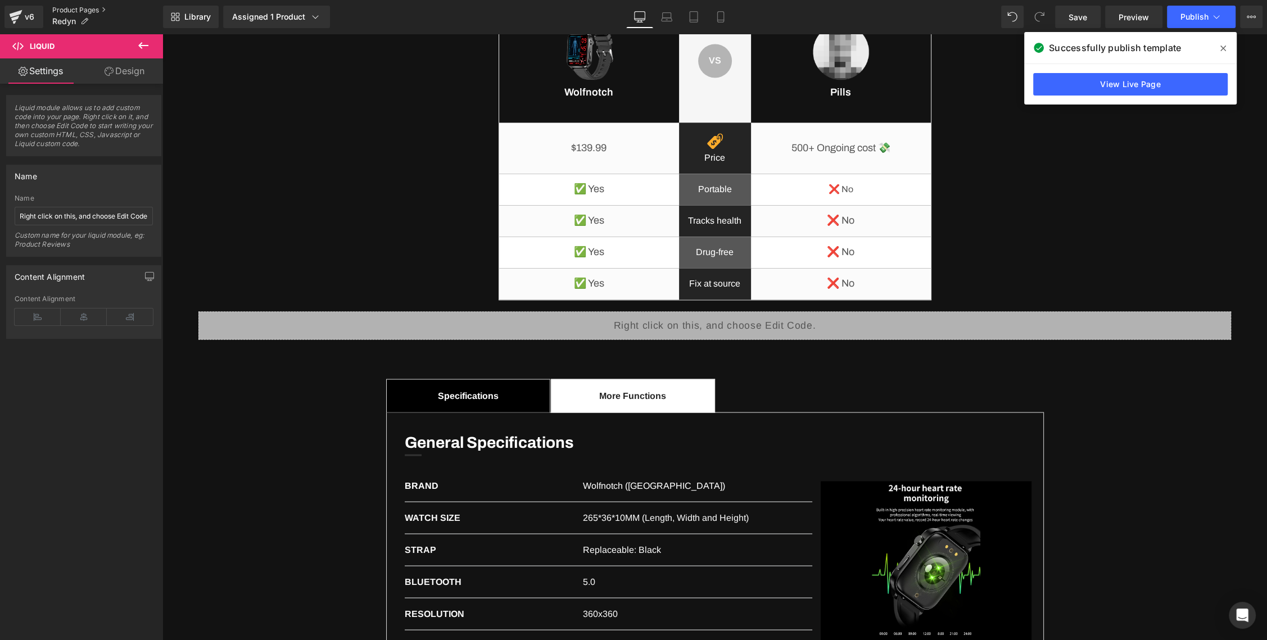
click at [84, 10] on link "Product Pages" at bounding box center [107, 10] width 111 height 9
